Goal: Feedback & Contribution: Contribute content

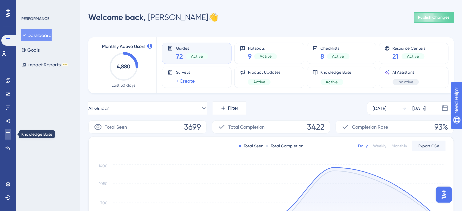
click at [7, 133] on icon at bounding box center [7, 134] width 5 height 5
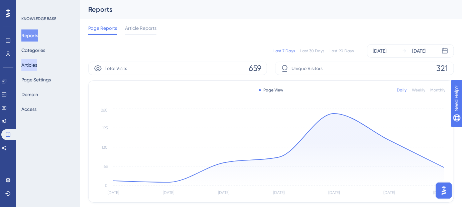
click at [36, 66] on button "Articles" at bounding box center [29, 65] width 16 height 12
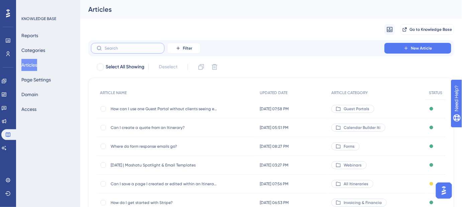
click at [140, 48] on input "text" at bounding box center [132, 48] width 54 height 5
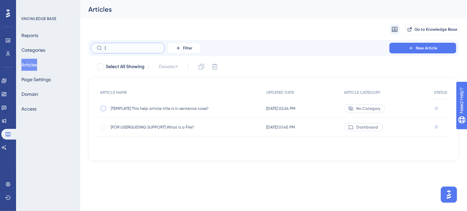
type input "["
click at [102, 109] on div at bounding box center [103, 108] width 5 height 5
click at [201, 68] on icon at bounding box center [201, 67] width 7 height 7
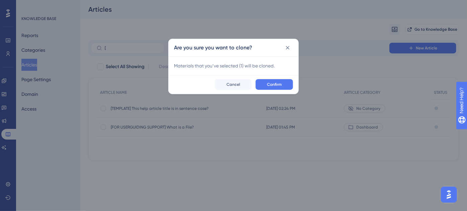
checkbox input "false"
click at [283, 84] on button "Confirm" at bounding box center [273, 84] width 37 height 11
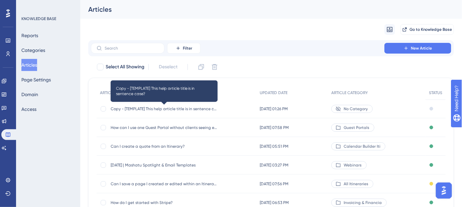
click at [157, 109] on span "Copy - [TEMPLATE] This help article title is in sentence case?" at bounding box center [164, 108] width 107 height 5
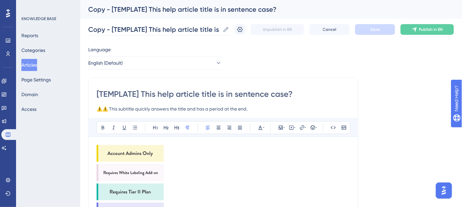
click at [229, 29] on icon at bounding box center [226, 29] width 7 height 7
click at [220, 29] on input "Copy - [TEMPLATE] This help article title is in sentence case?" at bounding box center [154, 29] width 132 height 9
drag, startPoint x: 225, startPoint y: 29, endPoint x: 86, endPoint y: 32, distance: 139.1
click at [91, 29] on input "Copy - [TEMPLATE] This help article title is in sentence case?" at bounding box center [154, 29] width 132 height 9
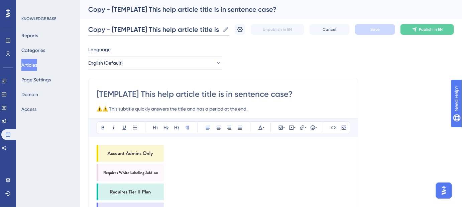
scroll to position [0, 48]
click at [263, 31] on div "Copy - [TEMPLATE] This help article title is in sentence case? Copy - [TEMPLATE…" at bounding box center [271, 29] width 366 height 21
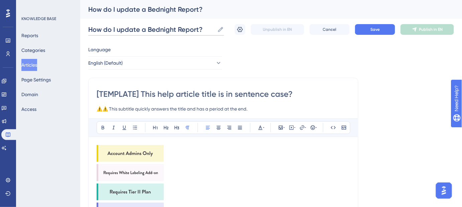
drag, startPoint x: 178, startPoint y: 30, endPoint x: 61, endPoint y: 31, distance: 116.7
type input "How do I update a Bednight Report?"
drag, startPoint x: 297, startPoint y: 97, endPoint x: 82, endPoint y: 97, distance: 215.3
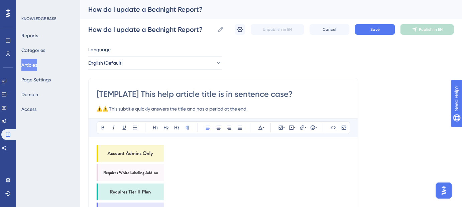
paste input "How do I update a Bednight Report"
type input "How do I update a Bednight Report?"
click at [152, 152] on img at bounding box center [130, 153] width 67 height 17
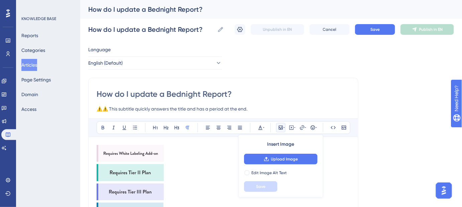
click at [152, 152] on img at bounding box center [130, 153] width 67 height 17
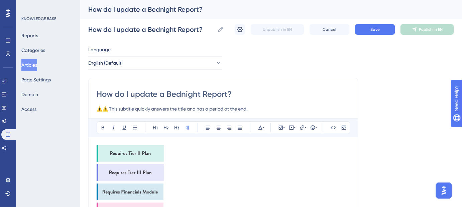
click at [152, 152] on img at bounding box center [130, 153] width 67 height 17
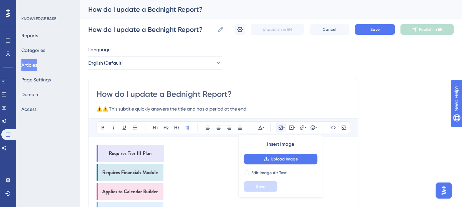
click at [152, 152] on img at bounding box center [130, 153] width 67 height 17
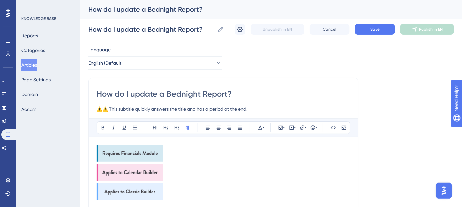
click at [152, 152] on img at bounding box center [130, 153] width 67 height 17
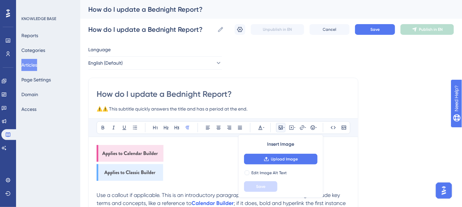
click at [152, 152] on img at bounding box center [130, 153] width 67 height 17
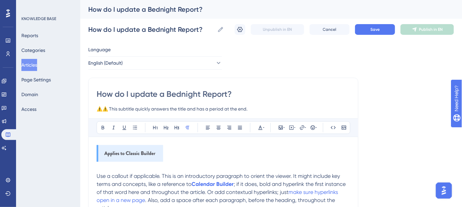
click at [152, 152] on img at bounding box center [130, 153] width 67 height 17
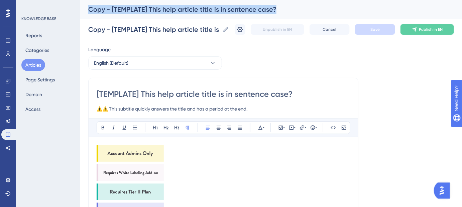
drag, startPoint x: 279, startPoint y: 11, endPoint x: 83, endPoint y: 11, distance: 195.6
click at [83, 11] on div "Copy - [TEMPLATE] This help article title is in sentence case?" at bounding box center [271, 9] width 382 height 19
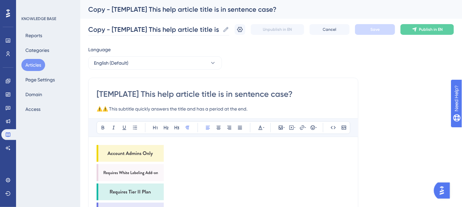
click at [229, 29] on icon at bounding box center [226, 29] width 5 height 5
click at [220, 29] on input "Copy - [TEMPLATE] This help article title is in sentence case?" at bounding box center [154, 29] width 132 height 9
drag, startPoint x: 223, startPoint y: 31, endPoint x: 61, endPoint y: 31, distance: 162.5
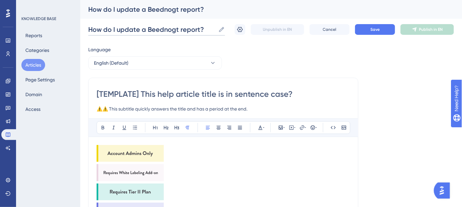
drag, startPoint x: 206, startPoint y: 28, endPoint x: 68, endPoint y: 28, distance: 137.7
type input "How do I update a Beednogt report?"
click at [315, 103] on div "[TEMPLATE] This help article title is in sentence case? ⚠️⚠️ This subtitle quic…" at bounding box center [223, 101] width 253 height 24
drag, startPoint x: 299, startPoint y: 95, endPoint x: 57, endPoint y: 93, distance: 242.4
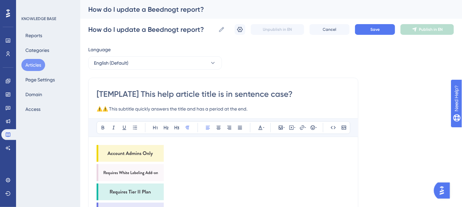
paste input "How do I update a Beednogt report"
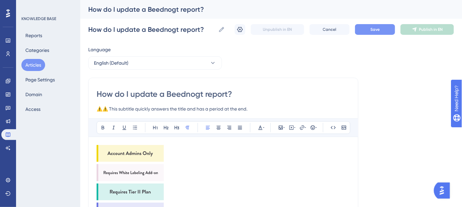
click at [376, 32] on button "Save" at bounding box center [375, 29] width 40 height 11
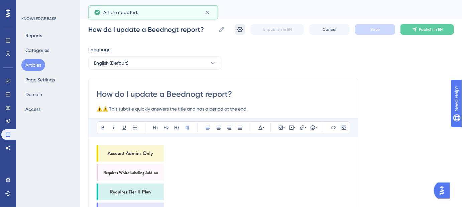
click at [240, 30] on icon at bounding box center [240, 29] width 6 height 5
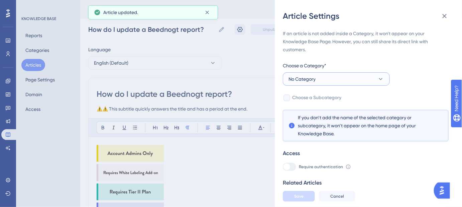
click at [355, 78] on button "No Category" at bounding box center [336, 78] width 107 height 13
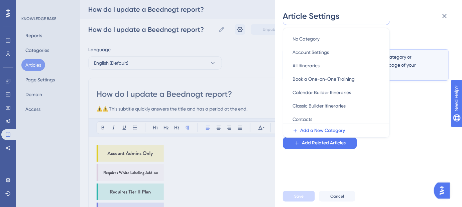
click at [234, 48] on div "Article Settings If an article is not added inside a Category, it won't appear …" at bounding box center [231, 103] width 462 height 207
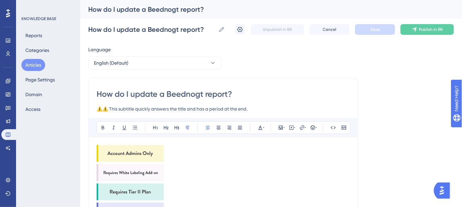
click at [125, 150] on img at bounding box center [130, 153] width 67 height 17
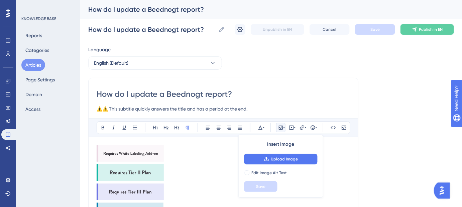
click at [125, 150] on img at bounding box center [130, 153] width 67 height 17
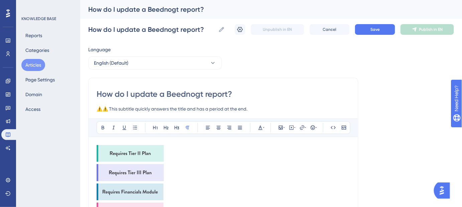
click at [125, 150] on img at bounding box center [130, 153] width 67 height 17
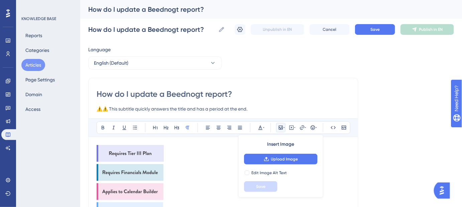
click at [125, 150] on img at bounding box center [130, 153] width 67 height 17
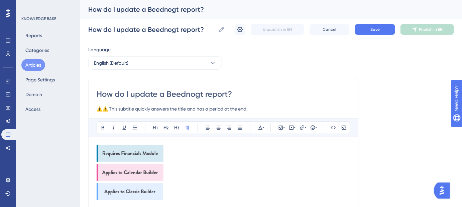
click at [125, 150] on img at bounding box center [130, 153] width 67 height 17
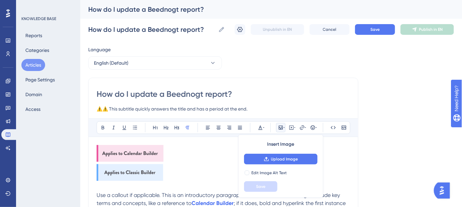
click at [125, 150] on img at bounding box center [130, 153] width 67 height 17
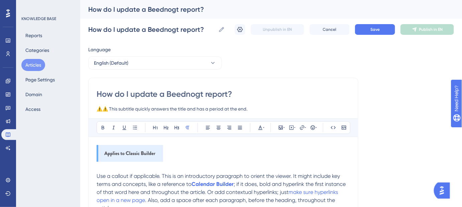
click at [125, 150] on img at bounding box center [130, 153] width 67 height 17
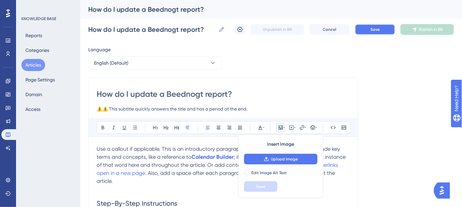
click at [367, 31] on button "Save" at bounding box center [375, 29] width 40 height 11
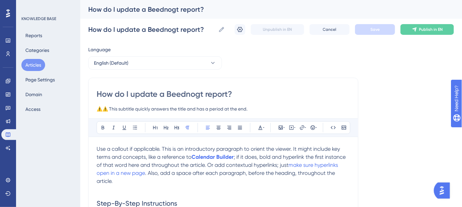
drag, startPoint x: 204, startPoint y: 94, endPoint x: 178, endPoint y: 94, distance: 26.1
click at [178, 94] on input "How do I update a Beednogt report?" at bounding box center [223, 94] width 253 height 11
type input "How do I update a Bednight report?"
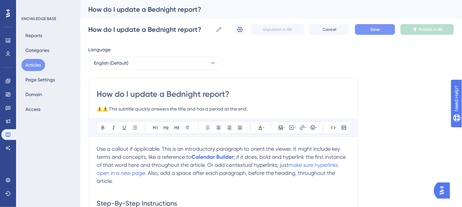
type input "How do I update a Bednight report?"
click at [384, 28] on button "Save" at bounding box center [375, 29] width 40 height 11
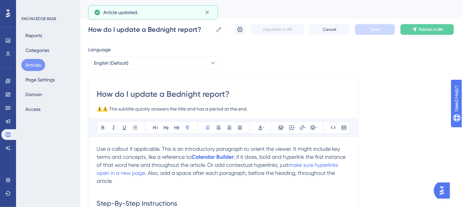
drag, startPoint x: 210, startPoint y: 92, endPoint x: 94, endPoint y: 90, distance: 116.0
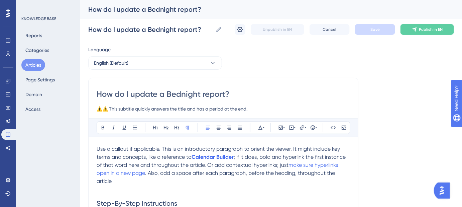
drag, startPoint x: 257, startPoint y: 108, endPoint x: 92, endPoint y: 108, distance: 165.5
paste input "Your quick guide to updating bednight reports"
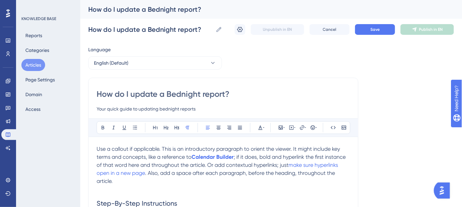
click at [163, 108] on input "Your quick guide to updating bednight reports" at bounding box center [223, 109] width 253 height 8
click at [200, 111] on input "Your quick guide to updating Bednight reports" at bounding box center [223, 109] width 253 height 8
type input "Your quick guide to updating Bednight reports."
click at [368, 30] on button "Save" at bounding box center [375, 29] width 40 height 11
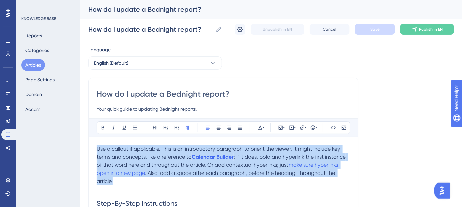
drag, startPoint x: 115, startPoint y: 179, endPoint x: 94, endPoint y: 150, distance: 35.6
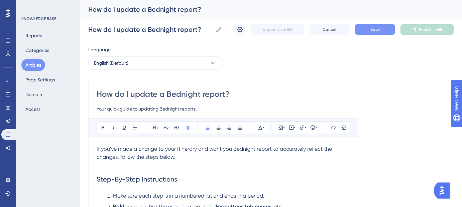
click at [382, 28] on button "Save" at bounding box center [375, 29] width 40 height 11
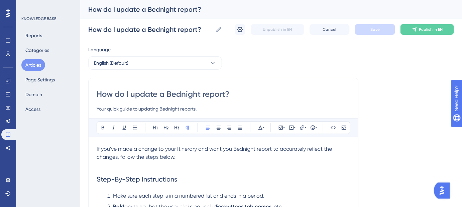
click at [189, 147] on span "If you've made a change to your Itinerary and want you Bednight report to accur…" at bounding box center [215, 152] width 237 height 14
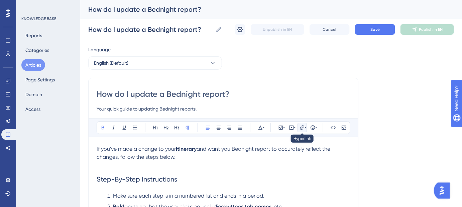
click at [305, 126] on icon at bounding box center [305, 127] width 1 height 5
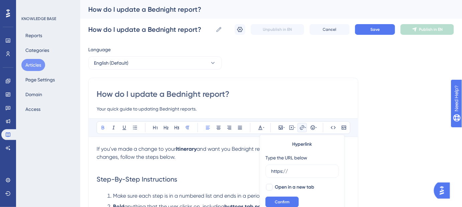
scroll to position [12, 0]
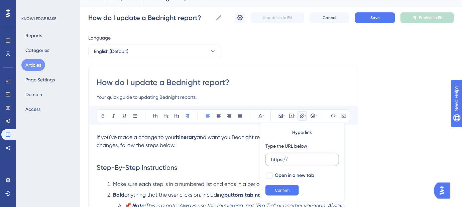
drag, startPoint x: 289, startPoint y: 158, endPoint x: 267, endPoint y: 158, distance: 21.7
click at [267, 158] on label "https://" at bounding box center [302, 158] width 74 height 13
click at [271, 158] on input "https://" at bounding box center [302, 158] width 62 height 7
type input "https://help.safariportal.app/en/articles/5662--itineraries"
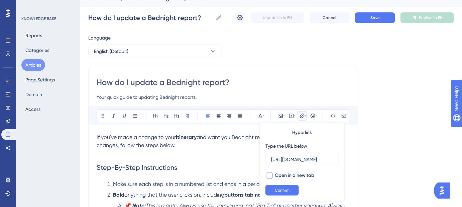
click at [270, 173] on div at bounding box center [269, 175] width 7 height 7
checkbox input "true"
click at [277, 190] on span "Confirm" at bounding box center [282, 189] width 15 height 5
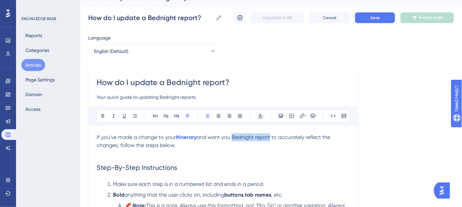
drag, startPoint x: 273, startPoint y: 136, endPoint x: 235, endPoint y: 137, distance: 38.1
click at [234, 137] on span "and want you Bednight report to accurately reflect the changes, follow the step…" at bounding box center [214, 141] width 235 height 14
click at [304, 117] on icon at bounding box center [302, 115] width 5 height 5
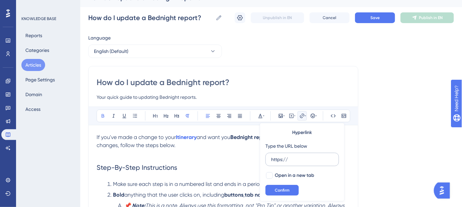
drag, startPoint x: 298, startPoint y: 158, endPoint x: 265, endPoint y: 160, distance: 32.8
click at [265, 160] on label "https://" at bounding box center [302, 158] width 74 height 13
click at [271, 160] on input "https://" at bounding box center [302, 158] width 62 height 7
type input "https://help.safariportal.app/en/articles/5577-how-do-i-generate-a-bednight-rep…"
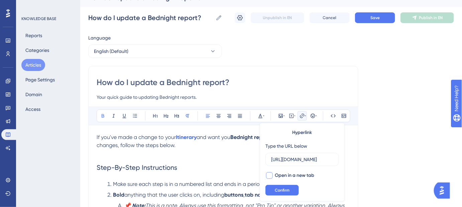
click at [268, 173] on div at bounding box center [269, 175] width 7 height 7
checkbox input "true"
click at [276, 188] on span "Confirm" at bounding box center [282, 189] width 15 height 5
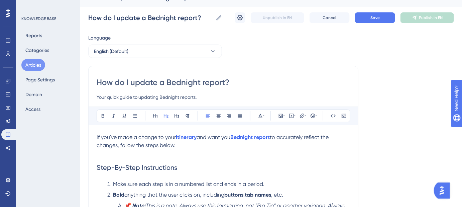
drag, startPoint x: 276, startPoint y: 162, endPoint x: 329, endPoint y: 126, distance: 64.0
click at [276, 162] on h2 "Step-By-Step Instructions" at bounding box center [223, 167] width 253 height 20
click at [373, 14] on button "Save" at bounding box center [375, 17] width 40 height 11
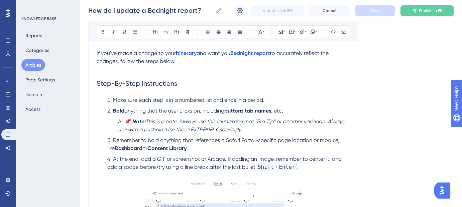
scroll to position [103, 0]
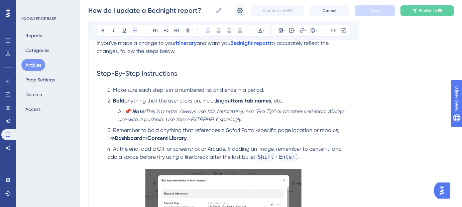
drag, startPoint x: 306, startPoint y: 157, endPoint x: 115, endPoint y: 89, distance: 202.5
click at [115, 89] on ol "Make sure each step is in a numbered list and ends in a period. Bold anything t…" at bounding box center [223, 127] width 253 height 83
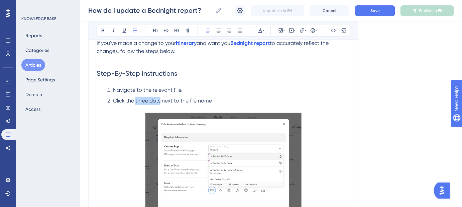
drag, startPoint x: 160, startPoint y: 98, endPoint x: 136, endPoint y: 97, distance: 24.7
click at [136, 97] on span "Click the three dots next to the file name" at bounding box center [162, 100] width 99 height 6
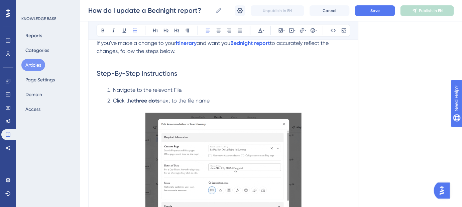
click at [191, 100] on span "next to the file name" at bounding box center [184, 100] width 50 height 6
click at [221, 101] on li "Click the three dots next to the File name" at bounding box center [227, 105] width 245 height 16
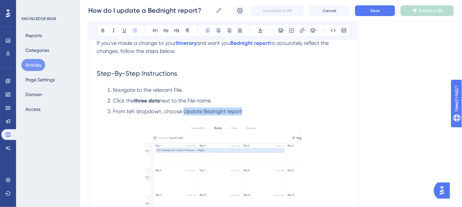
drag, startPoint x: 226, startPoint y: 111, endPoint x: 183, endPoint y: 111, distance: 43.1
click at [183, 111] on li "From teh dropdown, choose Update Bednight report" at bounding box center [227, 115] width 245 height 16
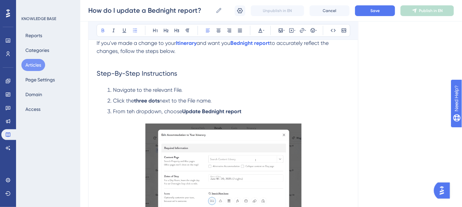
click at [132, 111] on span "From teh dropdown, choose" at bounding box center [147, 111] width 69 height 6
click at [243, 112] on li "From the dropdown, choose Update Bednight report" at bounding box center [227, 115] width 245 height 16
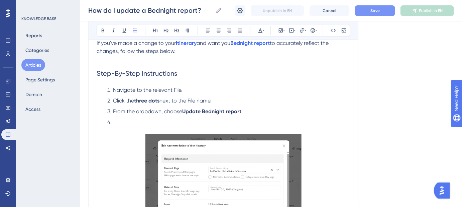
click at [381, 7] on button "Save" at bounding box center [375, 10] width 40 height 11
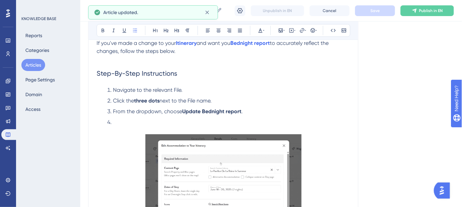
click at [239, 135] on img at bounding box center [223, 208] width 156 height 148
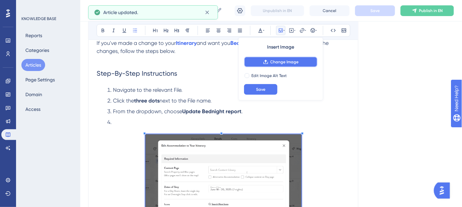
click at [284, 62] on span "Change Image" at bounding box center [284, 61] width 28 height 5
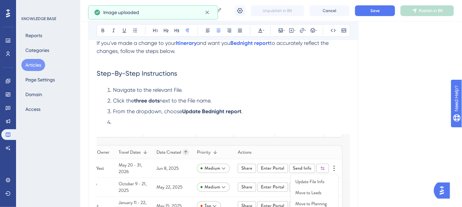
click at [233, 142] on img at bounding box center [223, 203] width 253 height 139
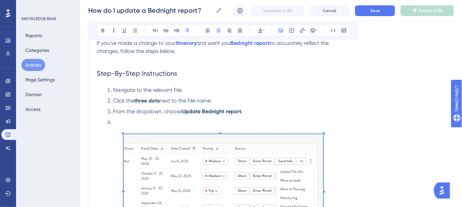
click at [149, 143] on span at bounding box center [224, 190] width 200 height 112
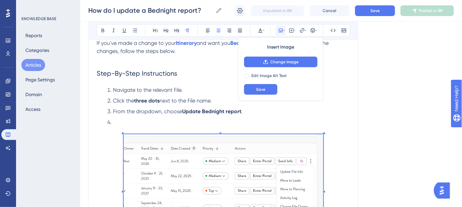
click at [249, 124] on li at bounding box center [227, 126] width 245 height 16
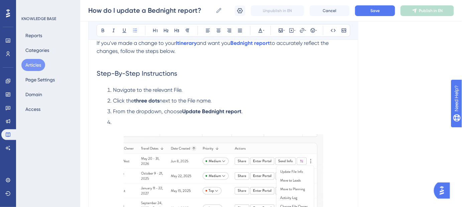
click at [249, 112] on li "From the dropdown, choose Update Bednight report ." at bounding box center [227, 111] width 245 height 8
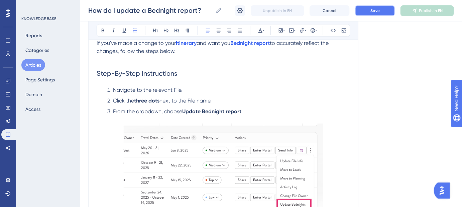
click at [373, 11] on span "Save" at bounding box center [374, 10] width 9 height 5
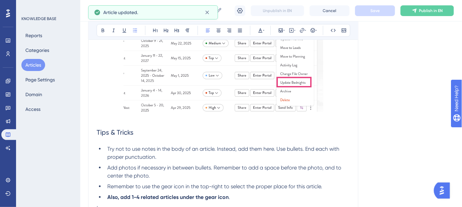
scroll to position [73, 0]
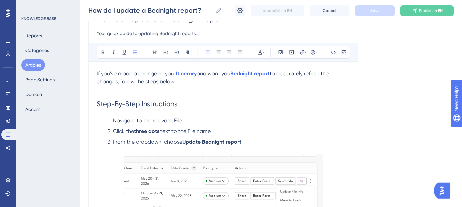
click at [237, 142] on strong "Update Bednight report" at bounding box center [211, 141] width 59 height 6
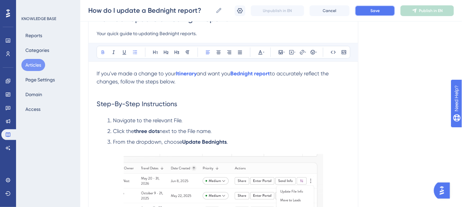
click at [375, 8] on span "Save" at bounding box center [374, 10] width 9 height 5
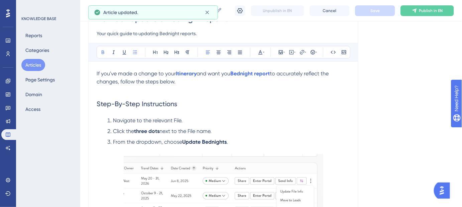
click at [233, 141] on li "From the dropdown, choose Update Bednights ." at bounding box center [227, 146] width 245 height 16
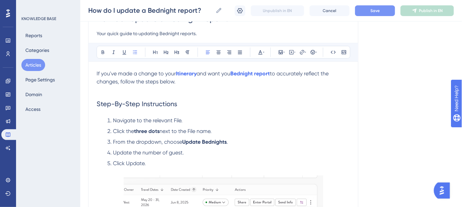
click at [140, 163] on span "Click Update." at bounding box center [129, 163] width 33 height 6
click at [324, 145] on ol "Navigate to the relevant File. Click the three dots next to the File name. From…" at bounding box center [223, 145] width 253 height 59
click at [381, 11] on button "Save" at bounding box center [375, 10] width 40 height 11
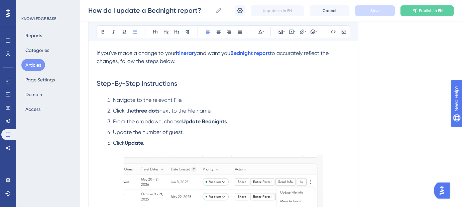
scroll to position [133, 0]
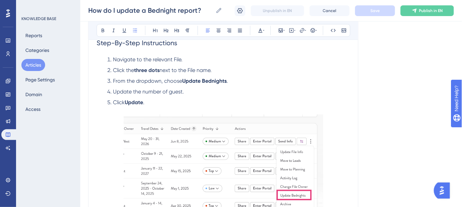
click at [239, 148] on img at bounding box center [224, 169] width 200 height 110
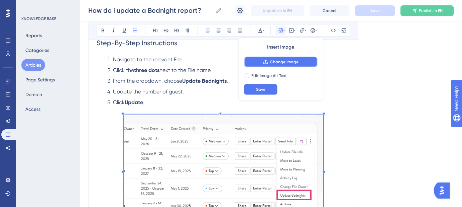
click at [271, 63] on span "Change Image" at bounding box center [284, 61] width 28 height 5
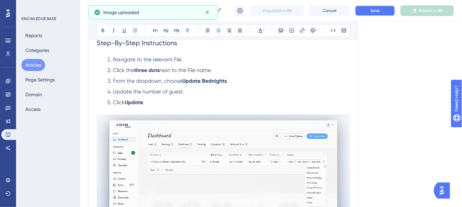
click at [378, 9] on span "Save" at bounding box center [374, 10] width 9 height 5
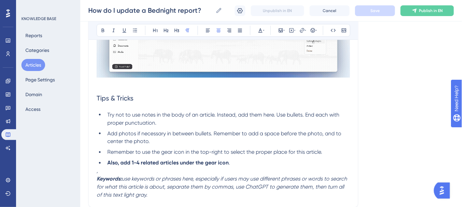
scroll to position [285, 0]
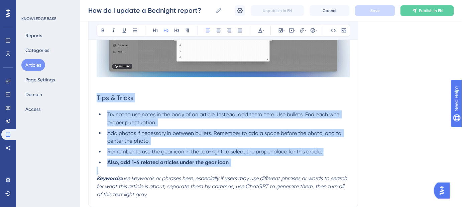
drag, startPoint x: 97, startPoint y: 95, endPoint x: 211, endPoint y: 170, distance: 136.2
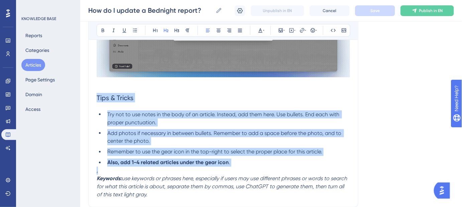
click at [211, 170] on div "If you've made a change to your Itinerary and want you Bednight report to accur…" at bounding box center [223, 28] width 253 height 342
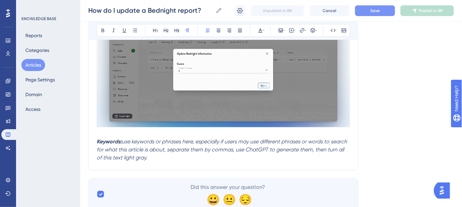
scroll to position [229, 0]
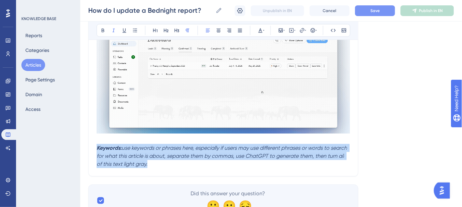
drag, startPoint x: 157, startPoint y: 165, endPoint x: 95, endPoint y: 147, distance: 64.7
click at [95, 147] on div "How do I update a Bednight report? Your quick guide to updating Bednight report…" at bounding box center [223, 11] width 270 height 330
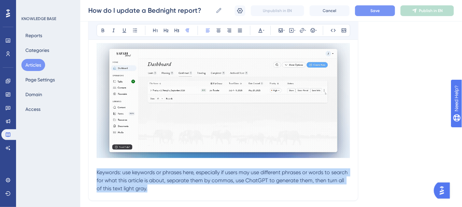
scroll to position [199, 0]
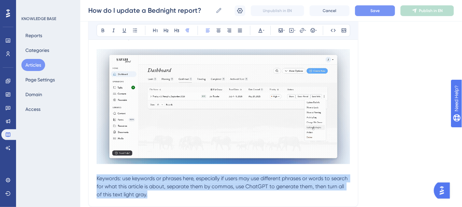
click at [162, 194] on p "Keywords: use keywords or phrases here, especially if users may use different p…" at bounding box center [223, 186] width 253 height 24
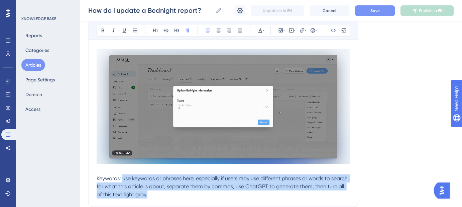
drag, startPoint x: 160, startPoint y: 195, endPoint x: 136, endPoint y: 170, distance: 34.5
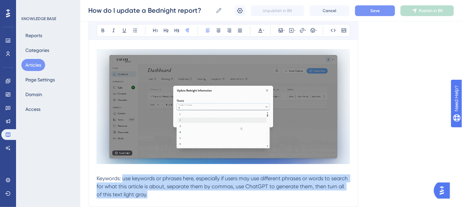
click at [123, 178] on p "Keywords: use keywords or phrases here, especially if users may use different p…" at bounding box center [223, 186] width 253 height 24
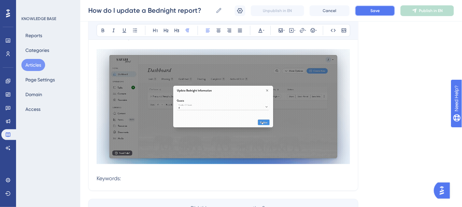
click at [365, 10] on button "Save" at bounding box center [375, 10] width 40 height 11
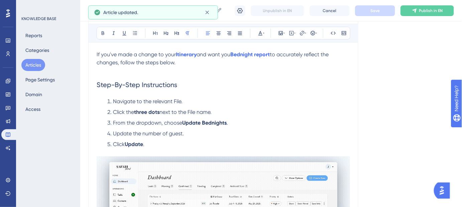
scroll to position [77, 0]
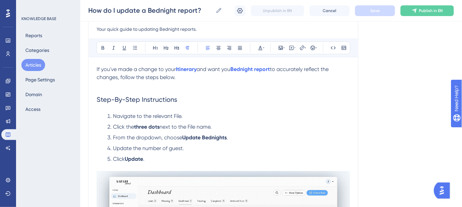
click at [229, 69] on span "and want you" at bounding box center [214, 69] width 34 height 6
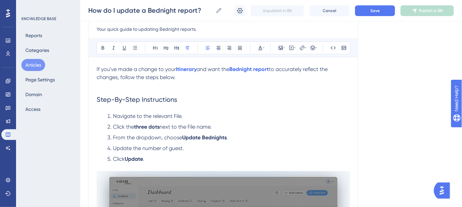
click at [117, 77] on span "to accurately reflect the changes, follow the steps below." at bounding box center [213, 73] width 232 height 14
drag, startPoint x: 178, startPoint y: 79, endPoint x: 84, endPoint y: 70, distance: 95.0
click at [84, 70] on div "Performance Users Engagement Widgets Feedback Product Updates Knowledge Base AI…" at bounding box center [271, 143] width 382 height 440
copy p "If you've made a change to your Itinerary and want the Bednight report to accur…"
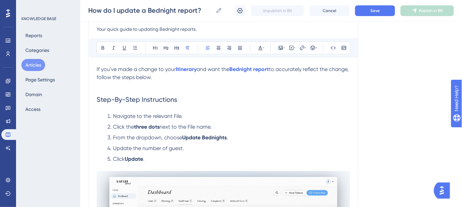
click at [199, 79] on p "If you've made a change to your Itinerary and want the Bednight report to accur…" at bounding box center [223, 73] width 253 height 16
click at [187, 81] on p at bounding box center [223, 85] width 253 height 8
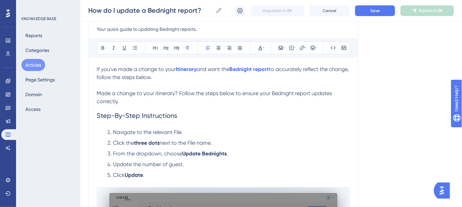
drag, startPoint x: 199, startPoint y: 69, endPoint x: 175, endPoint y: 69, distance: 24.4
click at [175, 69] on p "If you've made a change to your Itinerary and want the Bednight report to accur…" at bounding box center [223, 73] width 253 height 16
copy p "Itinerary"
click at [159, 95] on span "Made a change to your itinerary? Follow the steps below to ensure your Bednight…" at bounding box center [215, 97] width 237 height 14
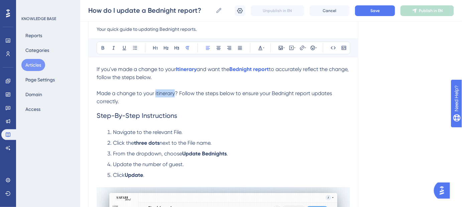
click at [159, 95] on span "Made a change to your itinerary? Follow the steps below to ensure your Bednight…" at bounding box center [215, 97] width 237 height 14
click at [153, 93] on span "Made a change to your" at bounding box center [126, 93] width 58 height 6
click at [180, 91] on span "? Follow the steps below to ensure your Bednight report updates correctly." at bounding box center [215, 97] width 237 height 14
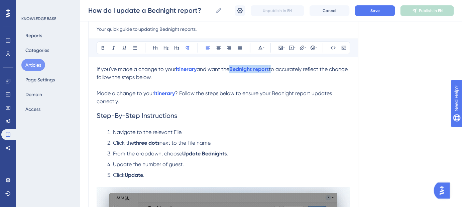
drag, startPoint x: 274, startPoint y: 68, endPoint x: 232, endPoint y: 68, distance: 42.5
click at [232, 68] on p "If you've made a change to your Itinerary and want the Bednight report to accur…" at bounding box center [223, 73] width 253 height 16
copy p "Bednight report"
drag, startPoint x: 311, startPoint y: 93, endPoint x: 273, endPoint y: 96, distance: 37.6
click at [273, 96] on p "Made a change to your Itinerary ? Follow the steps below to ensure your Bednigh…" at bounding box center [223, 97] width 253 height 16
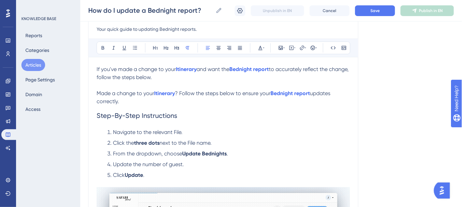
click at [270, 94] on span "? Follow the steps below to ensure your" at bounding box center [223, 93] width 96 height 6
click at [316, 91] on span "updates correctly." at bounding box center [214, 97] width 235 height 14
drag, startPoint x: 181, startPoint y: 77, endPoint x: 89, endPoint y: 68, distance: 92.3
click at [89, 68] on div "How do I update a Bednight report? Your quick guide to updating Bednight report…" at bounding box center [223, 163] width 270 height 330
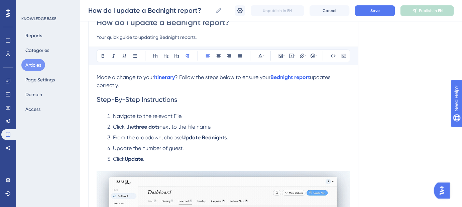
scroll to position [61, 0]
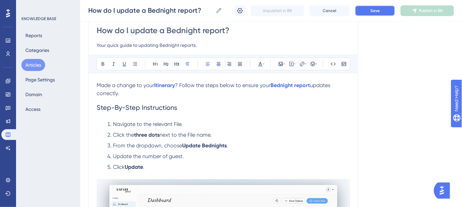
click at [376, 14] on button "Save" at bounding box center [375, 10] width 40 height 11
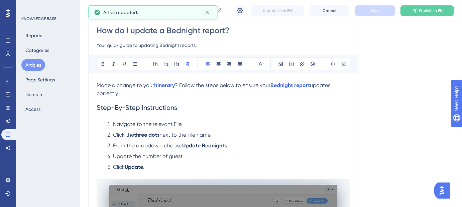
click at [120, 96] on p "Made a change to your Itinerary ? Follow the steps below to ensure your Bednigh…" at bounding box center [223, 89] width 253 height 16
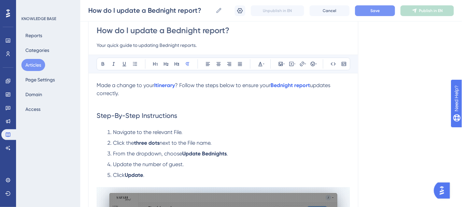
click at [364, 11] on button "Save" at bounding box center [375, 10] width 40 height 11
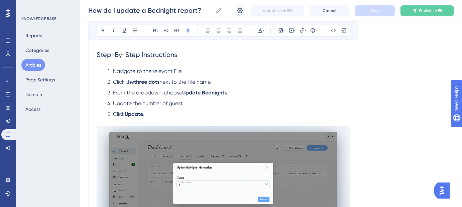
scroll to position [152, 0]
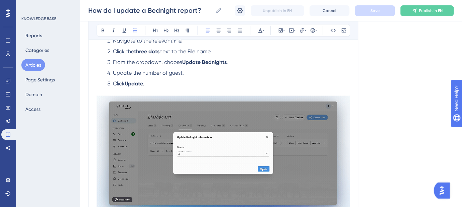
drag, startPoint x: 217, startPoint y: 50, endPoint x: 182, endPoint y: 53, distance: 35.9
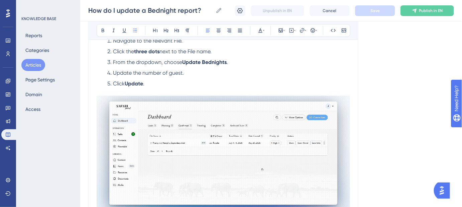
click at [182, 53] on li "Click the three dots next to the File name." at bounding box center [227, 51] width 245 height 8
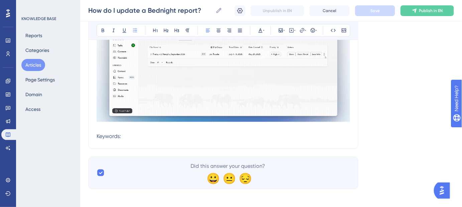
scroll to position [243, 0]
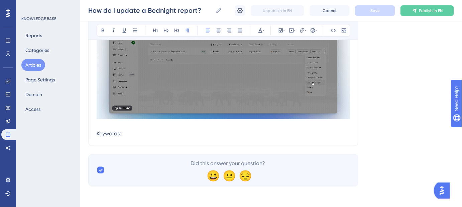
click at [140, 132] on p "Keywords:" at bounding box center [223, 133] width 253 height 8
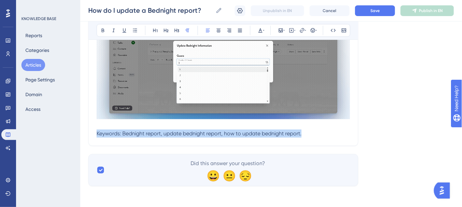
drag, startPoint x: 305, startPoint y: 133, endPoint x: 84, endPoint y: 134, distance: 221.0
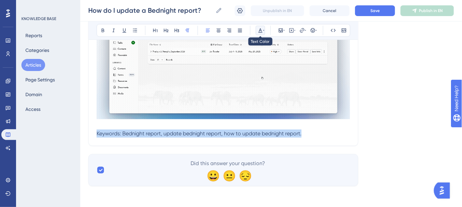
click at [264, 29] on icon at bounding box center [263, 30] width 1 height 5
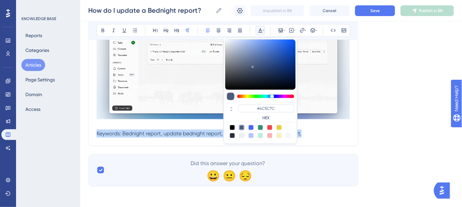
click at [241, 136] on div at bounding box center [241, 135] width 5 height 5
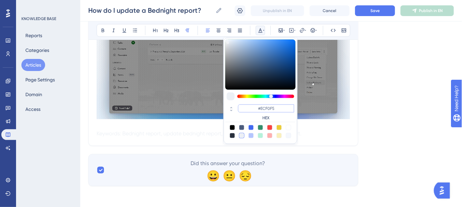
drag, startPoint x: 280, startPoint y: 107, endPoint x: 260, endPoint y: 109, distance: 19.9
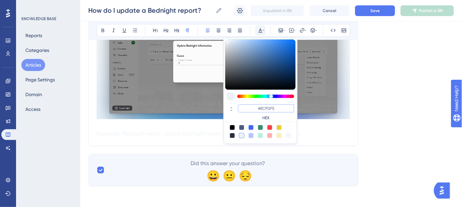
click at [260, 110] on input "#ECF0F5" at bounding box center [266, 108] width 56 height 8
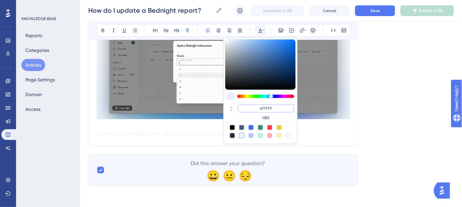
type input "#FFFFFF"
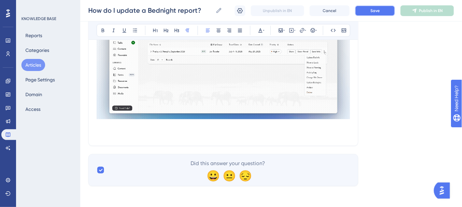
click at [364, 12] on button "Save" at bounding box center [375, 10] width 40 height 11
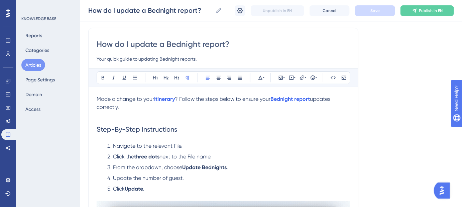
scroll to position [91, 0]
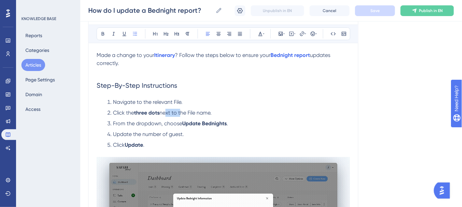
drag, startPoint x: 164, startPoint y: 112, endPoint x: 180, endPoint y: 112, distance: 15.7
click at [180, 112] on span "next to the File name." at bounding box center [185, 112] width 52 height 6
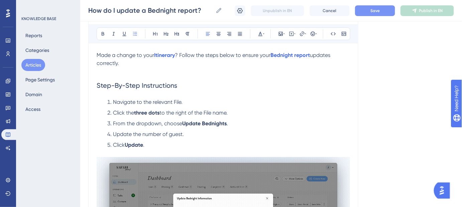
click at [363, 8] on button "Save" at bounding box center [375, 10] width 40 height 11
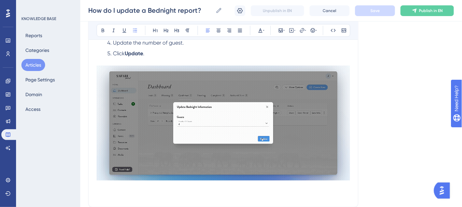
scroll to position [213, 0]
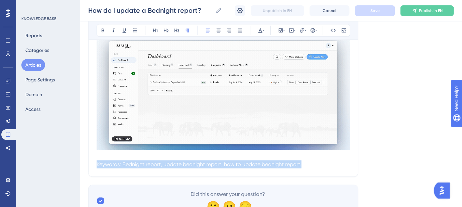
drag, startPoint x: 318, startPoint y: 164, endPoint x: 73, endPoint y: 164, distance: 245.4
click at [80, 164] on div "Performance Users Engagement Widgets Feedback Product Updates Knowledge Base AI…" at bounding box center [271, 7] width 382 height 440
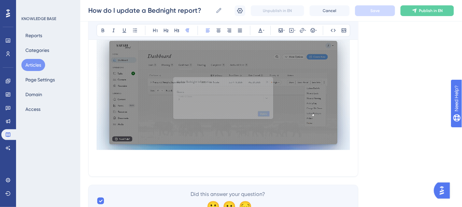
click at [419, 149] on div "Language English (Default) How do I update a Bednight report? Your quick guide …" at bounding box center [271, 23] width 366 height 386
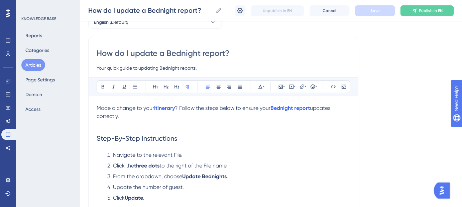
scroll to position [30, 0]
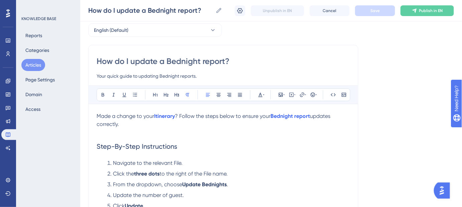
click at [129, 124] on p "Made a change to your Itinerary ? Follow the steps below to ensure your Bednigh…" at bounding box center [223, 120] width 253 height 16
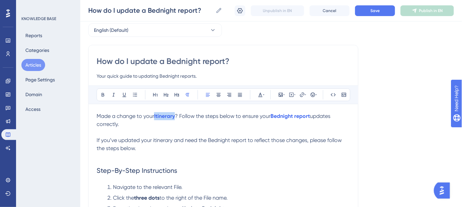
drag, startPoint x: 176, startPoint y: 114, endPoint x: 153, endPoint y: 115, distance: 22.4
click at [153, 115] on p "Made a change to your Itinerary ? Follow the steps below to ensure your Bednigh…" at bounding box center [223, 120] width 253 height 16
copy p "Itinerary"
click at [164, 141] on span "If you’ve updated your itinerary and need the Bednight report to reflect those …" at bounding box center [220, 144] width 246 height 14
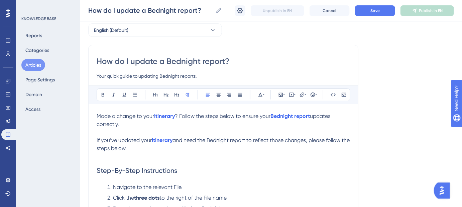
click at [152, 137] on span "If you’ve updated your" at bounding box center [124, 140] width 55 height 6
drag, startPoint x: 314, startPoint y: 115, endPoint x: 272, endPoint y: 116, distance: 42.5
click at [272, 116] on p "Made a change to your Itinerary ? Follow the steps below to ensure your Bednigh…" at bounding box center [223, 120] width 253 height 16
copy p "Bednight report"
drag, startPoint x: 248, startPoint y: 140, endPoint x: 210, endPoint y: 141, distance: 37.5
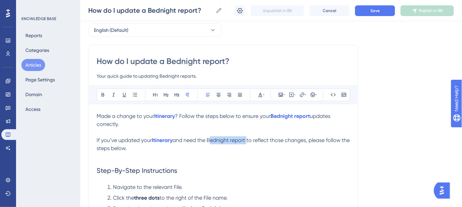
click at [210, 141] on span "and need the Bednight report to reflect those changes, please follow the steps …" at bounding box center [224, 144] width 254 height 14
click at [205, 138] on span "and need the" at bounding box center [189, 140] width 33 height 6
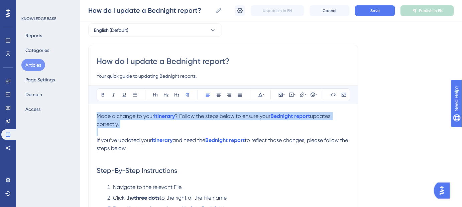
drag, startPoint x: 111, startPoint y: 120, endPoint x: 81, endPoint y: 107, distance: 33.1
click at [81, 107] on div "Performance Users Engagement Widgets Feedback Product Updates Knowledge Base AI…" at bounding box center [271, 202] width 382 height 464
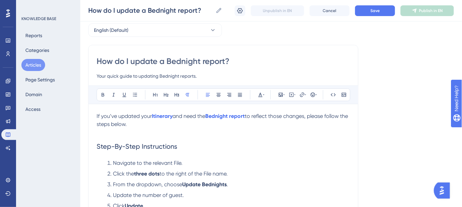
scroll to position [22, 0]
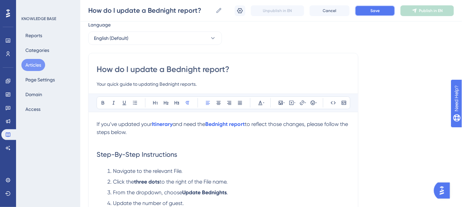
click at [370, 11] on span "Save" at bounding box center [374, 10] width 9 height 5
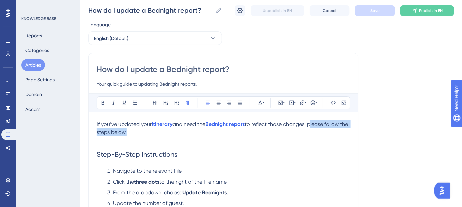
drag, startPoint x: 132, startPoint y: 131, endPoint x: 312, endPoint y: 114, distance: 180.6
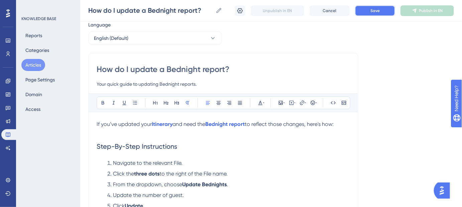
click at [382, 11] on button "Save" at bounding box center [375, 10] width 40 height 11
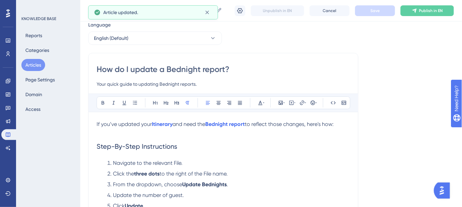
drag, startPoint x: 341, startPoint y: 123, endPoint x: 94, endPoint y: 122, distance: 247.1
click at [94, 122] on div "How do I update a Bednight report? Your quick guide to updating Bednight report…" at bounding box center [223, 206] width 270 height 306
copy p "If you’ve updated your Itinerary and need the Bednight report to reflect those …"
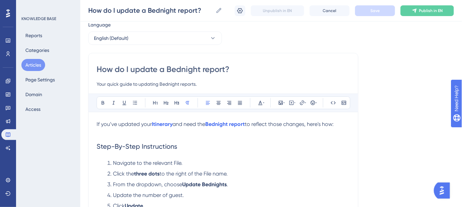
click at [343, 162] on li "Navigate to the relevant File." at bounding box center [227, 163] width 245 height 8
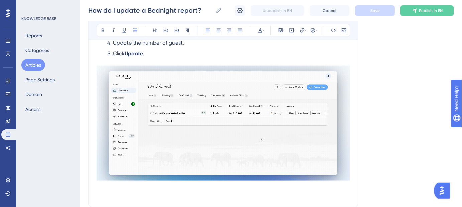
scroll to position [144, 0]
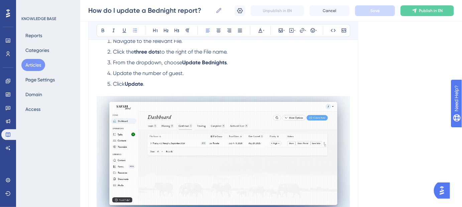
click at [183, 73] on span "Update the number of guest." at bounding box center [148, 73] width 71 height 6
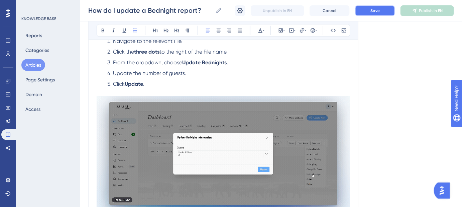
click at [370, 13] on button "Save" at bounding box center [375, 10] width 40 height 11
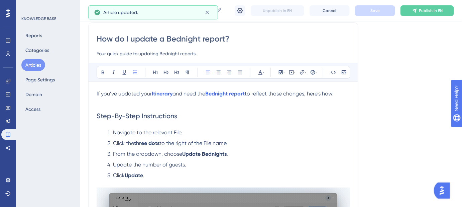
scroll to position [0, 0]
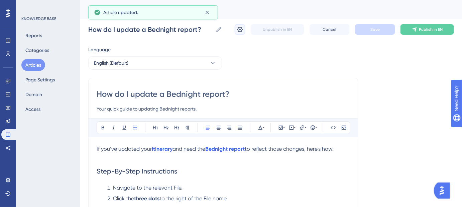
click at [239, 32] on icon at bounding box center [240, 29] width 6 height 5
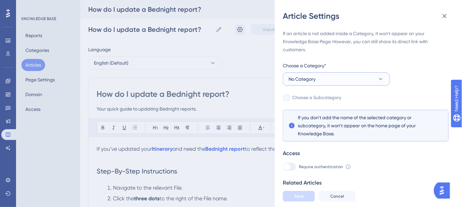
click at [335, 80] on button "No Category" at bounding box center [336, 78] width 107 height 13
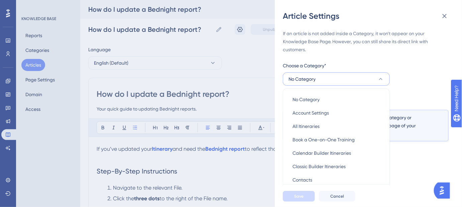
scroll to position [37, 0]
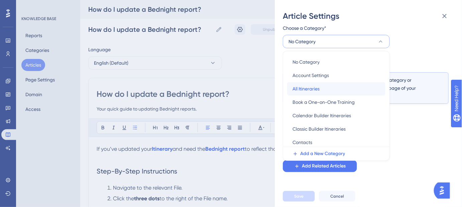
click at [315, 87] on span "All Itineraries" at bounding box center [306, 89] width 27 height 8
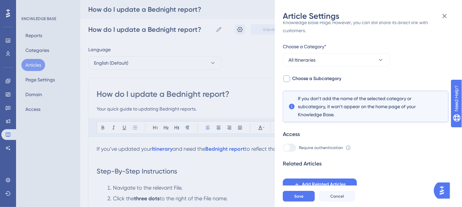
click at [320, 77] on span "Choose a Subcategory" at bounding box center [316, 79] width 49 height 8
checkbox input "true"
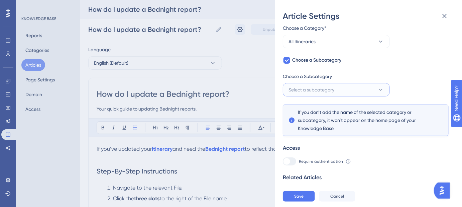
click at [328, 88] on span "Select a subcategory" at bounding box center [312, 90] width 46 height 8
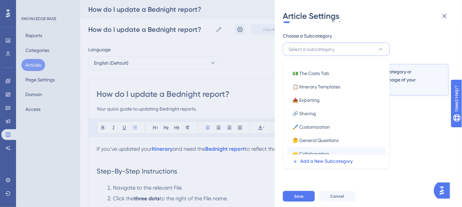
scroll to position [0, 0]
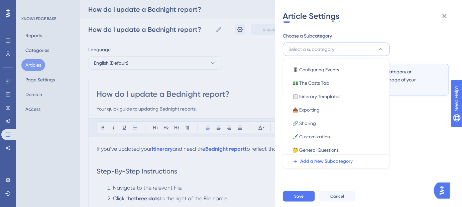
click at [385, 28] on div "If an article is not added inside a Category, it won't appear on your Knowledge…" at bounding box center [366, 58] width 166 height 212
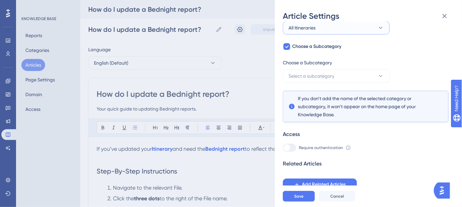
click at [353, 28] on button "All Itineraries" at bounding box center [336, 27] width 107 height 13
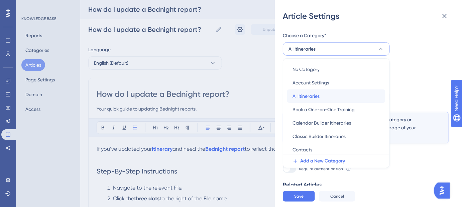
click at [303, 93] on span "All Itineraries" at bounding box center [306, 96] width 27 height 8
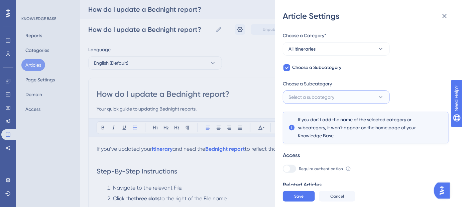
click at [322, 99] on span "Select a subcategory" at bounding box center [312, 97] width 46 height 8
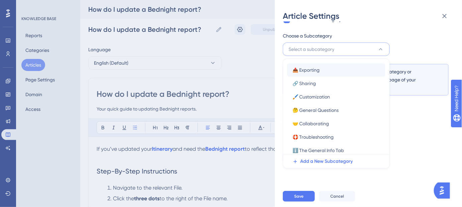
scroll to position [42, 0]
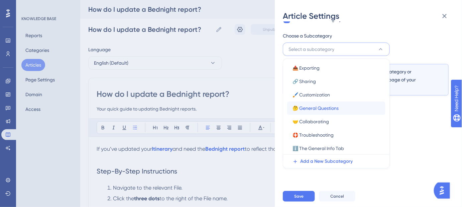
click at [325, 108] on span "🤔 General Questions" at bounding box center [316, 108] width 46 height 8
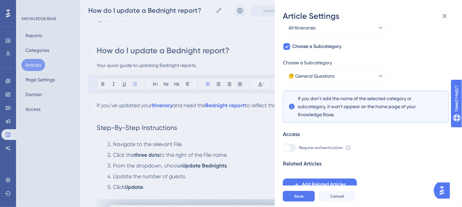
scroll to position [30, 0]
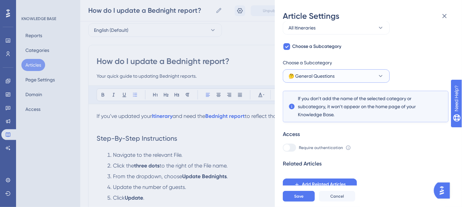
click at [355, 74] on button "🤔 General Questions" at bounding box center [336, 75] width 107 height 13
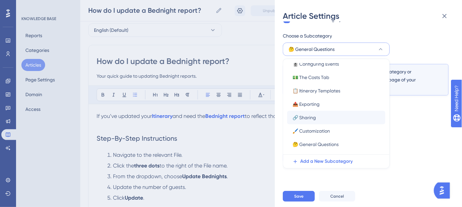
scroll to position [0, 0]
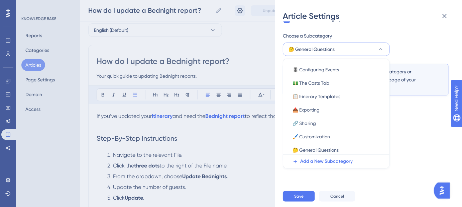
click at [418, 126] on div "If an article is not added inside a Category, it won't appear on your Knowledge…" at bounding box center [366, 58] width 166 height 212
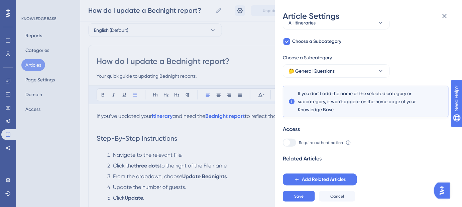
scroll to position [51, 0]
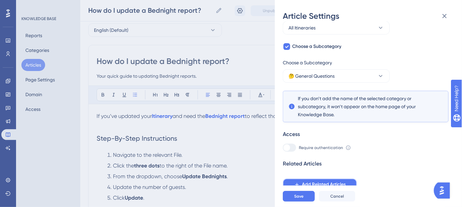
click at [307, 181] on span "Add Related Articles" at bounding box center [324, 184] width 44 height 8
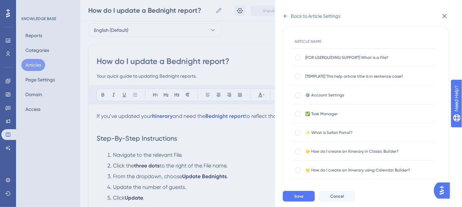
scroll to position [0, 0]
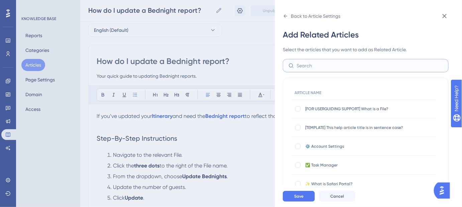
click at [336, 66] on input "text" at bounding box center [370, 65] width 146 height 7
type input "Bednight"
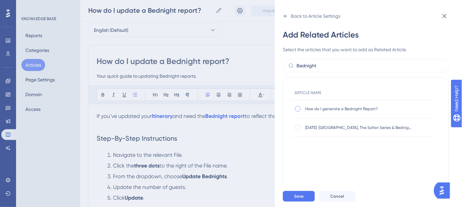
click at [299, 107] on div at bounding box center [297, 108] width 5 height 5
checkbox input "true"
drag, startPoint x: 305, startPoint y: 200, endPoint x: 306, endPoint y: 194, distance: 6.4
click at [305, 200] on button "Save" at bounding box center [299, 196] width 32 height 11
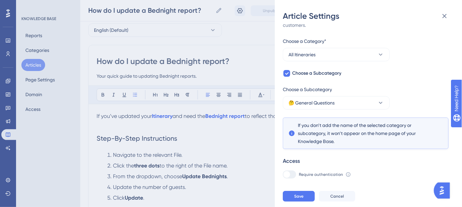
scroll to position [54, 0]
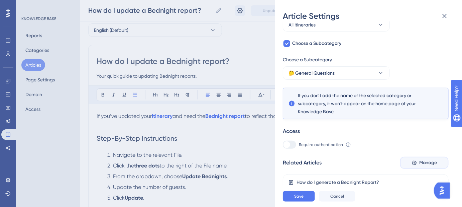
click at [416, 162] on button "Manage" at bounding box center [424, 162] width 48 height 12
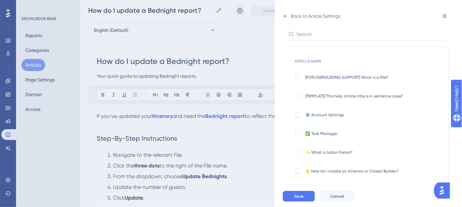
scroll to position [0, 0]
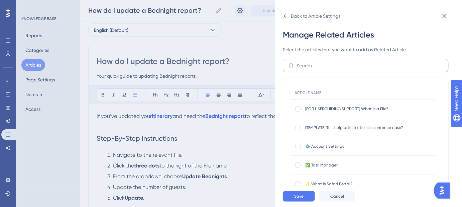
click at [324, 61] on label at bounding box center [366, 65] width 166 height 13
click at [324, 62] on input "text" at bounding box center [370, 65] width 146 height 7
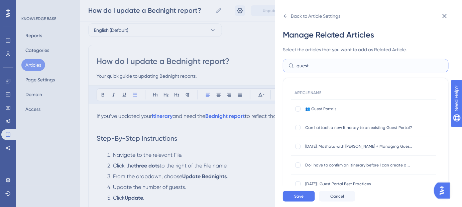
type input "guests"
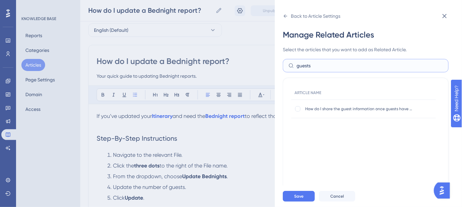
drag, startPoint x: 318, startPoint y: 65, endPoint x: 293, endPoint y: 65, distance: 24.7
click at [293, 65] on label "guests" at bounding box center [366, 65] width 166 height 13
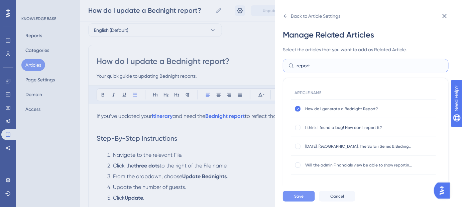
type input "report"
click at [307, 198] on button "Save" at bounding box center [299, 196] width 32 height 11
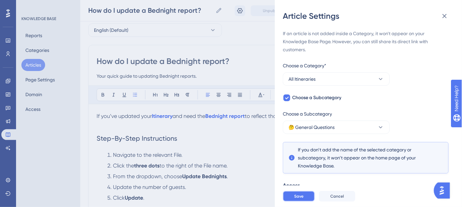
click at [307, 198] on button "Save" at bounding box center [299, 196] width 32 height 11
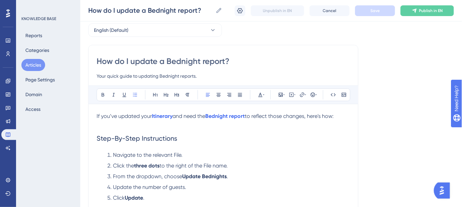
drag, startPoint x: 219, startPoint y: 62, endPoint x: 87, endPoint y: 62, distance: 132.7
click at [87, 62] on div "Performance Users Engagement Widgets Feedback Product Updates Knowledge Base AI…" at bounding box center [271, 186] width 382 height 432
click at [269, 154] on li "Navigate to the relevant File." at bounding box center [227, 155] width 245 height 8
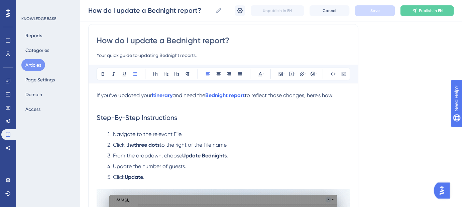
scroll to position [61, 0]
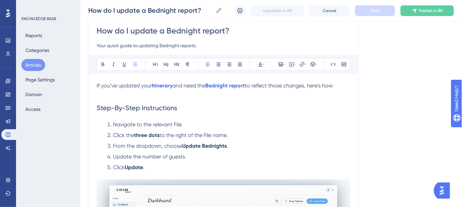
click at [134, 84] on span "If you’ve updated your" at bounding box center [124, 85] width 55 height 6
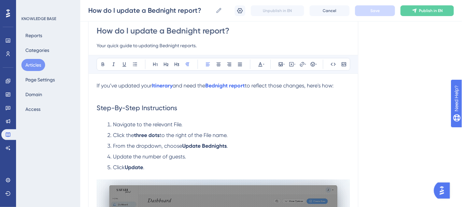
click at [103, 95] on p at bounding box center [223, 94] width 253 height 8
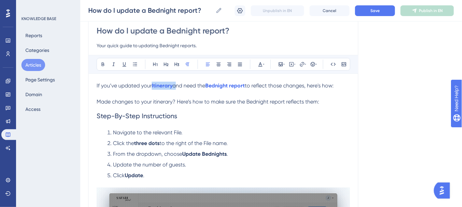
drag, startPoint x: 175, startPoint y: 85, endPoint x: 151, endPoint y: 87, distance: 23.1
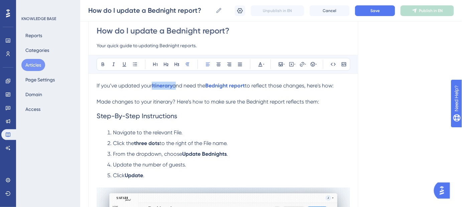
click at [151, 87] on p "If you’ve updated your Itinerary and need the Bednight report to reflect those …" at bounding box center [223, 86] width 253 height 8
copy p "Itinerary"
click at [166, 102] on span "Made changes to your itinerary? Here’s how to make sure the Bednight report ref…" at bounding box center [208, 101] width 223 height 6
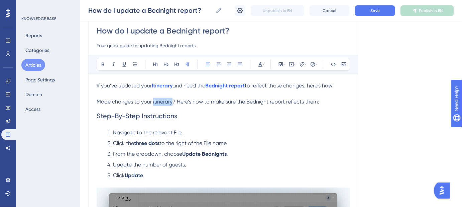
click at [166, 102] on span "Made changes to your itinerary? Here’s how to make sure the Bednight report ref…" at bounding box center [208, 101] width 223 height 6
click at [152, 100] on span "Made changes to your" at bounding box center [124, 101] width 55 height 6
drag, startPoint x: 247, startPoint y: 84, endPoint x: 208, endPoint y: 84, distance: 38.8
click at [208, 84] on p "If you’ve updated your Itinerary and need the Bednight report to reflect those …" at bounding box center [223, 86] width 253 height 8
copy p "Bednight report"
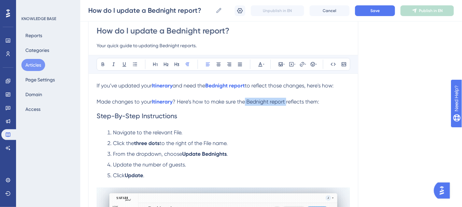
drag, startPoint x: 279, startPoint y: 100, endPoint x: 246, endPoint y: 101, distance: 32.8
click at [246, 101] on span "? Here’s how to make sure the Bednight report reflects them:" at bounding box center [246, 101] width 147 height 6
drag, startPoint x: 323, startPoint y: 84, endPoint x: 83, endPoint y: 81, distance: 239.7
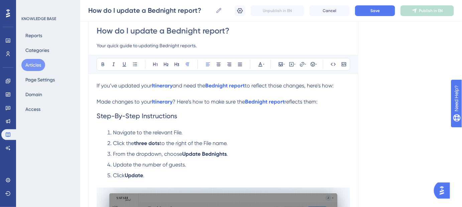
click at [83, 81] on div "Performance Users Engagement Widgets Feedback Product Updates Knowledge Base AI…" at bounding box center [271, 159] width 382 height 440
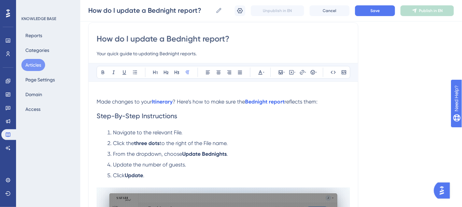
scroll to position [44, 0]
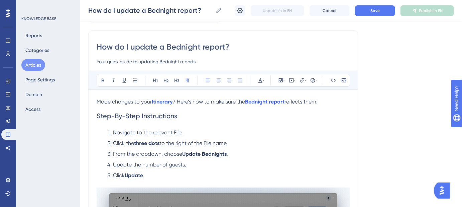
click at [327, 98] on p "Made changes to your Itinerary ? Here’s how to make sure the Bednight report re…" at bounding box center [223, 102] width 253 height 8
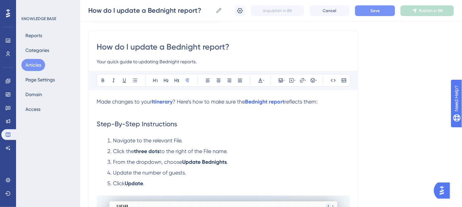
click at [373, 11] on span "Save" at bounding box center [374, 10] width 9 height 5
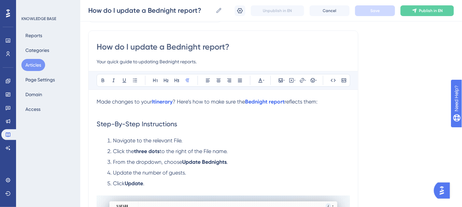
click at [316, 120] on h2 "Step-By-Step Instructions" at bounding box center [223, 124] width 253 height 20
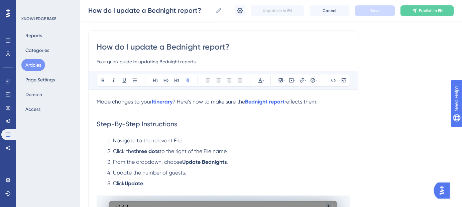
click at [128, 112] on p at bounding box center [223, 110] width 253 height 8
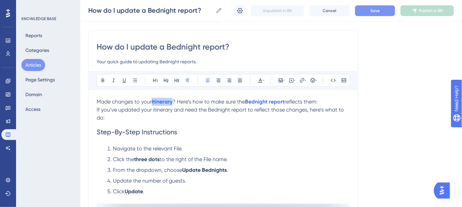
drag, startPoint x: 174, startPoint y: 100, endPoint x: 151, endPoint y: 100, distance: 22.4
click at [151, 100] on p "Made changes to your Itinerary ? Here’s how to make sure the Bednight report re…" at bounding box center [223, 102] width 253 height 8
copy p "Itinerary"
click at [163, 111] on span "If you’ve updated your itinerary and need the Bednight report to reflect those …" at bounding box center [221, 113] width 249 height 14
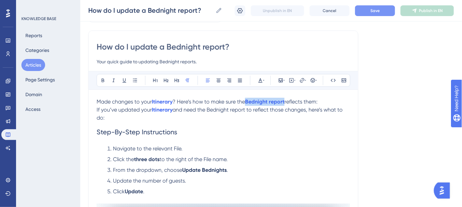
drag, startPoint x: 287, startPoint y: 100, endPoint x: 244, endPoint y: 100, distance: 43.1
click at [244, 100] on p "Made changes to your Itinerary ? Here’s how to make sure the Bednight report re…" at bounding box center [223, 102] width 253 height 8
copy p "Bednight report"
drag, startPoint x: 249, startPoint y: 109, endPoint x: 211, endPoint y: 108, distance: 38.1
click at [211, 109] on span "and need the Bednight report to reflect those changes, here’s what to do:" at bounding box center [220, 113] width 247 height 14
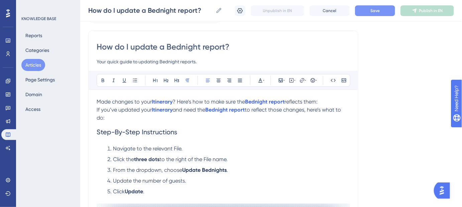
drag, startPoint x: 251, startPoint y: 98, endPoint x: 74, endPoint y: 90, distance: 178.0
click at [80, 90] on div "Performance Users Engagement Widgets Feedback Product Updates Knowledge Base AI…" at bounding box center [271, 176] width 382 height 440
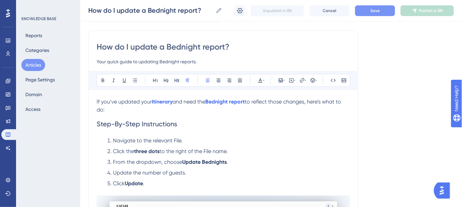
scroll to position [36, 0]
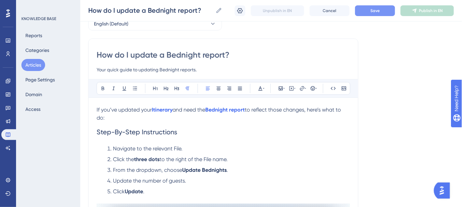
click at [110, 117] on p "If you’ve updated your Itinerary and need the Bednight report to reflect those …" at bounding box center [223, 114] width 253 height 16
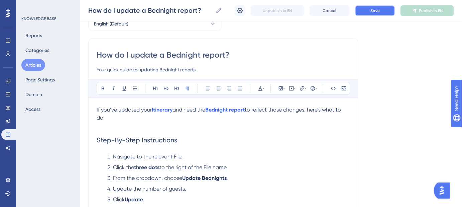
click at [385, 7] on button "Save" at bounding box center [375, 10] width 40 height 11
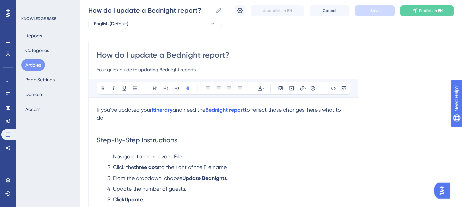
click at [281, 165] on li "Click the three dots to the right of the File name." at bounding box center [227, 167] width 245 height 8
click at [152, 110] on span "If you’ve updated your" at bounding box center [124, 109] width 55 height 6
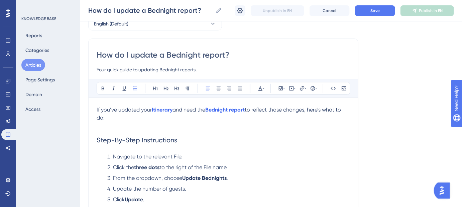
click at [335, 174] on li "From the dropdown, choose Update Bednights ." at bounding box center [227, 178] width 245 height 8
click at [371, 12] on span "Save" at bounding box center [374, 10] width 9 height 5
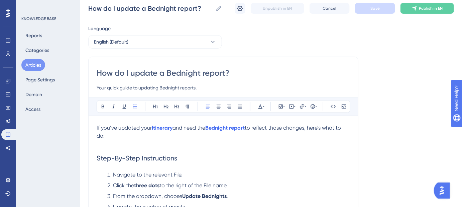
scroll to position [6, 0]
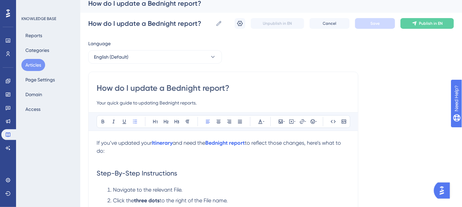
drag, startPoint x: 212, startPoint y: 103, endPoint x: 94, endPoint y: 103, distance: 118.0
paste input "A step-by-step guide to updating your report quickly and accurately"
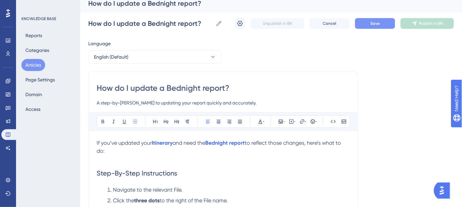
click at [367, 24] on button "Save" at bounding box center [375, 23] width 40 height 11
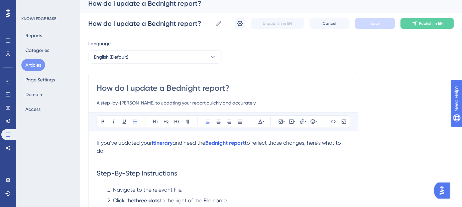
drag, startPoint x: 243, startPoint y: 103, endPoint x: 98, endPoint y: 103, distance: 145.8
click at [98, 103] on input "A step-by-step guide to updating your report quickly and accurately." at bounding box center [223, 103] width 253 height 8
click at [249, 170] on h2 "Step-By-Step Instructions" at bounding box center [223, 173] width 253 height 20
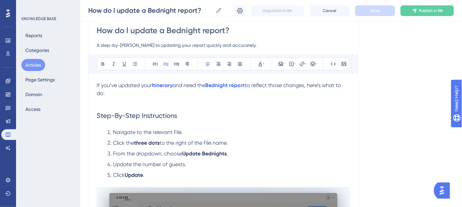
scroll to position [67, 0]
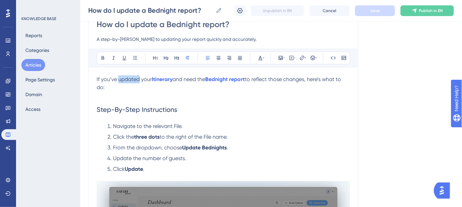
drag, startPoint x: 139, startPoint y: 77, endPoint x: 118, endPoint y: 76, distance: 21.1
click at [118, 76] on span "If you’ve updated your" at bounding box center [124, 79] width 55 height 6
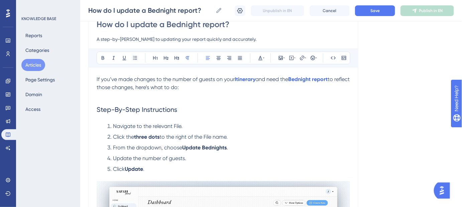
drag, startPoint x: 170, startPoint y: 88, endPoint x: 70, endPoint y: 76, distance: 100.7
click at [80, 76] on div "Performance Users Engagement Widgets Feedback Product Updates Knowledge Base AI…" at bounding box center [271, 153] width 382 height 440
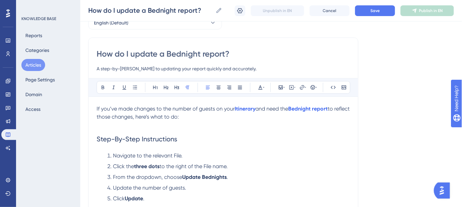
scroll to position [36, 0]
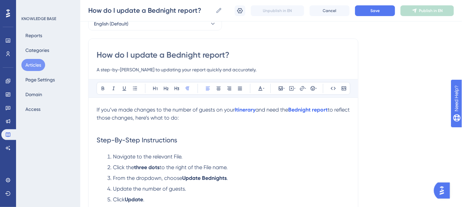
click at [209, 122] on p at bounding box center [223, 126] width 253 height 8
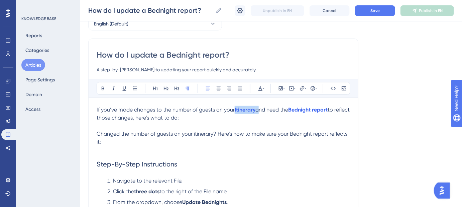
drag, startPoint x: 257, startPoint y: 110, endPoint x: 234, endPoint y: 110, distance: 23.4
click at [234, 110] on p "If you’ve made changes to the number of guests on your Itinerary and need the B…" at bounding box center [223, 114] width 253 height 16
click at [202, 133] on span "Changed the number of guests on your itinerary? Here’s how to make sure your Be…" at bounding box center [223, 137] width 252 height 14
click at [203, 133] on span "Changed the number of guests on your itinerary? Here’s how to make sure your Be…" at bounding box center [223, 137] width 252 height 14
click at [193, 132] on span "Changed the number of guests on your" at bounding box center [145, 133] width 96 height 6
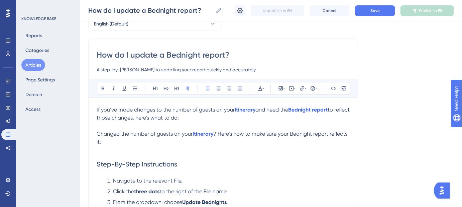
drag, startPoint x: 334, startPoint y: 110, endPoint x: 290, endPoint y: 109, distance: 44.2
click at [290, 109] on p "If you’ve made changes to the number of guests on your Itinerary and need the B…" at bounding box center [223, 114] width 253 height 16
drag, startPoint x: 328, startPoint y: 133, endPoint x: 291, endPoint y: 132, distance: 37.8
click at [291, 133] on span "? Here’s how to make sure your Bednight report reflects it:" at bounding box center [223, 137] width 252 height 14
click at [289, 134] on span "? Here’s how to make sure your" at bounding box center [250, 133] width 75 height 6
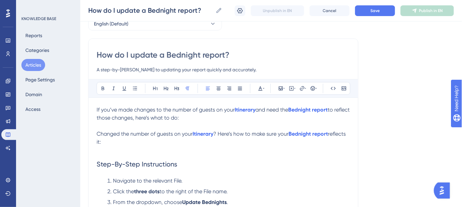
click at [334, 132] on p "Changed the number of guests on your Itinerary ? Here’s how to make sure your B…" at bounding box center [223, 138] width 253 height 16
click at [289, 134] on span "? Here’s how to make sure your" at bounding box center [250, 133] width 75 height 6
click at [98, 142] on span "reflects it:" at bounding box center [222, 137] width 250 height 14
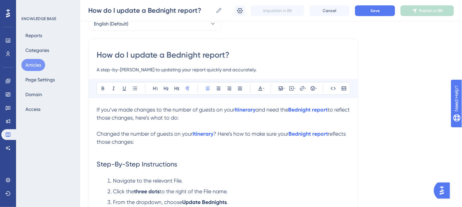
drag, startPoint x: 194, startPoint y: 115, endPoint x: 112, endPoint y: 80, distance: 89.6
click at [80, 104] on div "Performance Users Engagement Widgets Feedback Product Updates Knowledge Base AI…" at bounding box center [271, 196] width 382 height 464
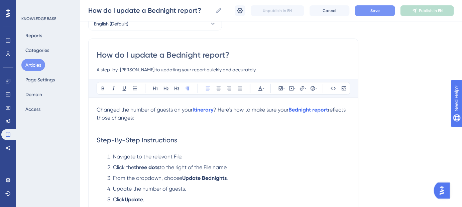
click at [369, 13] on button "Save" at bounding box center [375, 10] width 40 height 11
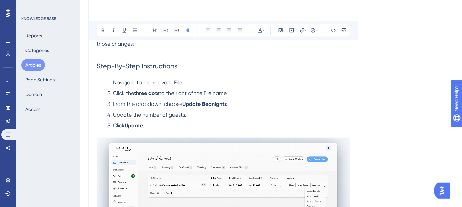
scroll to position [0, 0]
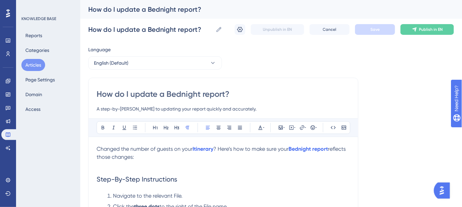
click at [228, 107] on input "A step-by-step guide to updating your report quickly and accurately." at bounding box center [223, 109] width 253 height 8
click at [281, 170] on h2 "Step-By-Step Instructions" at bounding box center [223, 179] width 253 height 20
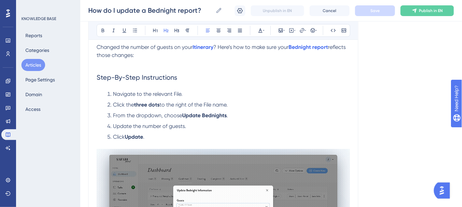
scroll to position [30, 0]
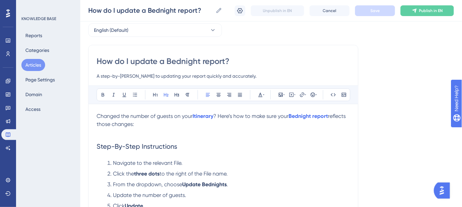
click at [311, 142] on h2 "Step-By-Step Instructions" at bounding box center [223, 146] width 253 height 20
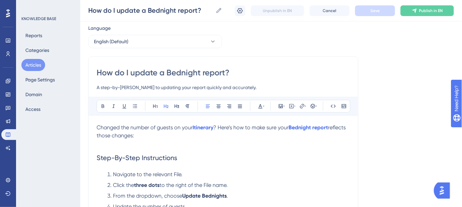
scroll to position [0, 0]
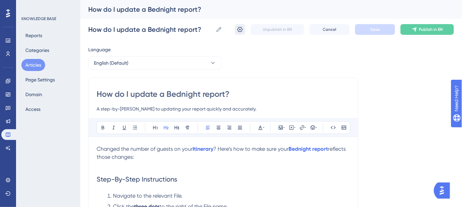
click at [240, 30] on icon at bounding box center [240, 29] width 6 height 5
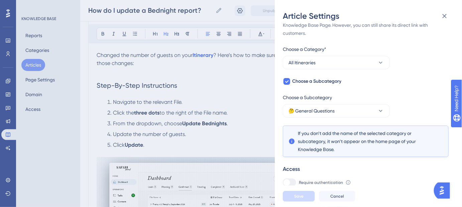
scroll to position [54, 0]
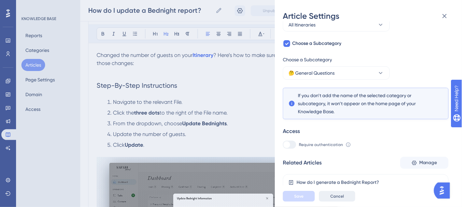
click at [342, 199] on span "Cancel" at bounding box center [337, 195] width 14 height 5
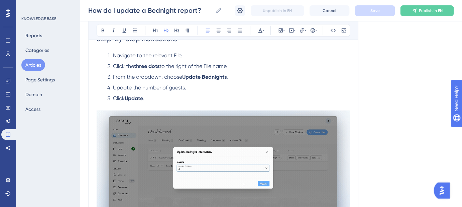
scroll to position [152, 0]
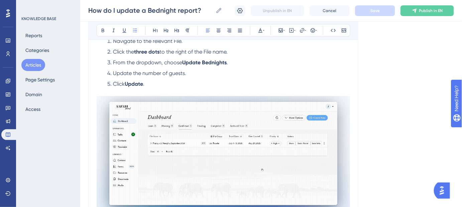
drag, startPoint x: 235, startPoint y: 54, endPoint x: 114, endPoint y: 53, distance: 121.0
click at [114, 53] on li "Click the three dots to the right of the File name." at bounding box center [227, 52] width 245 height 8
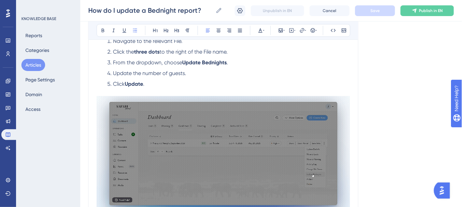
click at [404, 94] on div "Language English (Default) How do I update a Bednight report? A step-by-step gu…" at bounding box center [271, 84] width 366 height 386
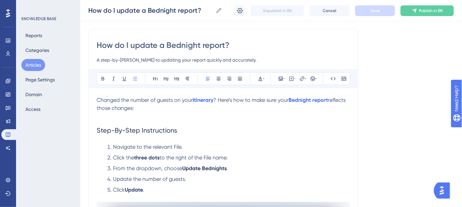
scroll to position [61, 0]
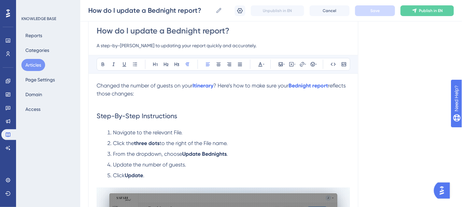
click at [99, 84] on span "Changed the number of guests on your" at bounding box center [145, 85] width 96 height 6
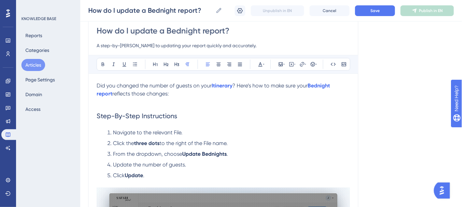
click at [138, 84] on span "Did you changed the number of guests on your" at bounding box center [154, 85] width 115 height 6
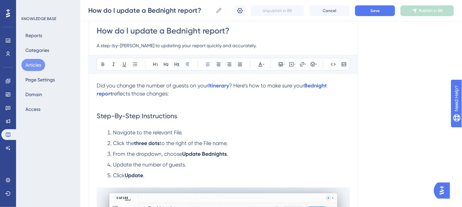
drag, startPoint x: 160, startPoint y: 95, endPoint x: 82, endPoint y: 85, distance: 79.1
click at [82, 85] on div "Performance Users Engagement Widgets Feedback Product Updates Knowledge Base AI…" at bounding box center [271, 159] width 382 height 440
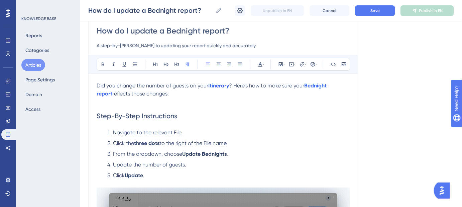
click at [175, 93] on p "Did you change the number of guests on your Itinerary ? Here’s how to make sure…" at bounding box center [223, 90] width 253 height 16
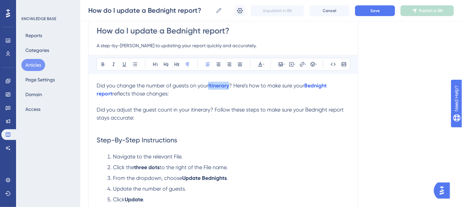
drag, startPoint x: 230, startPoint y: 85, endPoint x: 207, endPoint y: 85, distance: 23.1
click at [207, 85] on p "Did you change the number of guests on your Itinerary ? Here’s how to make sure…" at bounding box center [223, 90] width 253 height 16
click at [196, 110] on span "Did you adjust the guest count in your itinerary? Follow these steps to make su…" at bounding box center [221, 113] width 248 height 14
click at [189, 109] on span "Did you adjust the guest count in your" at bounding box center [143, 109] width 93 height 6
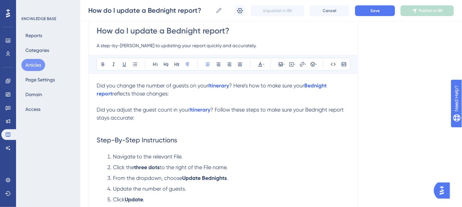
drag, startPoint x: 351, startPoint y: 84, endPoint x: 304, endPoint y: 84, distance: 47.5
click at [305, 84] on div "How do I update a Bednight report? A step-by-step guide to updating your report…" at bounding box center [223, 183] width 270 height 338
drag, startPoint x: 303, startPoint y: 84, endPoint x: 341, endPoint y: 84, distance: 38.4
click at [341, 84] on p "Did you change the number of guests on your Itinerary ? Here’s how to make sure…" at bounding box center [223, 90] width 253 height 16
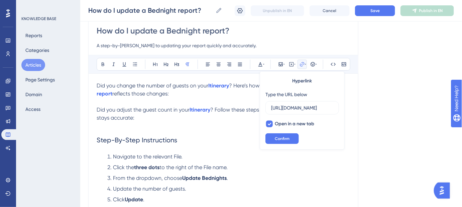
scroll to position [0, 126]
click at [351, 84] on div "How do I update a Bednight report? A step-by-step guide to updating your report…" at bounding box center [223, 183] width 270 height 338
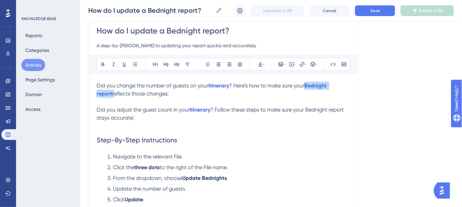
drag, startPoint x: 349, startPoint y: 85, endPoint x: 305, endPoint y: 87, distance: 44.5
click at [305, 87] on p "Did you change the number of guests on your Itinerary ? Here’s how to make sure…" at bounding box center [223, 90] width 253 height 16
drag, startPoint x: 307, startPoint y: 109, endPoint x: 344, endPoint y: 109, distance: 37.4
click at [344, 109] on span "? Follow these steps to make sure your Bednight report stays accurate:" at bounding box center [221, 113] width 248 height 14
click at [304, 108] on span "? Follow these steps to make sure your" at bounding box center [257, 109] width 94 height 6
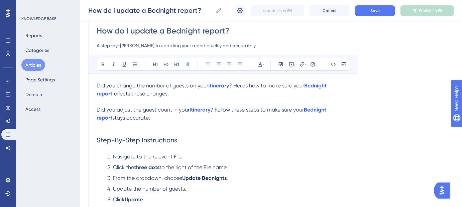
drag, startPoint x: 118, startPoint y: 89, endPoint x: 80, endPoint y: 76, distance: 40.0
click at [80, 76] on div "Performance Users Engagement Widgets Feedback Product Updates Knowledge Base AI…" at bounding box center [271, 171] width 382 height 464
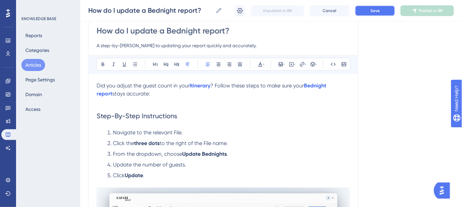
click at [375, 8] on span "Save" at bounding box center [374, 10] width 9 height 5
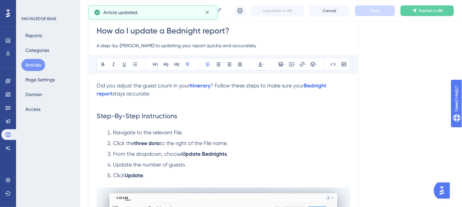
click at [112, 93] on span "stays accurate:" at bounding box center [131, 93] width 38 height 6
click at [112, 92] on span "stays accurate:" at bounding box center [131, 93] width 38 height 6
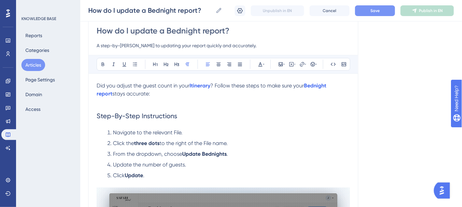
click at [373, 11] on span "Save" at bounding box center [374, 10] width 9 height 5
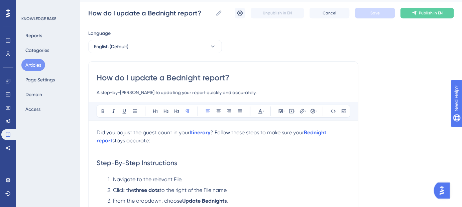
scroll to position [30, 0]
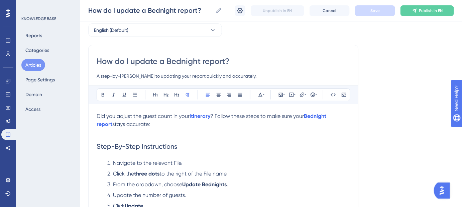
drag, startPoint x: 150, startPoint y: 75, endPoint x: 246, endPoint y: 78, distance: 96.3
click at [246, 78] on input "A step-by-step guide to updating your report quickly and accurately." at bounding box center [223, 76] width 253 height 8
click at [165, 75] on input "A step-by-step guide to updating your report quickly and accurately." at bounding box center [223, 76] width 253 height 8
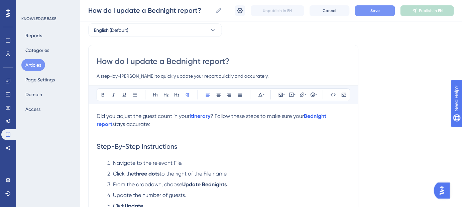
drag, startPoint x: 261, startPoint y: 76, endPoint x: 207, endPoint y: 76, distance: 54.5
click at [207, 76] on input "A step-by-step guide to quickly update your report quickly and accurately." at bounding box center [223, 76] width 253 height 8
type input "A step-by-step guide to quickly update your report."
click at [370, 11] on button "Save" at bounding box center [375, 10] width 40 height 11
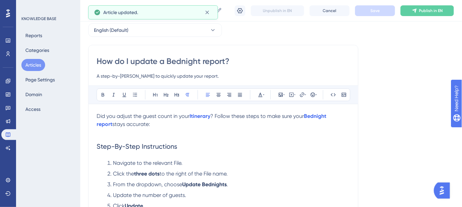
click at [214, 74] on input "A step-by-step guide to quickly update your report." at bounding box center [223, 76] width 253 height 8
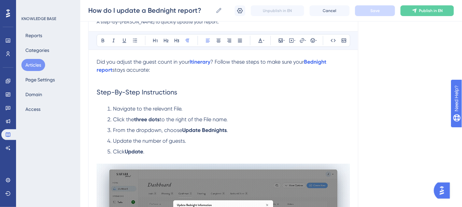
scroll to position [91, 0]
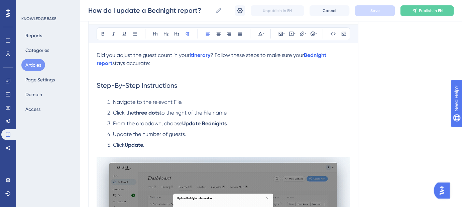
click at [151, 83] on span "Step-By-Step Instructions" at bounding box center [137, 85] width 81 height 8
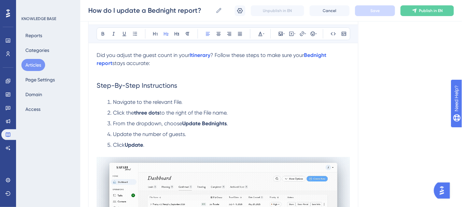
click at [133, 28] on div "Bold Italic Underline Bullet Point Heading 1 Heading 2 Heading 3 Normal Align L…" at bounding box center [224, 33] width 254 height 13
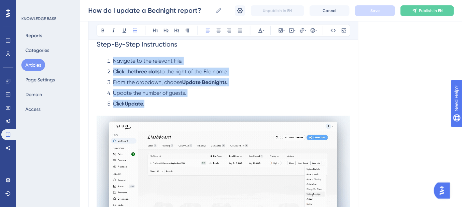
scroll to position [121, 0]
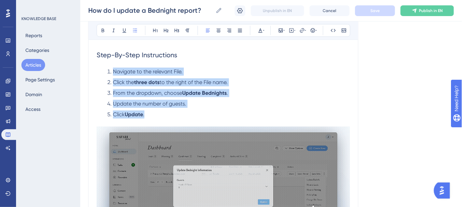
drag, startPoint x: 152, startPoint y: 83, endPoint x: 113, endPoint y: 65, distance: 42.6
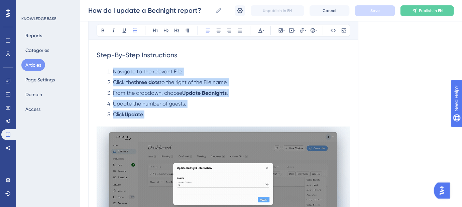
click at [113, 65] on div "Did you adjust the guest count in your Itinerary ? Follow these steps to make s…" at bounding box center [223, 140] width 253 height 239
click at [190, 106] on li "Update the number of guests." at bounding box center [227, 104] width 245 height 8
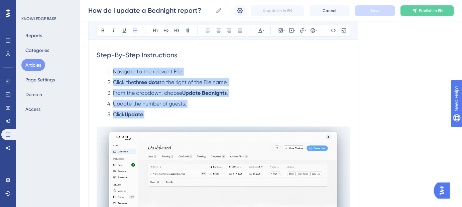
click at [196, 107] on li "Update the number of guests." at bounding box center [227, 104] width 245 height 8
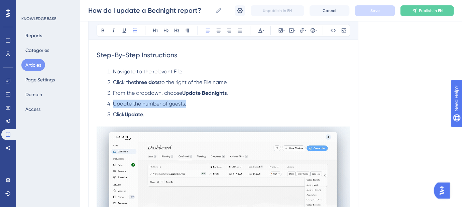
drag, startPoint x: 191, startPoint y: 105, endPoint x: 113, endPoint y: 103, distance: 77.3
click at [113, 103] on li "Update the number of guests." at bounding box center [227, 104] width 245 height 8
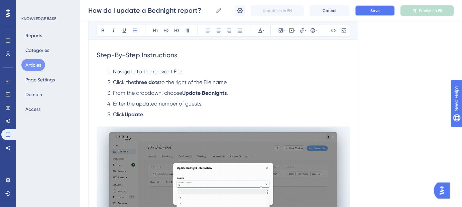
click at [365, 13] on button "Save" at bounding box center [375, 10] width 40 height 11
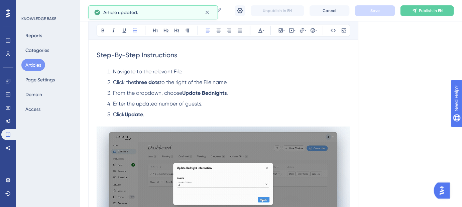
click at [144, 113] on span "." at bounding box center [143, 114] width 1 height 6
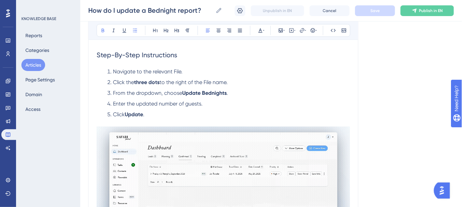
click at [150, 115] on li "Click Update ." at bounding box center [227, 118] width 245 height 16
drag, startPoint x: 147, startPoint y: 114, endPoint x: 114, endPoint y: 113, distance: 33.4
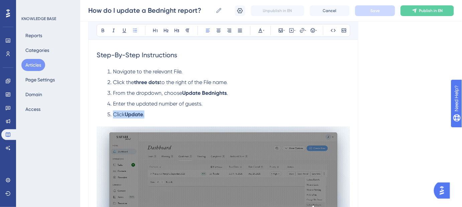
click at [114, 114] on li "Click Update ." at bounding box center [227, 118] width 245 height 16
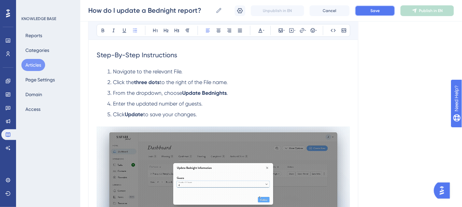
click at [369, 11] on button "Save" at bounding box center [375, 10] width 40 height 11
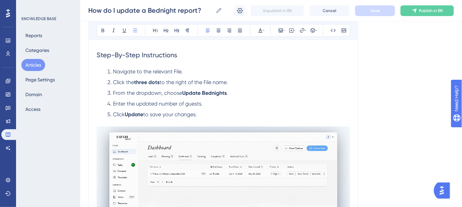
click at [172, 92] on span "From the dropdown, choose" at bounding box center [147, 93] width 69 height 6
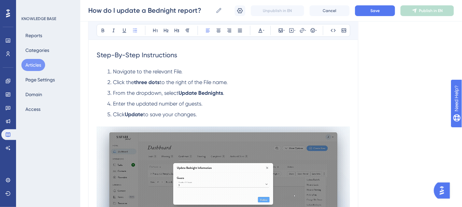
click at [161, 91] on span "From the dropdown, select" at bounding box center [146, 93] width 66 height 6
click at [382, 10] on button "Save" at bounding box center [375, 10] width 40 height 11
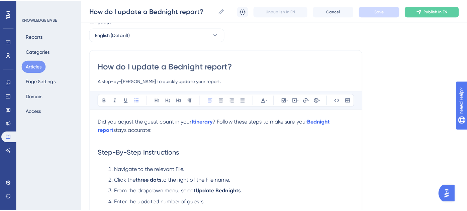
scroll to position [0, 0]
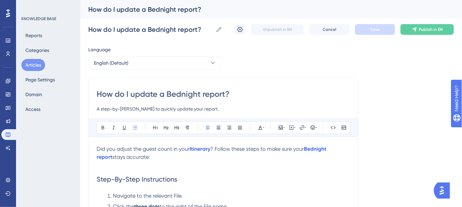
click at [34, 64] on button "Articles" at bounding box center [33, 65] width 24 height 12
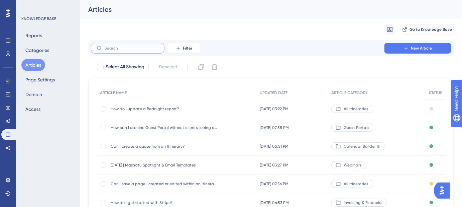
click at [113, 48] on input "text" at bounding box center [132, 48] width 54 height 5
paste input "Understanding Fees for Safari Portal’s Invoicing & Financials Solution"
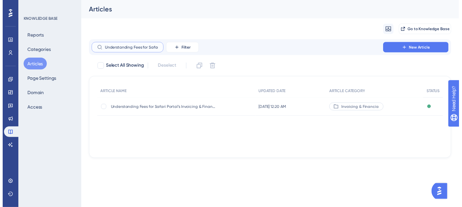
scroll to position [0, 71]
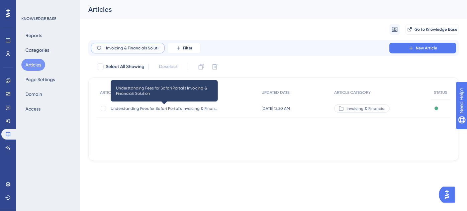
type input "Understanding Fees for Safari Portal’s Invoicing & Financials Solution"
click at [171, 110] on span "Understanding Fees for Safari Portal’s Invoicing & Financials Solution" at bounding box center [164, 108] width 107 height 5
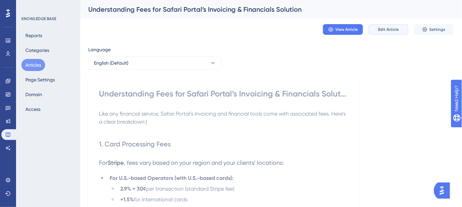
click at [387, 31] on span "Edit Article" at bounding box center [388, 29] width 21 height 5
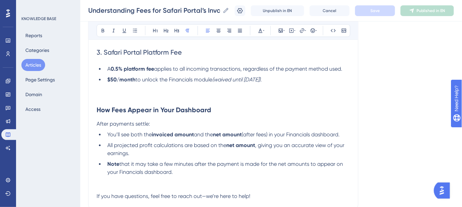
scroll to position [562, 0]
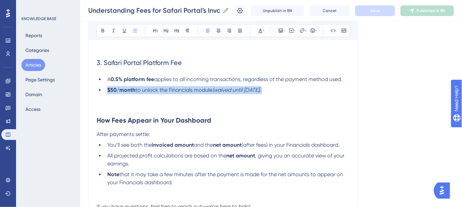
drag, startPoint x: 293, startPoint y: 91, endPoint x: 89, endPoint y: 92, distance: 203.6
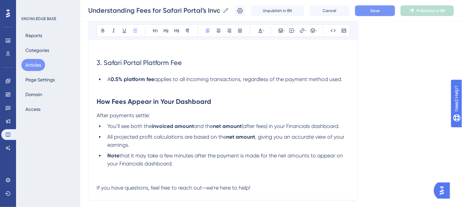
click at [378, 7] on button "Save" at bounding box center [375, 10] width 40 height 11
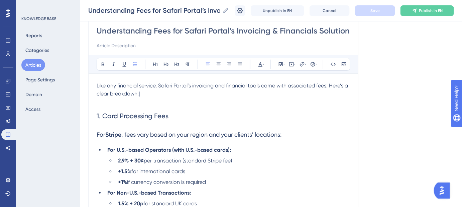
scroll to position [0, 0]
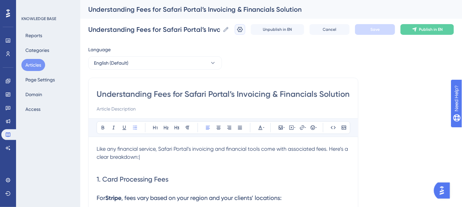
click at [243, 30] on icon at bounding box center [240, 29] width 6 height 5
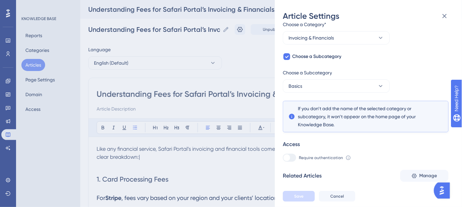
scroll to position [76, 0]
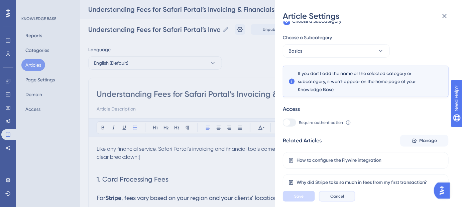
click at [332, 199] on span "Cancel" at bounding box center [337, 195] width 14 height 5
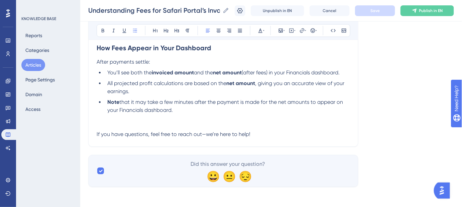
scroll to position [616, 0]
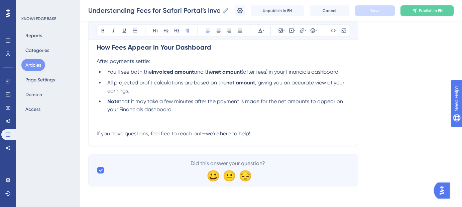
click at [253, 130] on p "If you have questions, feel free to reach out—we’re here to help!" at bounding box center [223, 133] width 253 height 8
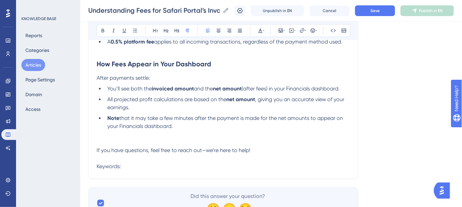
scroll to position [585, 0]
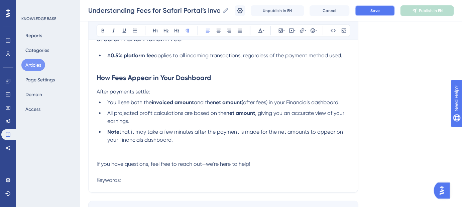
click at [379, 11] on span "Save" at bounding box center [374, 10] width 9 height 5
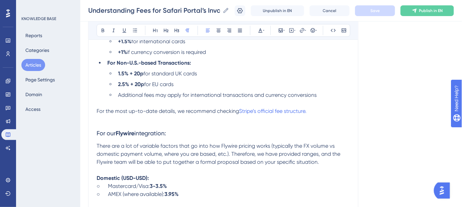
scroll to position [99, 0]
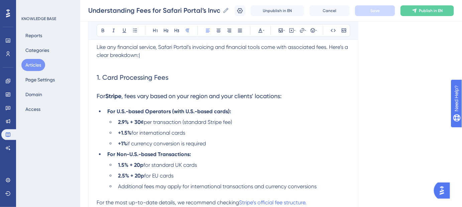
click at [187, 87] on h2 "1. Card Processing Fees" at bounding box center [223, 77] width 253 height 20
click at [183, 91] on h3 "For Stripe , fees vary based on your region and your clients’ locations:" at bounding box center [223, 95] width 253 height 17
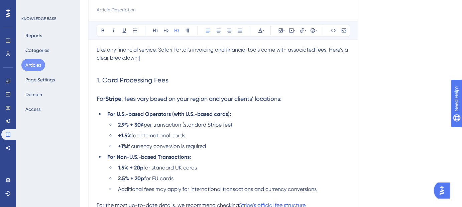
scroll to position [0, 0]
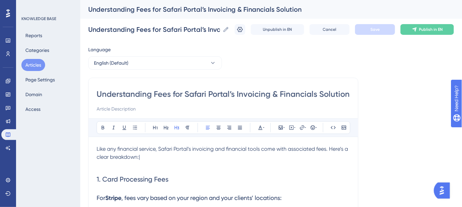
click at [198, 94] on input "Understanding Fees for Safari Portal’s Invoicing & Financials Solution" at bounding box center [223, 94] width 253 height 11
click at [185, 94] on input "Understanding Fees for Safari Portal’s Invoicing & Financials Solution" at bounding box center [223, 94] width 253 height 11
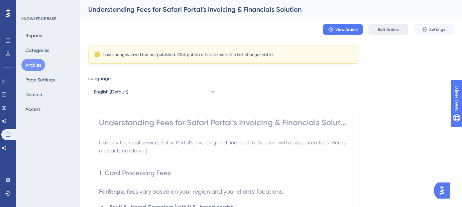
click at [394, 30] on span "Edit Article" at bounding box center [388, 29] width 21 height 5
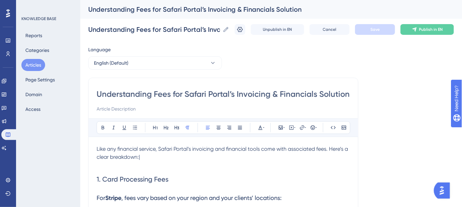
click at [233, 94] on input "Understanding Fees for Safari Portal’s Invoicing & Financials Solution" at bounding box center [223, 94] width 253 height 11
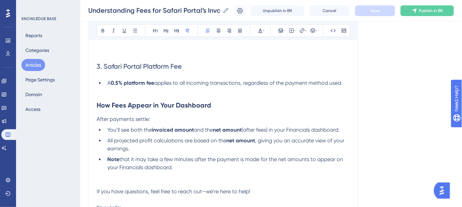
scroll to position [632, 0]
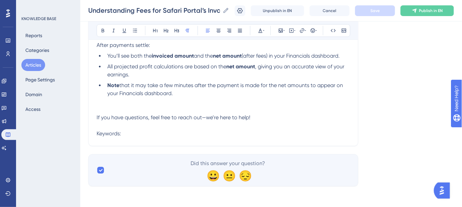
click at [135, 133] on p "Keywords:" at bounding box center [223, 133] width 253 height 8
paste div
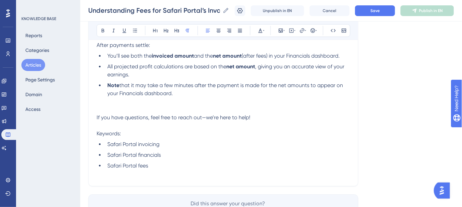
click at [143, 135] on p "Keywords:" at bounding box center [223, 133] width 253 height 8
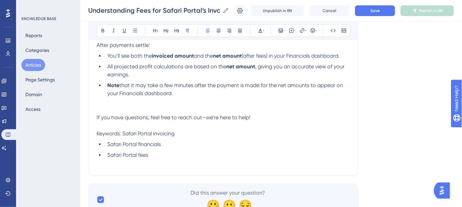
click at [175, 130] on p "Keywords: Safari Portal invoicing" at bounding box center [223, 133] width 253 height 8
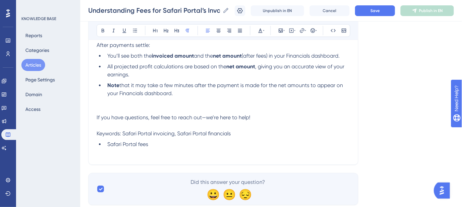
click at [233, 133] on p "Keywords: Safari Portal invoicing, Safari Portal financials" at bounding box center [223, 133] width 253 height 8
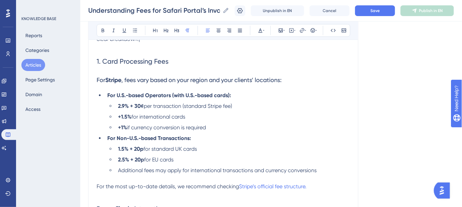
scroll to position [0, 0]
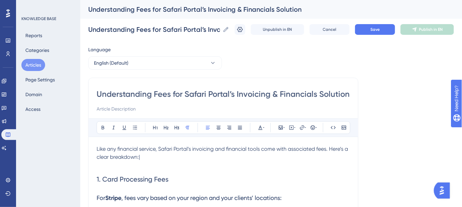
drag, startPoint x: 268, startPoint y: 99, endPoint x: 394, endPoint y: 113, distance: 126.5
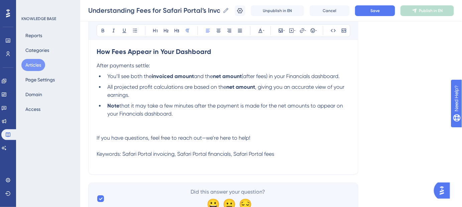
scroll to position [640, 0]
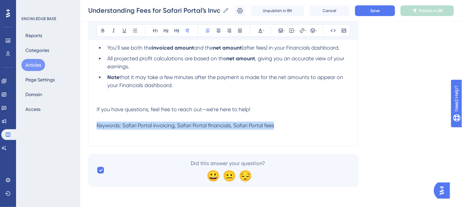
drag, startPoint x: 284, startPoint y: 127, endPoint x: 93, endPoint y: 127, distance: 190.9
click at [265, 30] on button at bounding box center [260, 30] width 9 height 9
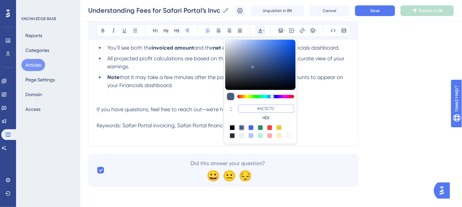
drag, startPoint x: 277, startPoint y: 108, endPoint x: 260, endPoint y: 108, distance: 17.1
click at [260, 108] on input "#4C5C7C" at bounding box center [266, 108] width 56 height 8
type input "#FFFFFF"
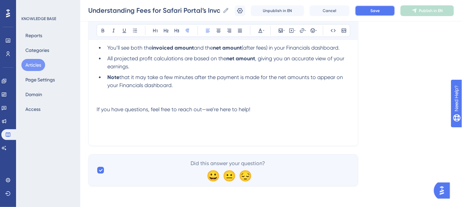
click at [385, 9] on button "Save" at bounding box center [375, 10] width 40 height 11
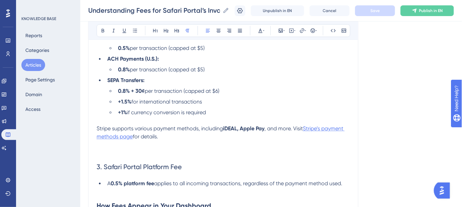
scroll to position [457, 0]
click at [328, 129] on span "Stripe’s payment methods page" at bounding box center [221, 132] width 248 height 14
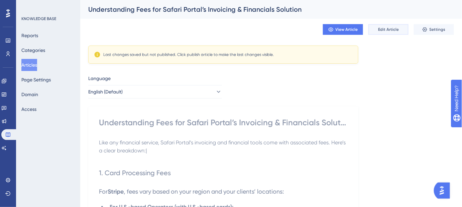
click at [385, 29] on span "Edit Article" at bounding box center [388, 29] width 21 height 5
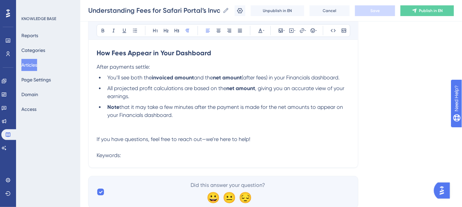
scroll to position [632, 0]
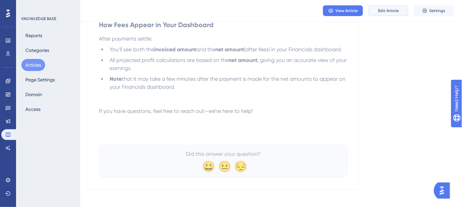
click at [390, 8] on span "Edit Article" at bounding box center [388, 10] width 21 height 5
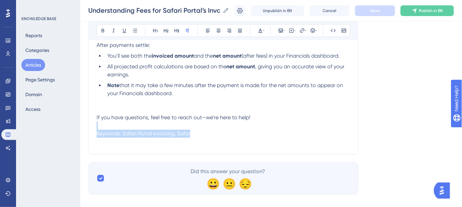
drag, startPoint x: 260, startPoint y: 128, endPoint x: 190, endPoint y: 132, distance: 70.0
click at [318, 131] on p "Keywords: Safari Portal invoicing, Safari Portal financials, Safari Portal fees" at bounding box center [223, 133] width 253 height 8
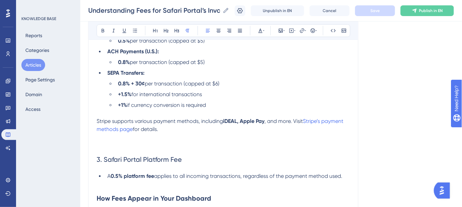
scroll to position [480, 0]
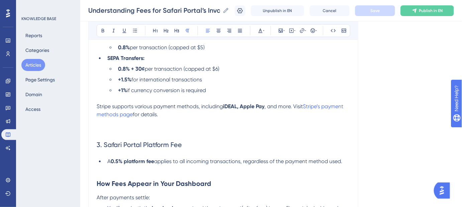
drag, startPoint x: 305, startPoint y: 105, endPoint x: 335, endPoint y: 116, distance: 32.9
click at [335, 116] on p "Stripe supports various payment methods, including iDEAL, Apple Pay , and more.…" at bounding box center [223, 110] width 253 height 16
click at [201, 119] on p at bounding box center [223, 122] width 253 height 8
drag, startPoint x: 133, startPoint y: 114, endPoint x: 308, endPoint y: 109, distance: 174.9
click at [308, 109] on p "Stripe supports various payment methods, including iDEAL, Apple Pay , and more.…" at bounding box center [223, 110] width 253 height 16
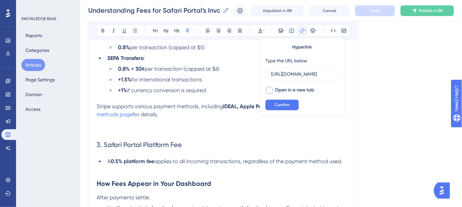
click at [271, 91] on div at bounding box center [269, 90] width 7 height 7
checkbox input "true"
click at [291, 107] on button "Confirm" at bounding box center [281, 104] width 33 height 11
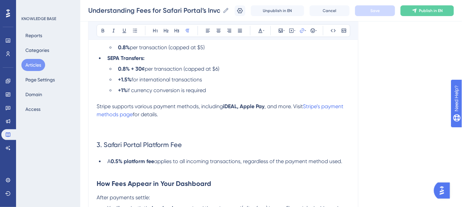
click at [273, 132] on p at bounding box center [223, 130] width 253 height 8
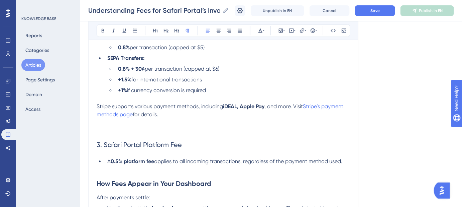
drag, startPoint x: 134, startPoint y: 114, endPoint x: 305, endPoint y: 108, distance: 170.3
click at [305, 108] on p "Stripe supports various payment methods, including iDEAL, Apple Pay , and more.…" at bounding box center [223, 110] width 253 height 16
click at [319, 124] on p at bounding box center [223, 122] width 253 height 8
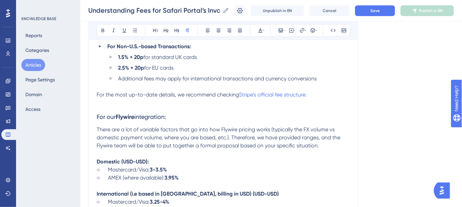
scroll to position [206, 0]
drag, startPoint x: 311, startPoint y: 96, endPoint x: 239, endPoint y: 95, distance: 71.9
click at [239, 95] on p "For the most up-to-date details, we recommend checking Stripe’s official fee st…" at bounding box center [223, 91] width 253 height 16
click at [280, 107] on h3 "For our Flywire integration:" at bounding box center [223, 112] width 253 height 27
click at [378, 9] on span "Save" at bounding box center [374, 10] width 9 height 5
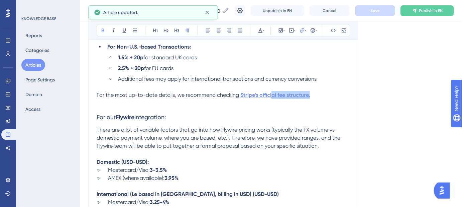
drag, startPoint x: 310, startPoint y: 95, endPoint x: 271, endPoint y: 95, distance: 39.1
click at [271, 95] on p "For the most up-to-date details, we recommend checking Stripe’s official fee st…" at bounding box center [223, 91] width 253 height 16
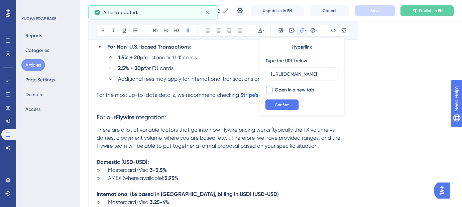
click at [272, 91] on div at bounding box center [269, 90] width 7 height 7
checkbox input "true"
click at [280, 105] on span "Confirm" at bounding box center [282, 104] width 15 height 5
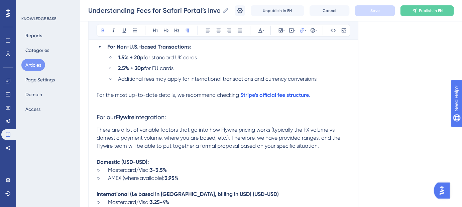
click at [327, 114] on h3 "For our Flywire integration:" at bounding box center [223, 112] width 253 height 27
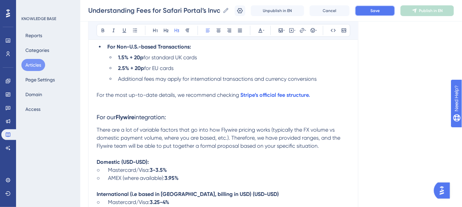
click at [379, 13] on button "Save" at bounding box center [375, 10] width 40 height 11
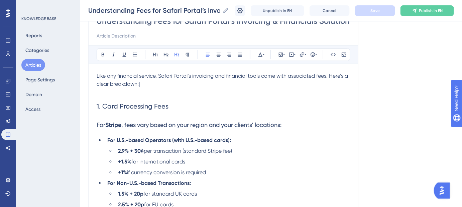
scroll to position [85, 0]
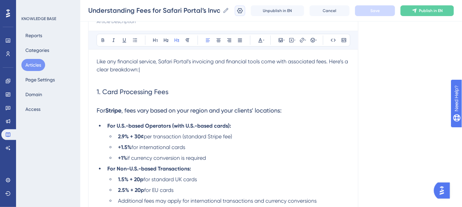
click at [243, 9] on icon at bounding box center [240, 10] width 7 height 7
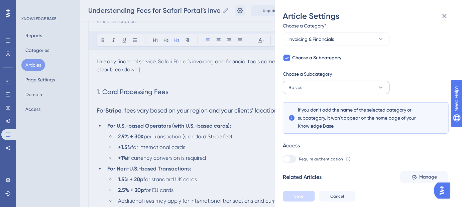
scroll to position [76, 0]
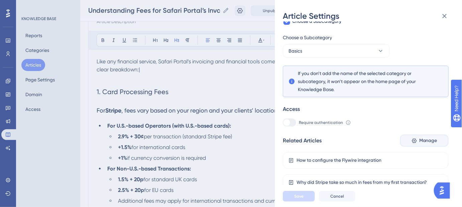
click at [426, 139] on span "Manage" at bounding box center [428, 140] width 18 height 8
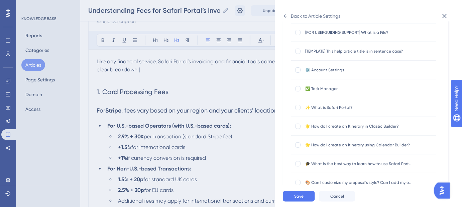
scroll to position [0, 0]
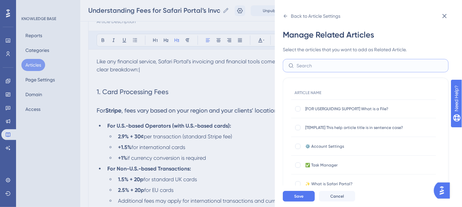
drag, startPoint x: 316, startPoint y: 66, endPoint x: 320, endPoint y: 61, distance: 6.4
click at [318, 65] on input "text" at bounding box center [370, 65] width 146 height 7
type input "Stripe"
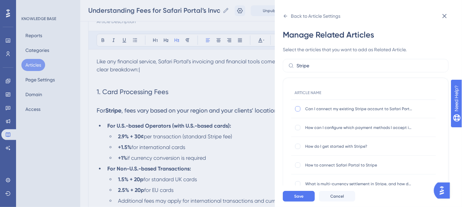
click at [297, 108] on div at bounding box center [297, 108] width 5 height 5
click at [297, 108] on icon at bounding box center [298, 109] width 2 height 2
checkbox input "false"
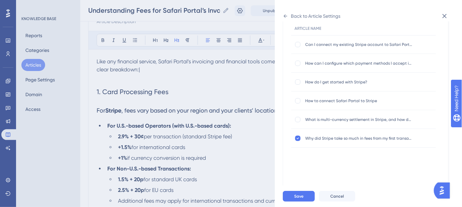
scroll to position [58, 0]
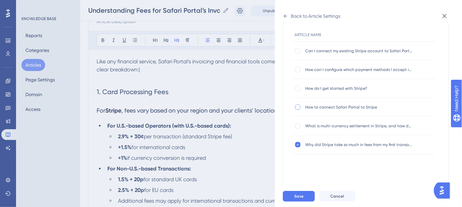
click at [299, 106] on div at bounding box center [297, 106] width 5 height 5
checkbox input "true"
click at [297, 86] on div at bounding box center [297, 88] width 5 height 5
checkbox input "true"
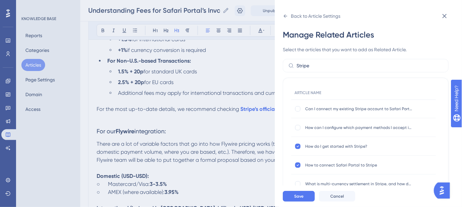
scroll to position [206, 0]
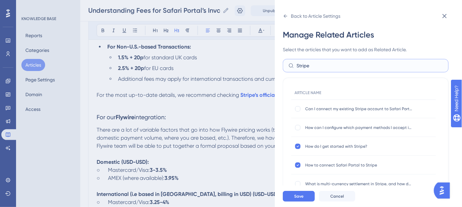
drag, startPoint x: 325, startPoint y: 64, endPoint x: 292, endPoint y: 61, distance: 33.2
click at [282, 64] on div "Back to Article Settings Manage Related Articles Select the articles that you w…" at bounding box center [368, 103] width 187 height 207
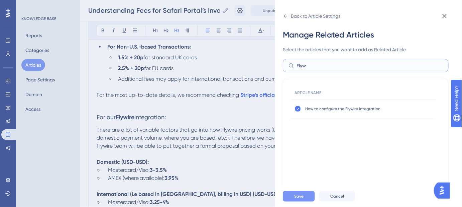
type input "Flyw"
click at [300, 197] on button "Save" at bounding box center [299, 196] width 32 height 11
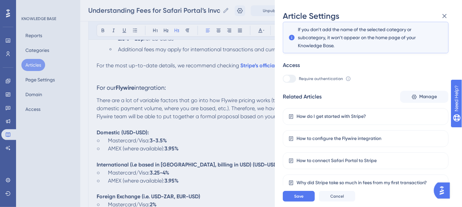
scroll to position [237, 0]
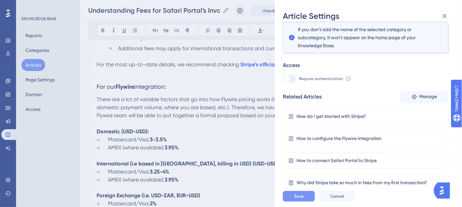
click at [302, 199] on span "Save" at bounding box center [298, 195] width 9 height 5
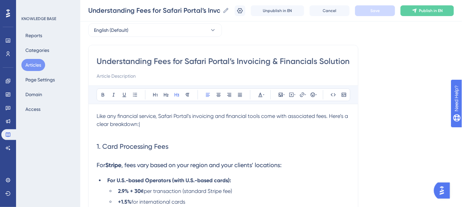
scroll to position [0, 0]
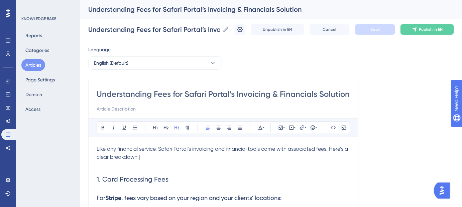
click at [226, 94] on input "Understanding Fees for Safari Portal’s Invoicing & Financials Solution" at bounding box center [223, 94] width 253 height 11
click at [171, 112] on input at bounding box center [223, 109] width 253 height 8
paste input "Everything you need to know about invoicing and fee structures"
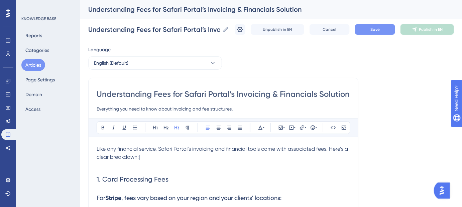
type input "Everything you need to know about invoicing and fee structures."
click at [378, 30] on span "Save" at bounding box center [374, 29] width 9 height 5
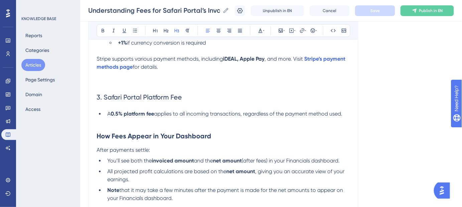
scroll to position [577, 0]
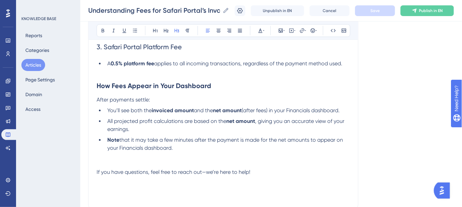
click at [178, 147] on li "Note that it may take a few minutes after the payment is made for the net amoun…" at bounding box center [227, 152] width 245 height 32
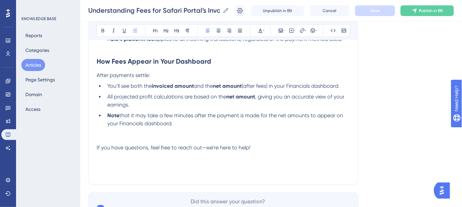
scroll to position [638, 0]
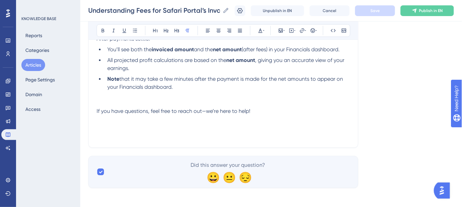
drag, startPoint x: 335, startPoint y: 135, endPoint x: 122, endPoint y: 131, distance: 213.0
click at [123, 131] on p at bounding box center [223, 135] width 253 height 8
click at [100, 122] on p at bounding box center [223, 119] width 253 height 8
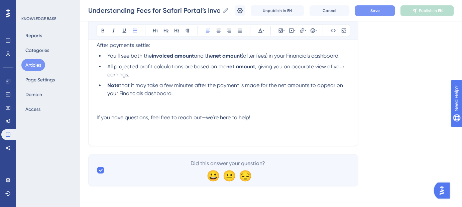
click at [182, 96] on li "Note that it may take a few minutes after the payment is made for the net amoun…" at bounding box center [227, 97] width 245 height 32
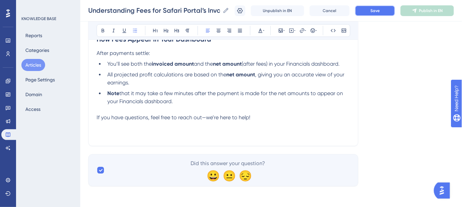
click at [384, 7] on button "Save" at bounding box center [375, 10] width 40 height 11
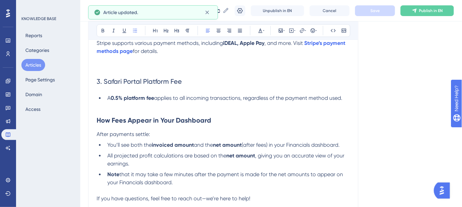
scroll to position [533, 0]
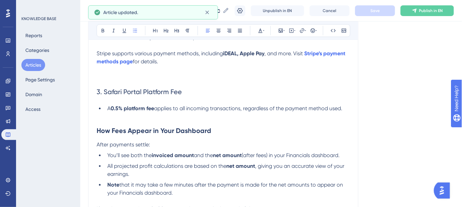
click at [187, 64] on p "Stripe supports various payment methods, including iDEAL, Apple Pay , and more.…" at bounding box center [223, 57] width 253 height 16
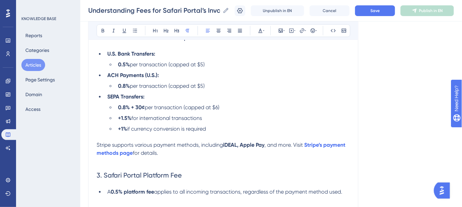
scroll to position [380, 0]
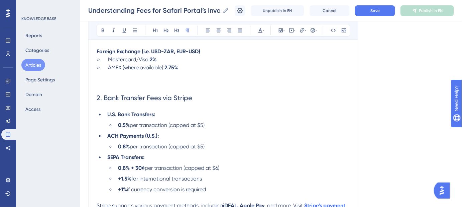
click at [192, 68] on p "○ AMEX (where available): 2.75%" at bounding box center [223, 68] width 253 height 8
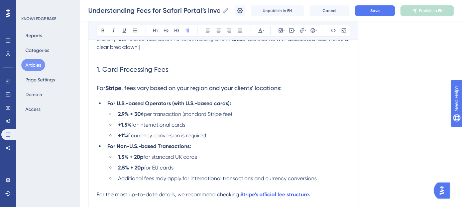
scroll to position [77, 0]
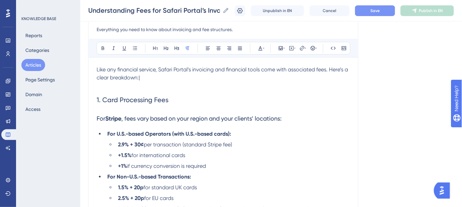
click at [385, 14] on button "Save" at bounding box center [375, 10] width 40 height 11
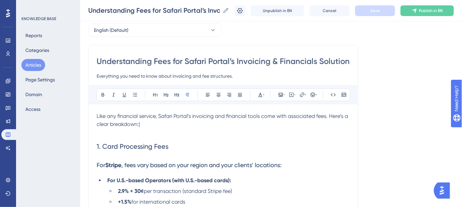
scroll to position [0, 0]
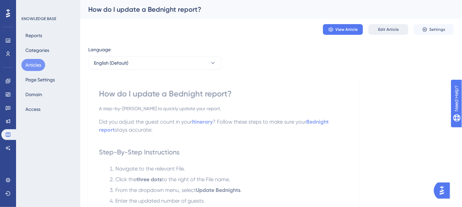
click at [385, 31] on span "Edit Article" at bounding box center [388, 29] width 21 height 5
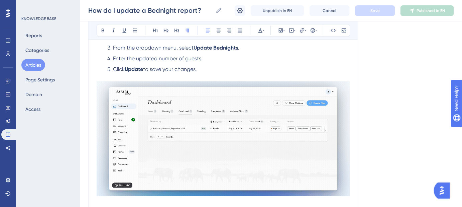
scroll to position [153, 0]
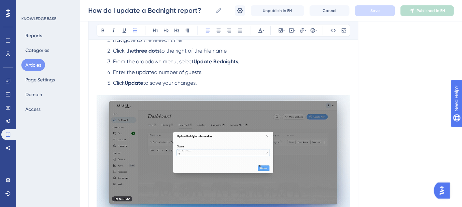
click at [201, 72] on span "Enter the updated number of guests." at bounding box center [158, 72] width 90 height 6
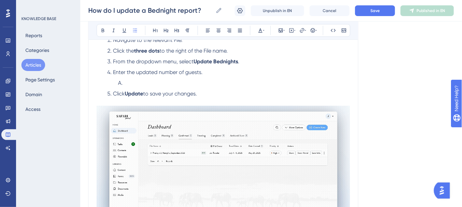
click at [149, 81] on li at bounding box center [232, 83] width 235 height 8
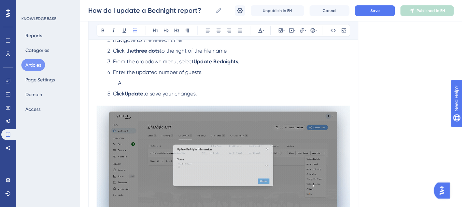
paste div
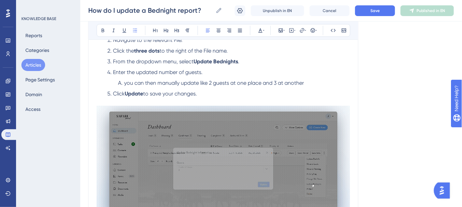
click at [127, 81] on span "you can then manually update like 2 guests at one place and 3 at another" at bounding box center [214, 83] width 180 height 6
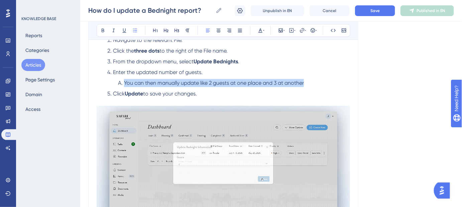
drag, startPoint x: 307, startPoint y: 82, endPoint x: 125, endPoint y: 77, distance: 181.9
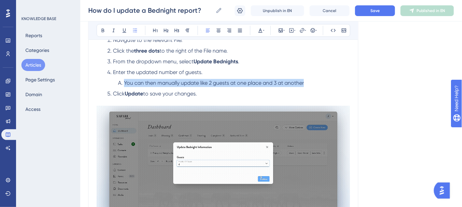
click at [125, 77] on ol "Navigate to the relevant File. Click the three dots to the right of the File na…" at bounding box center [223, 71] width 253 height 70
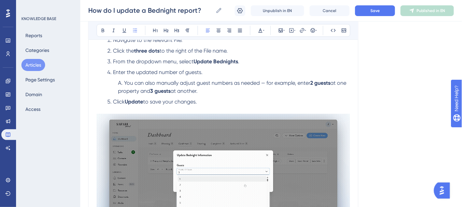
click at [147, 84] on span "You can also manually adjust guest numbers as needed — for example, enter" at bounding box center [217, 83] width 186 height 6
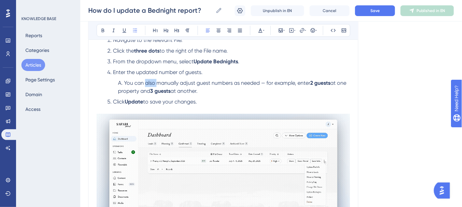
click at [147, 84] on span "You can also manually adjust guest numbers as needed — for example, enter" at bounding box center [217, 83] width 186 height 6
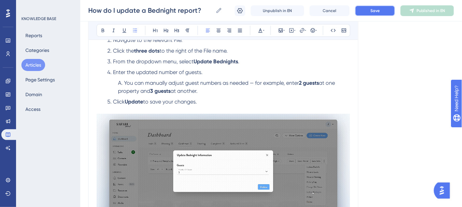
click at [367, 10] on button "Save" at bounding box center [375, 10] width 40 height 11
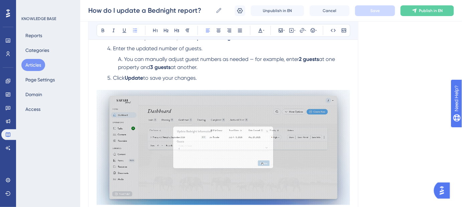
scroll to position [183, 0]
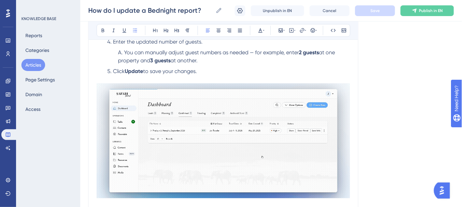
click at [274, 126] on img at bounding box center [223, 140] width 253 height 115
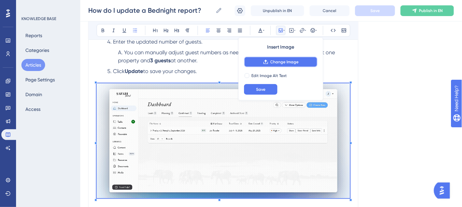
click at [284, 60] on span "Change Image" at bounding box center [284, 61] width 28 height 5
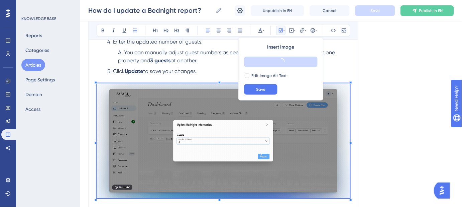
scroll to position [153, 0]
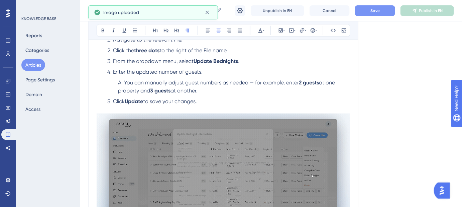
click at [382, 11] on button "Save" at bounding box center [375, 10] width 40 height 11
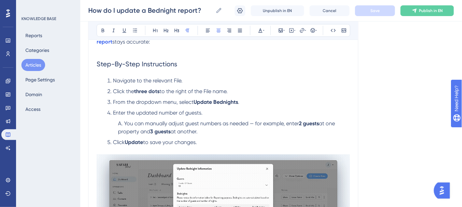
scroll to position [123, 0]
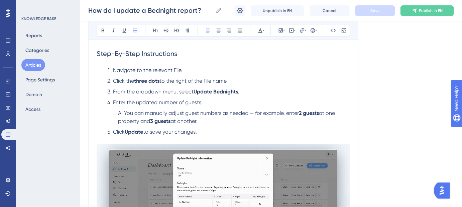
drag, startPoint x: 281, startPoint y: 130, endPoint x: 264, endPoint y: 122, distance: 18.5
click at [280, 129] on li "Click Update to save your changes." at bounding box center [227, 136] width 245 height 16
click at [248, 113] on span "You can manually adjust guest numbers as needed — for example, enter" at bounding box center [211, 113] width 175 height 6
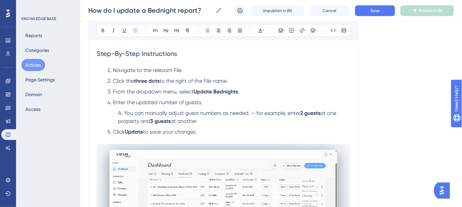
drag, startPoint x: 251, startPoint y: 112, endPoint x: 208, endPoint y: 122, distance: 44.1
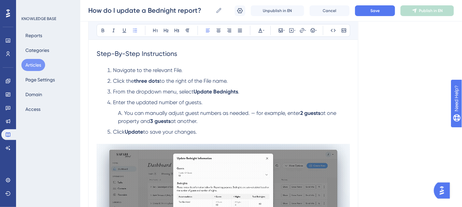
click at [208, 122] on li "You can manually adjust guest numbers as needed. — for example, enter 2 guests …" at bounding box center [232, 117] width 235 height 16
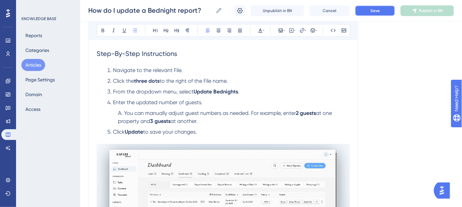
click at [368, 14] on button "Save" at bounding box center [375, 10] width 40 height 11
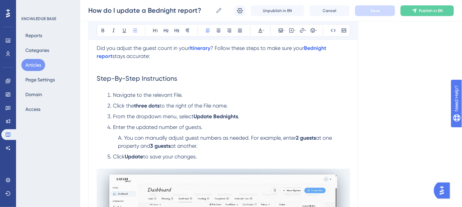
scroll to position [92, 0]
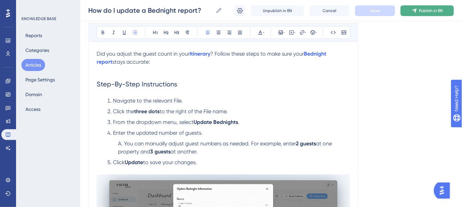
click at [423, 11] on span "Publish in EN" at bounding box center [431, 10] width 24 height 5
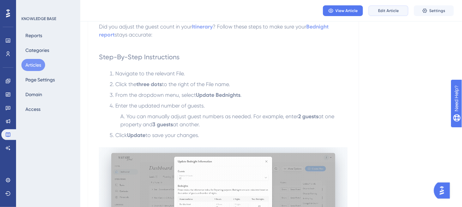
drag, startPoint x: 380, startPoint y: 14, endPoint x: 376, endPoint y: 21, distance: 8.0
click at [380, 14] on button "Edit Article" at bounding box center [388, 10] width 40 height 11
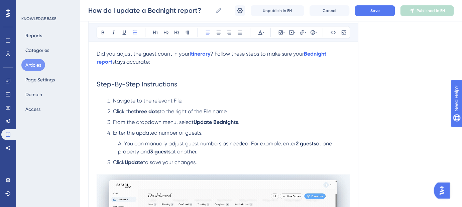
drag, startPoint x: 205, startPoint y: 148, endPoint x: 125, endPoint y: 137, distance: 81.0
click at [125, 137] on ol "Navigate to the relevant File. Click the three dots to the right of the File na…" at bounding box center [223, 136] width 253 height 78
copy li "You can manually adjust guest numbers as needed. For example, enter 2 guests at…"
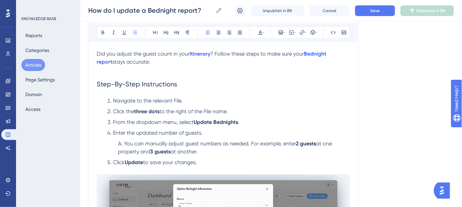
click at [425, 127] on div "Language English (Default) How do I update a Bednight report? A step-by-step gu…" at bounding box center [271, 153] width 366 height 405
click at [368, 10] on button "Save" at bounding box center [375, 10] width 40 height 11
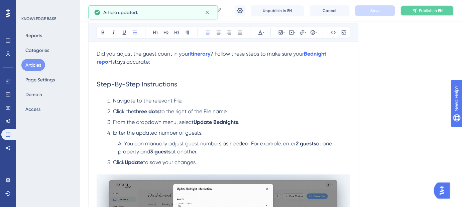
click at [422, 12] on span "Publish in EN" at bounding box center [431, 10] width 24 height 5
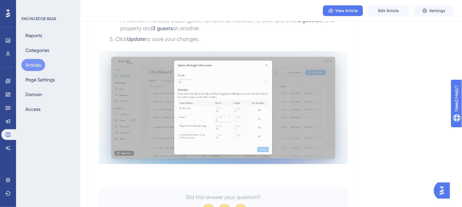
scroll to position [213, 0]
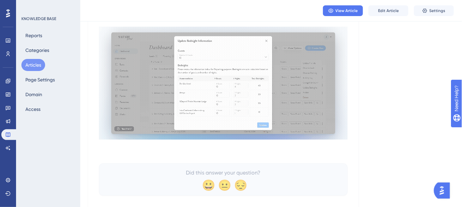
click at [38, 63] on button "Articles" at bounding box center [33, 65] width 24 height 12
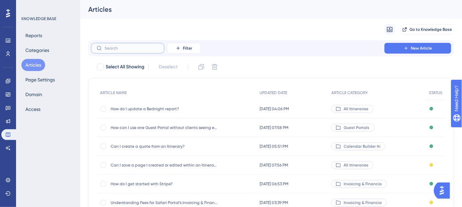
click at [126, 49] on input "text" at bounding box center [132, 48] width 54 height 5
paste input "Will the admin Financials view be able to show reporting per consultant or part…"
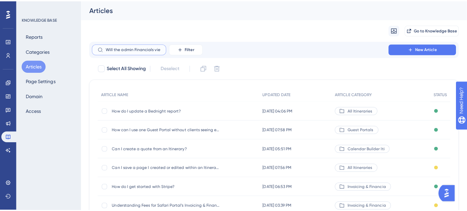
scroll to position [0, 118]
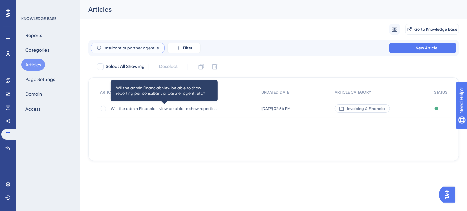
type input "Will the admin Financials view be able to show reporting per consultant or part…"
click at [150, 109] on span "Will the admin Financials view be able to show reporting per consultant or part…" at bounding box center [164, 108] width 107 height 5
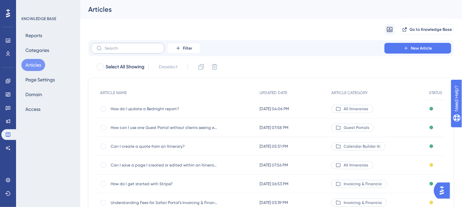
click at [129, 51] on label at bounding box center [128, 48] width 74 height 11
click at [129, 50] on input "text" at bounding box center [132, 48] width 54 height 5
paste input "Will the admin Financials view be able to show reporting per consultant or part…"
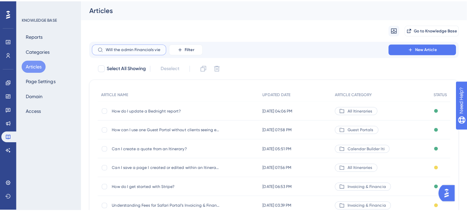
scroll to position [0, 118]
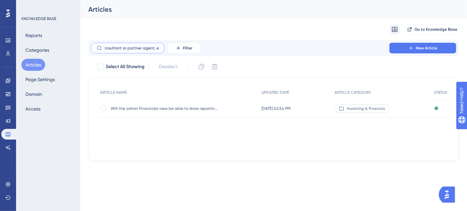
type input "Will the admin Financials view be able to show reporting per consultant or part…"
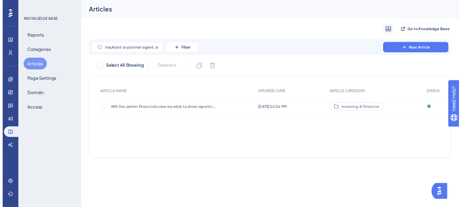
scroll to position [0, 0]
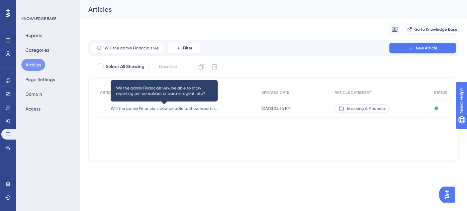
click at [158, 110] on span "Will the admin Financials view be able to show reporting per consultant or part…" at bounding box center [164, 108] width 107 height 5
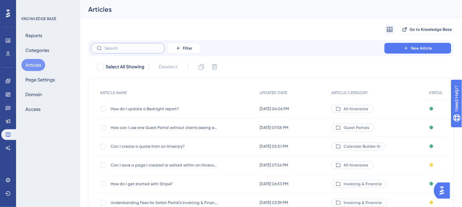
click at [124, 48] on input "text" at bounding box center [132, 48] width 54 height 5
paste input "Will the admin Financials view be able to show reporting per consultant or part…"
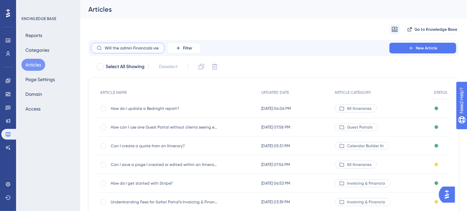
scroll to position [0, 118]
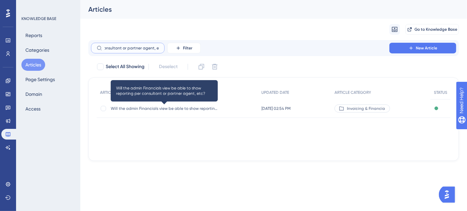
type input "Will the admin Financials view be able to show reporting per consultant or part…"
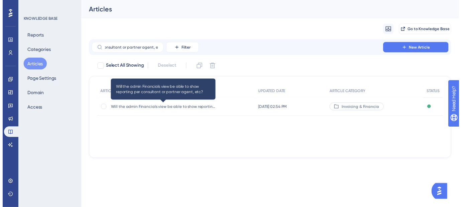
scroll to position [0, 0]
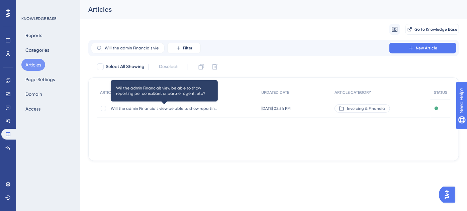
click at [119, 108] on span "Will the admin Financials view be able to show reporting per consultant or part…" at bounding box center [164, 108] width 107 height 5
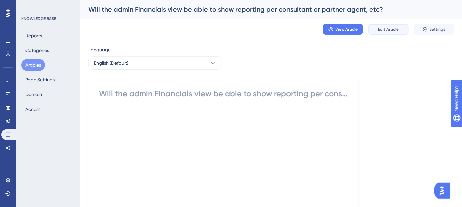
click at [383, 32] on button "Edit Article" at bounding box center [388, 29] width 40 height 11
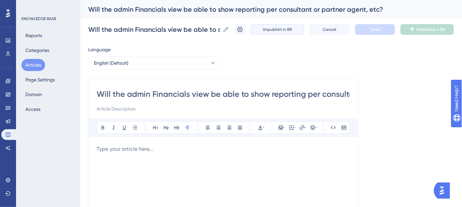
click at [290, 29] on span "Unpublish in EN" at bounding box center [277, 29] width 29 height 5
click at [34, 64] on button "Articles" at bounding box center [33, 65] width 24 height 12
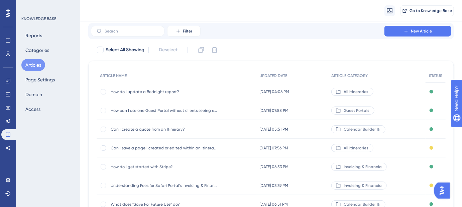
scroll to position [30, 0]
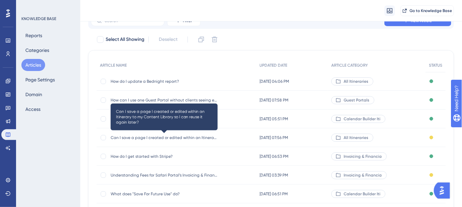
click at [205, 136] on span "Can I save a page I created or edited within an Itinerary to my Content Library…" at bounding box center [164, 137] width 107 height 5
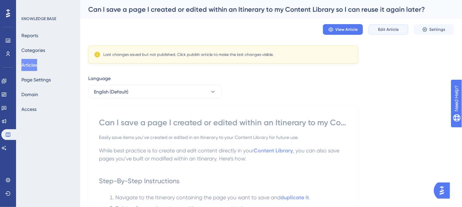
click at [386, 32] on span "Edit Article" at bounding box center [388, 29] width 21 height 5
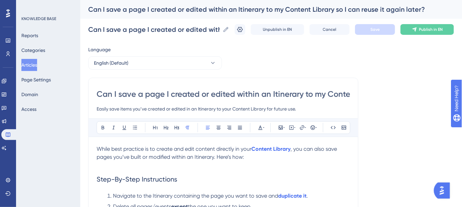
click at [292, 95] on input "Can I save a page I created or edited within an Itinerary to my Content Library…" at bounding box center [223, 94] width 253 height 11
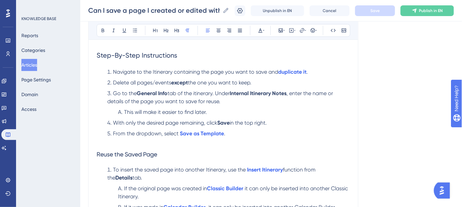
scroll to position [121, 0]
click at [196, 90] on span "tab of the itinerary. Under" at bounding box center [198, 93] width 62 height 6
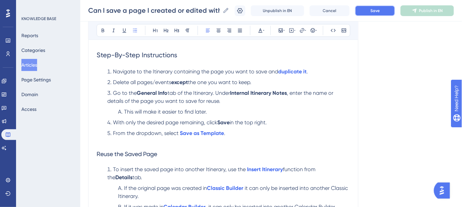
click at [379, 10] on span "Save" at bounding box center [374, 10] width 9 height 5
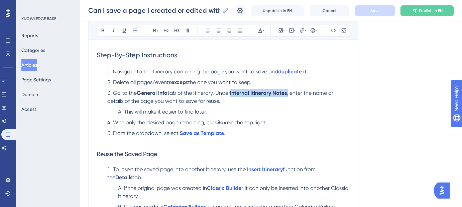
drag, startPoint x: 292, startPoint y: 91, endPoint x: 233, endPoint y: 91, distance: 58.2
click at [233, 91] on li "Go to the General Info tab of the Itinerary. Under Internal Itinerary Notes , e…" at bounding box center [227, 97] width 245 height 16
click at [302, 31] on icon at bounding box center [302, 30] width 5 height 5
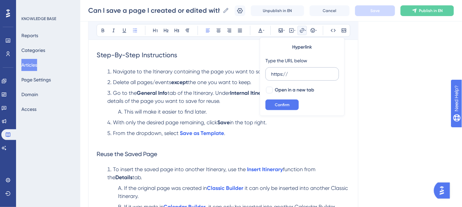
drag, startPoint x: 295, startPoint y: 73, endPoint x: 267, endPoint y: 75, distance: 27.8
click at [267, 75] on label "https://" at bounding box center [302, 73] width 74 height 13
click at [271, 75] on input "https://" at bounding box center [302, 73] width 62 height 7
type input "[URL][DOMAIN_NAME]"
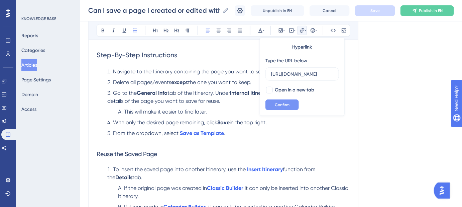
drag, startPoint x: 267, startPoint y: 89, endPoint x: 280, endPoint y: 101, distance: 18.0
click at [269, 89] on div at bounding box center [269, 90] width 7 height 7
checkbox input "true"
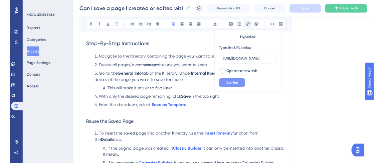
scroll to position [0, 0]
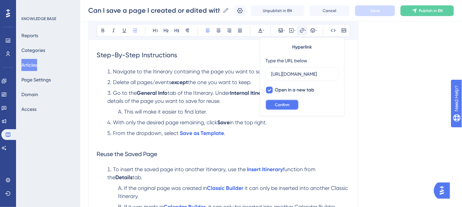
click at [281, 104] on span "Confirm" at bounding box center [282, 104] width 15 height 5
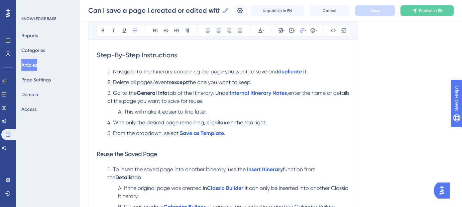
click at [382, 96] on div "Language English (Default) Can I save a page I created or edited within an Itin…" at bounding box center [271, 121] width 366 height 401
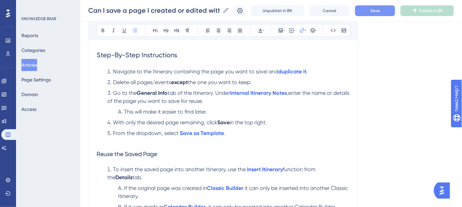
click at [370, 14] on button "Save" at bounding box center [375, 10] width 40 height 11
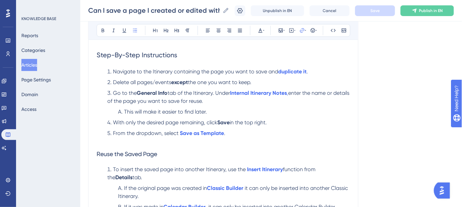
click at [125, 110] on span "This will make it easier to find later." at bounding box center [165, 111] width 83 height 6
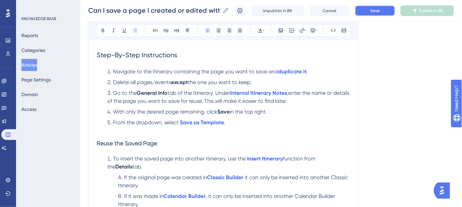
click at [376, 10] on span "Save" at bounding box center [374, 10] width 9 height 5
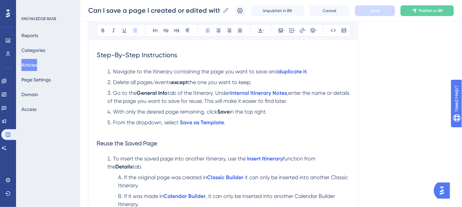
click at [219, 91] on span "tab of the Itinerary. Under" at bounding box center [198, 93] width 63 height 6
click at [217, 91] on span "tab of the Itinerary. Under" at bounding box center [198, 93] width 63 height 6
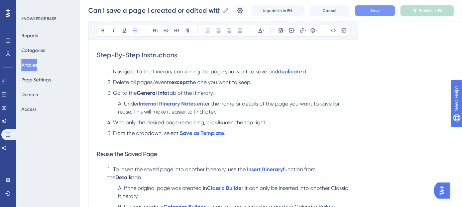
click at [134, 111] on span "enter the name or details of the page you want to save for reuse. This will mak…" at bounding box center [229, 107] width 223 height 14
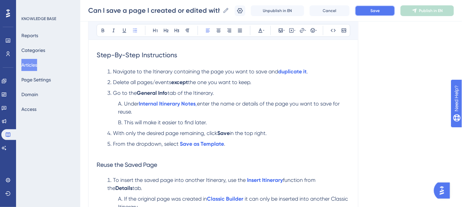
click at [373, 10] on button "Save" at bounding box center [375, 10] width 40 height 11
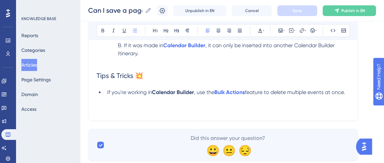
scroll to position [304, 0]
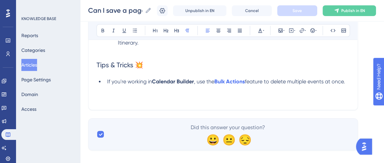
click at [132, 94] on p "Keywords: Content library, save a page, save a created page, save an edited pag…" at bounding box center [223, 98] width 253 height 8
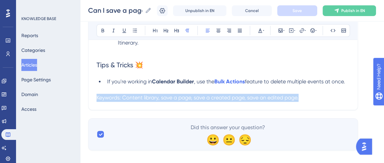
drag, startPoint x: 306, startPoint y: 98, endPoint x: 92, endPoint y: 98, distance: 214.0
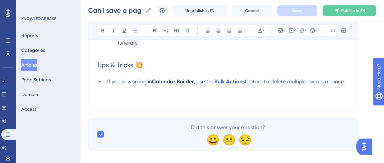
click at [304, 53] on li "If it was made in Calendar Builder , it can only be inserted into another Calen…" at bounding box center [232, 43] width 235 height 24
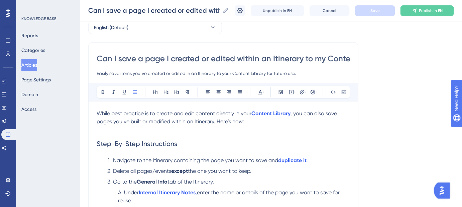
scroll to position [0, 0]
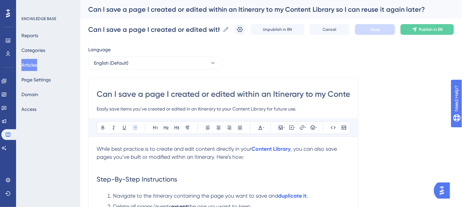
click at [281, 94] on input "Can I save a page I created or edited within an Itinerary to my Content Library…" at bounding box center [223, 94] width 253 height 11
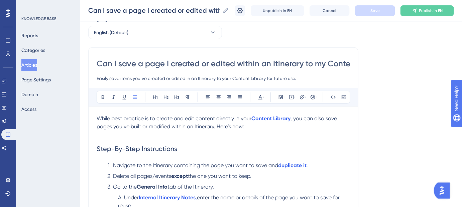
scroll to position [61, 0]
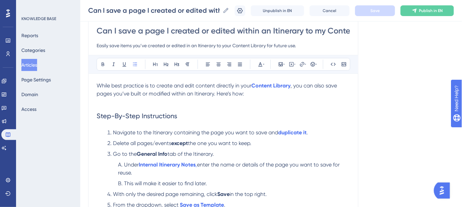
click at [255, 93] on p "While best practice is to create and edit content directly in your Content Libr…" at bounding box center [223, 90] width 253 height 16
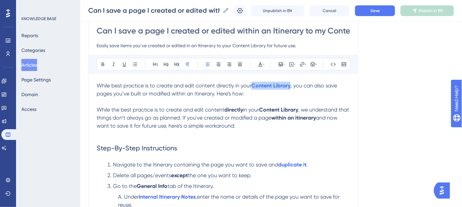
drag, startPoint x: 292, startPoint y: 84, endPoint x: 252, endPoint y: 83, distance: 39.8
click at [252, 83] on p "While best practice is to create and edit content directly in your Content Libr…" at bounding box center [223, 90] width 253 height 16
copy p "Content Library"
drag, startPoint x: 301, startPoint y: 107, endPoint x: 264, endPoint y: 107, distance: 37.4
click at [264, 107] on p "While the best practice is to create and edit content directly in your Content …" at bounding box center [223, 118] width 253 height 24
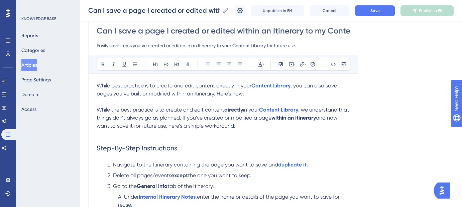
click at [259, 107] on span "in your" at bounding box center [251, 109] width 16 height 6
drag, startPoint x: 254, startPoint y: 95, endPoint x: 84, endPoint y: 81, distance: 171.0
click at [84, 81] on div "Performance Users Engagement Widgets Feedback Product Updates Knowledge Base AI…" at bounding box center [271, 187] width 382 height 497
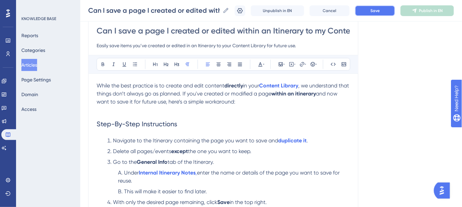
click at [368, 13] on button "Save" at bounding box center [375, 10] width 40 height 11
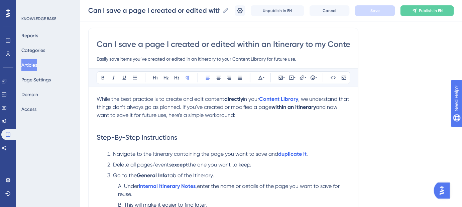
scroll to position [0, 0]
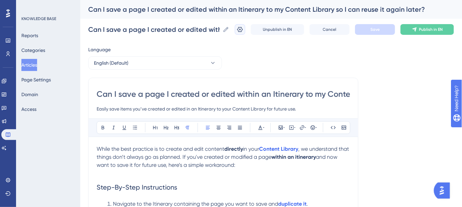
click at [243, 32] on icon at bounding box center [240, 29] width 6 height 5
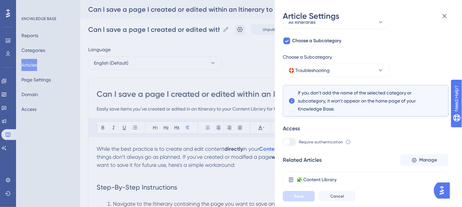
scroll to position [120, 0]
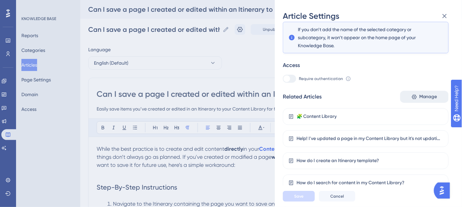
click at [420, 99] on span "Manage" at bounding box center [428, 97] width 18 height 8
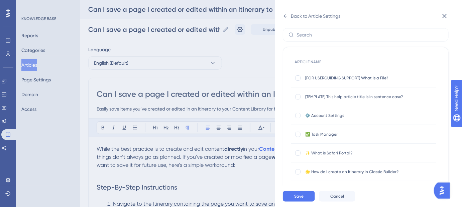
scroll to position [0, 0]
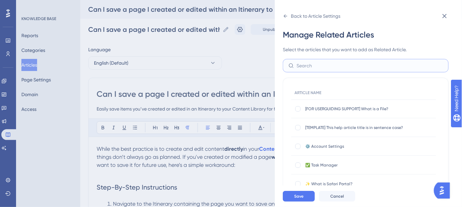
click at [335, 67] on input "text" at bounding box center [370, 65] width 146 height 7
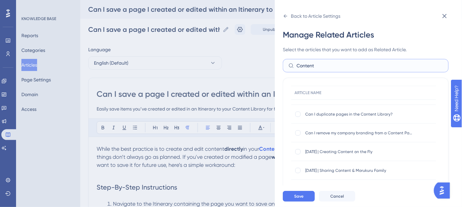
scroll to position [91, 0]
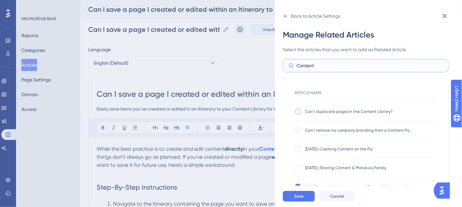
type input "Content"
click at [298, 113] on div at bounding box center [297, 111] width 5 height 5
checkbox input "true"
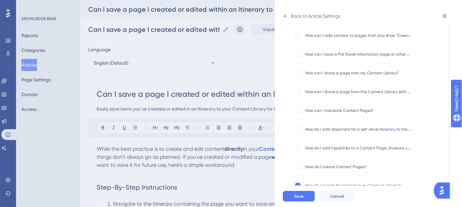
scroll to position [88, 0]
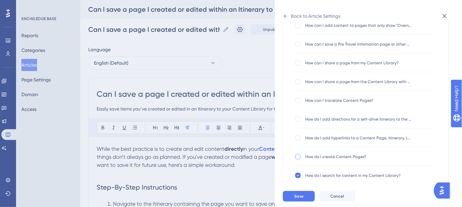
click at [299, 157] on div at bounding box center [297, 156] width 5 height 5
checkbox input "true"
click at [309, 200] on button "Save" at bounding box center [299, 196] width 32 height 11
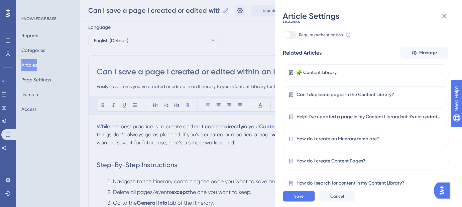
scroll to position [30, 0]
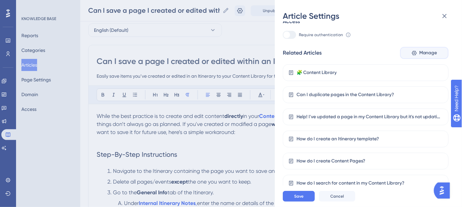
click at [425, 53] on span "Manage" at bounding box center [428, 53] width 18 height 8
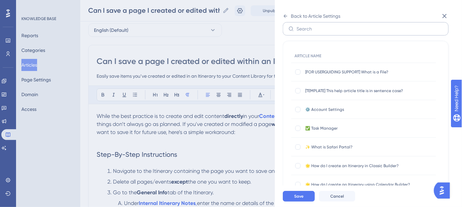
scroll to position [0, 0]
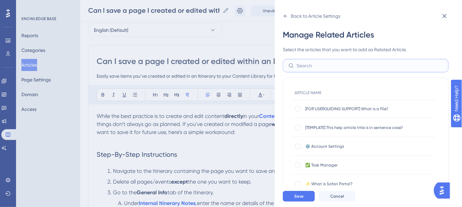
click at [332, 66] on input "text" at bounding box center [370, 65] width 146 height 7
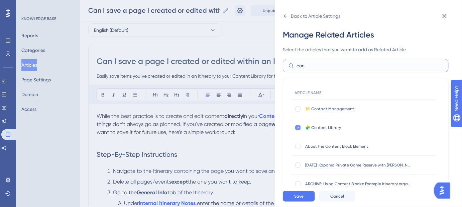
type input "con"
click at [299, 127] on div at bounding box center [297, 127] width 5 height 5
checkbox input "false"
click at [293, 201] on button "Save" at bounding box center [299, 196] width 32 height 11
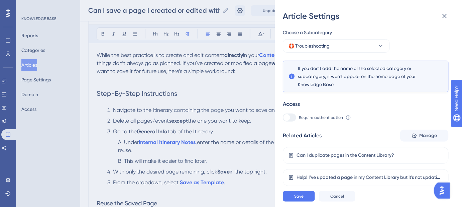
scroll to position [81, 0]
click at [429, 137] on span "Manage" at bounding box center [428, 136] width 18 height 8
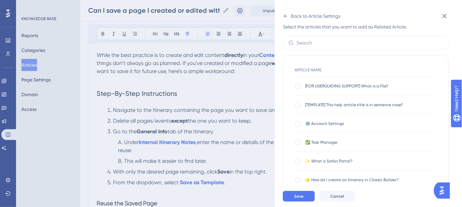
scroll to position [0, 0]
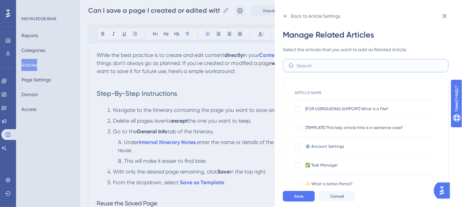
click at [323, 68] on input "text" at bounding box center [370, 65] width 146 height 7
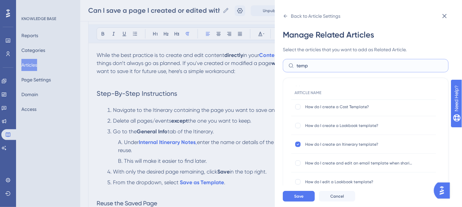
scroll to position [121, 0]
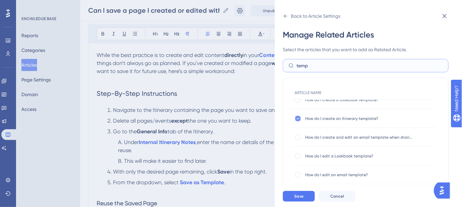
type input "temp"
click at [299, 118] on icon at bounding box center [298, 118] width 3 height 5
checkbox input "false"
click at [293, 197] on button "Save" at bounding box center [299, 196] width 32 height 11
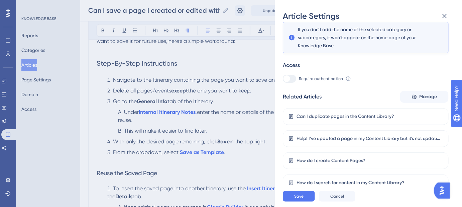
scroll to position [152, 0]
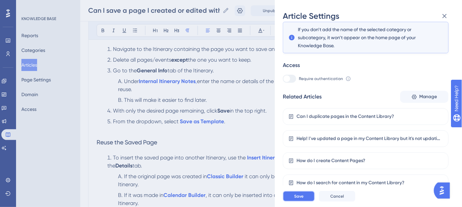
click at [307, 199] on button "Save" at bounding box center [299, 196] width 32 height 11
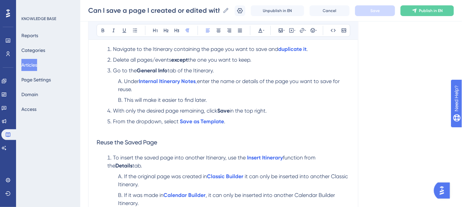
click at [326, 116] on ol "Navigate to the Itinerary containing the page you want to save and duplicate it…" at bounding box center [223, 89] width 253 height 88
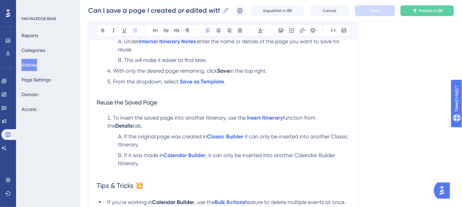
scroll to position [243, 0]
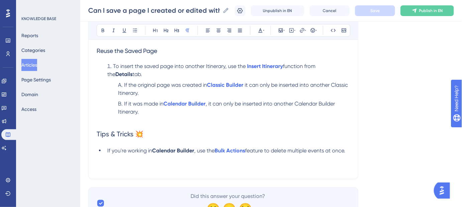
click at [138, 160] on p at bounding box center [223, 158] width 253 height 8
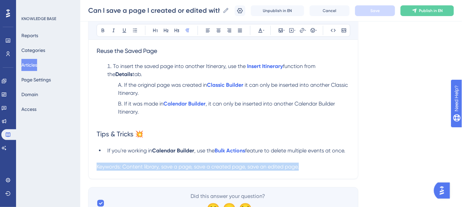
drag, startPoint x: 311, startPoint y: 175, endPoint x: 147, endPoint y: 162, distance: 164.0
click at [150, 162] on div "Can I save a page I created or edited within an Itinerary to my Content Library…" at bounding box center [223, 5] width 270 height 347
drag, startPoint x: 101, startPoint y: 162, endPoint x: 387, endPoint y: 171, distance: 286.3
click at [389, 175] on div "Language English (Default) Can I save a page I created or edited within an Itin…" at bounding box center [271, 9] width 366 height 419
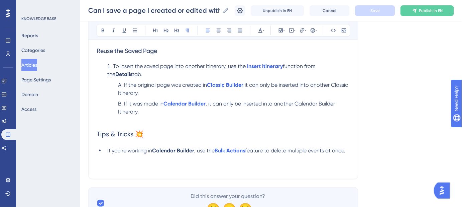
click at [389, 116] on div "Language English (Default) Can I save a page I created or edited within an Itin…" at bounding box center [271, 9] width 366 height 419
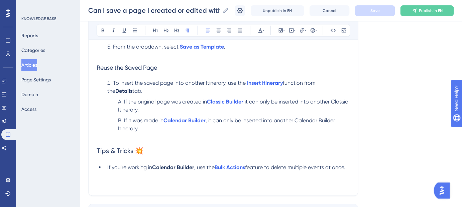
scroll to position [213, 0]
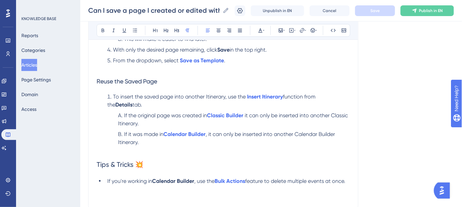
click at [325, 132] on span ", it can only be inserted into another Calendar Builder Itinerary." at bounding box center [227, 138] width 218 height 14
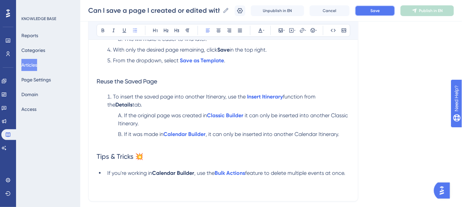
click at [372, 13] on button "Save" at bounding box center [375, 10] width 40 height 11
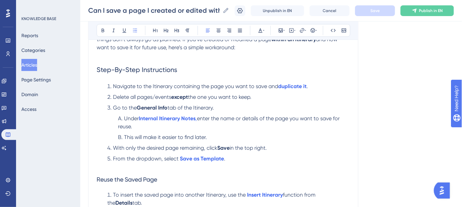
scroll to position [121, 0]
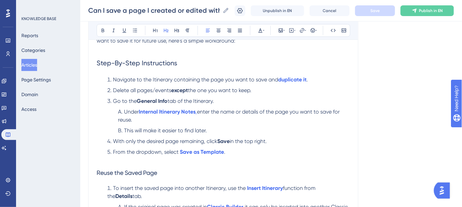
click at [159, 60] on span "Step-By-Step Instructions" at bounding box center [137, 63] width 81 height 8
click at [142, 170] on span "Reuse the Saved Page" at bounding box center [127, 172] width 61 height 7
drag, startPoint x: 157, startPoint y: 174, endPoint x: 153, endPoint y: 81, distance: 93.0
click at [93, 174] on div "Can I save a page I created or edited within an Itinerary to my Content Library…" at bounding box center [223, 123] width 270 height 339
click at [168, 31] on icon at bounding box center [165, 30] width 5 height 5
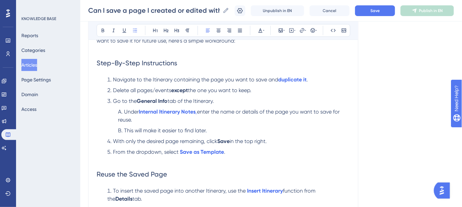
click at [344, 124] on ol "Under Internal Itinerary Notes , enter the name or details of the page you want…" at bounding box center [228, 121] width 243 height 27
click at [387, 9] on button "Save" at bounding box center [375, 10] width 40 height 11
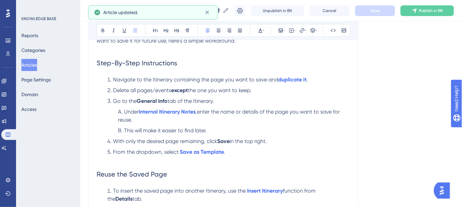
click at [296, 140] on li "With only the desired page remaining, click Save in the top right." at bounding box center [227, 141] width 245 height 8
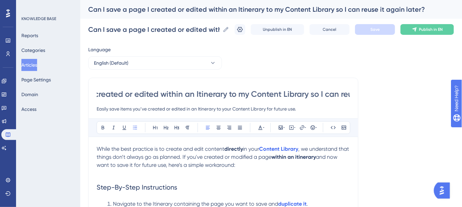
scroll to position [0, 142]
drag, startPoint x: 209, startPoint y: 94, endPoint x: 364, endPoint y: 98, distance: 154.8
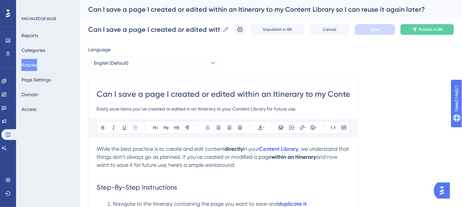
click at [245, 92] on input "Can I save a page I created or edited within an Itinerary to my Content Library…" at bounding box center [223, 94] width 253 height 11
click at [233, 94] on input "Can I save a page I created or edited within an Itinerary to my Content Library…" at bounding box center [223, 94] width 253 height 11
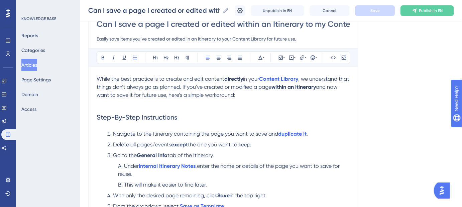
scroll to position [61, 0]
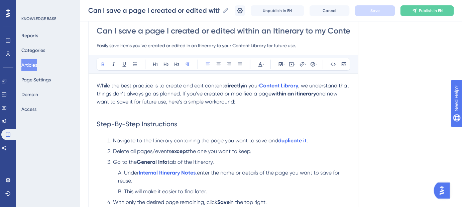
click at [311, 91] on strong "within an itinerary" at bounding box center [293, 93] width 44 height 6
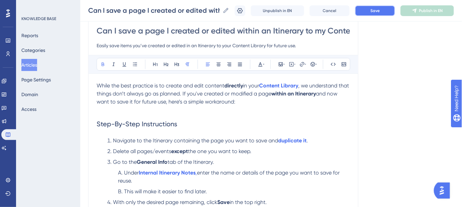
click at [378, 8] on span "Save" at bounding box center [374, 10] width 9 height 5
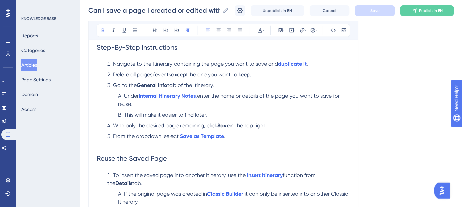
scroll to position [152, 0]
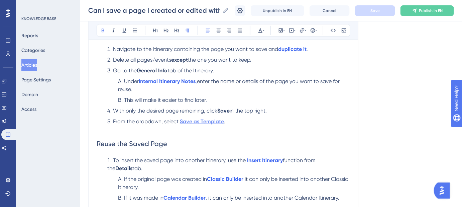
click at [214, 122] on strong "Save as Template" at bounding box center [202, 121] width 44 height 6
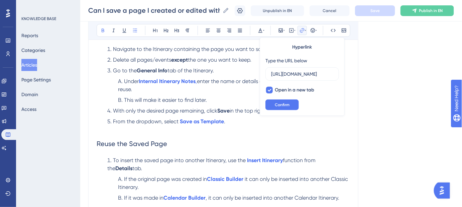
scroll to position [0, 128]
click at [273, 107] on button "Confirm" at bounding box center [281, 104] width 33 height 11
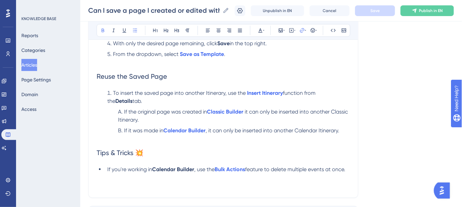
scroll to position [243, 0]
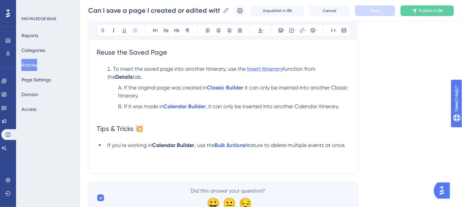
click at [262, 70] on strong "Insert Itinerary" at bounding box center [265, 69] width 36 height 6
click at [265, 68] on strong "Insert Itinerary" at bounding box center [265, 69] width 36 height 6
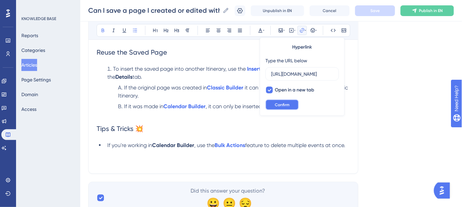
scroll to position [0, 0]
click at [294, 108] on button "Confirm" at bounding box center [281, 104] width 33 height 11
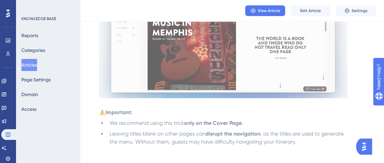
scroll to position [304, 0]
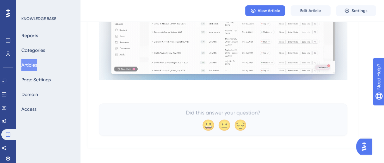
scroll to position [317, 0]
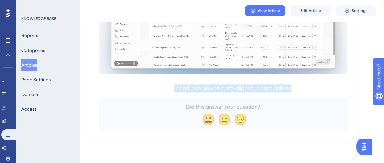
drag, startPoint x: 324, startPoint y: 84, endPoint x: 174, endPoint y: 86, distance: 150.1
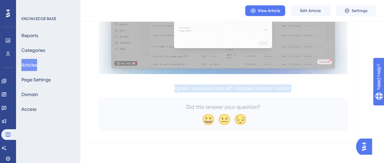
click at [174, 86] on p "Keywords: Overview text, left-aligned, overview text left-aligned, classic buil…" at bounding box center [223, 88] width 249 height 8
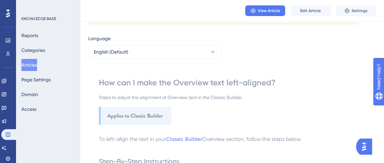
scroll to position [13, 0]
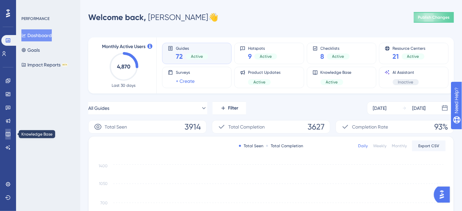
click at [7, 137] on link at bounding box center [7, 134] width 5 height 11
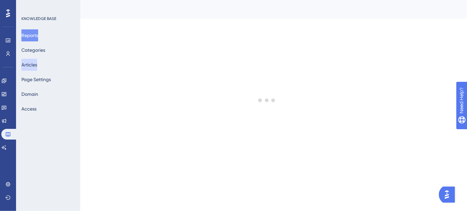
click at [34, 62] on button "Articles" at bounding box center [29, 65] width 16 height 12
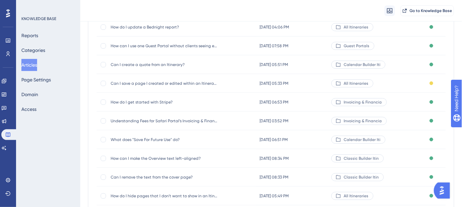
scroll to position [121, 0]
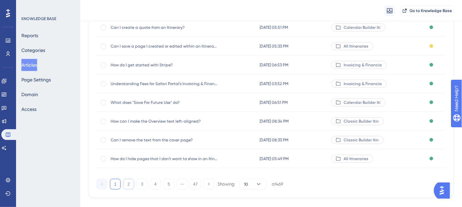
click at [125, 183] on button "2" at bounding box center [128, 184] width 11 height 11
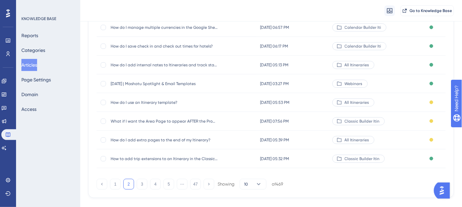
click at [176, 100] on span "How do I use an Itinerary template?" at bounding box center [164, 102] width 107 height 5
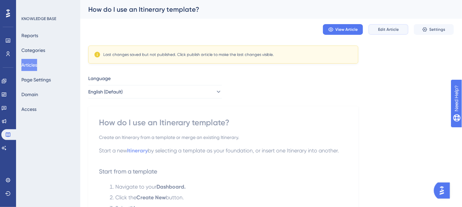
click at [387, 33] on button "Edit Article" at bounding box center [388, 29] width 40 height 11
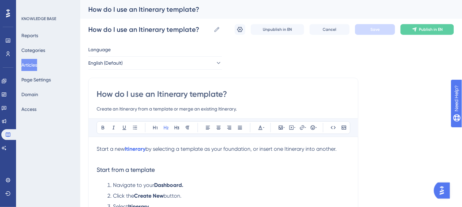
drag, startPoint x: 229, startPoint y: 96, endPoint x: 98, endPoint y: 96, distance: 131.1
click at [98, 96] on input "How do I use an Itinerary template?" at bounding box center [223, 94] width 253 height 11
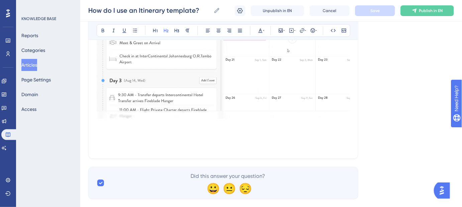
scroll to position [729, 0]
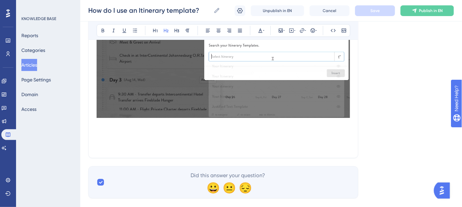
click at [249, 136] on h2 at bounding box center [223, 134] width 253 height 29
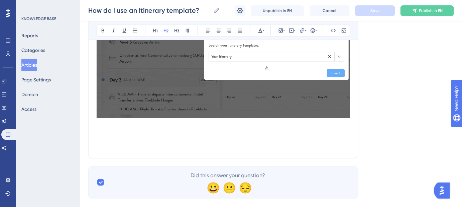
drag, startPoint x: 297, startPoint y: 141, endPoint x: 111, endPoint y: 132, distance: 185.4
click at [111, 132] on h2 at bounding box center [223, 134] width 253 height 29
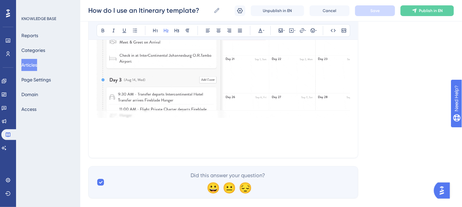
click at [111, 132] on h2 at bounding box center [223, 134] width 253 height 29
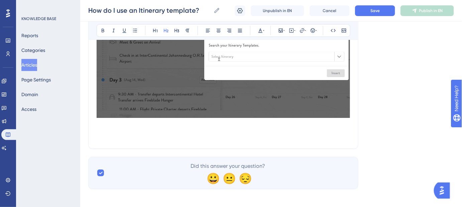
click at [112, 124] on h2 at bounding box center [223, 130] width 253 height 20
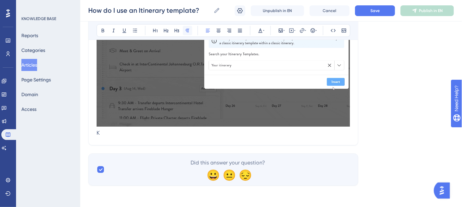
scroll to position [719, 0]
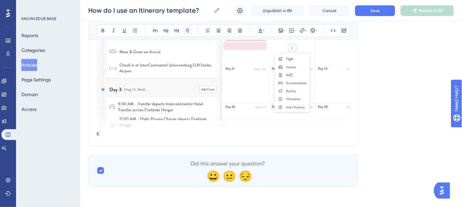
click at [190, 30] on icon at bounding box center [187, 30] width 5 height 5
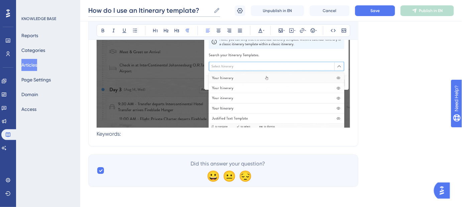
click at [165, 9] on input "How do I use an Itinerary template?" at bounding box center [149, 10] width 123 height 9
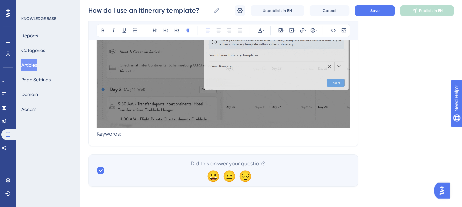
click at [167, 135] on p "Keywords:" at bounding box center [223, 134] width 253 height 8
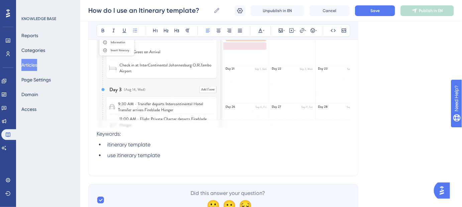
click at [109, 143] on span "itinerary template" at bounding box center [128, 144] width 43 height 6
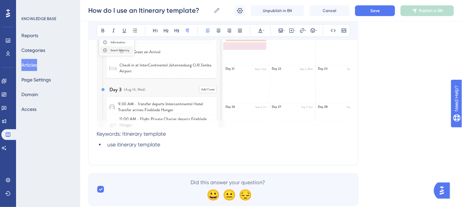
click at [108, 141] on span "use itinerary template" at bounding box center [133, 144] width 53 height 6
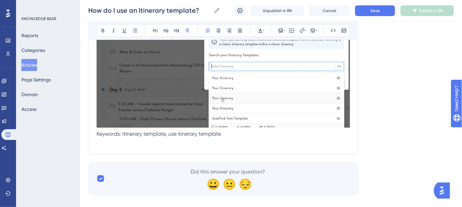
click at [226, 134] on p "Keywords: Itinerary template, use itinerary template" at bounding box center [223, 134] width 253 height 8
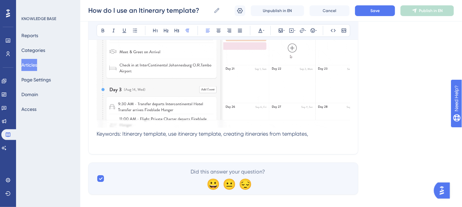
drag, startPoint x: 316, startPoint y: 135, endPoint x: 94, endPoint y: 132, distance: 221.3
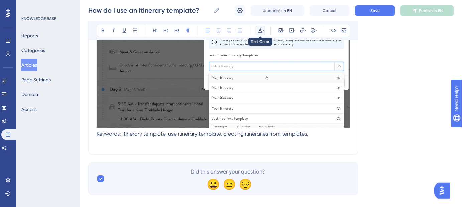
click at [262, 30] on icon at bounding box center [260, 30] width 5 height 5
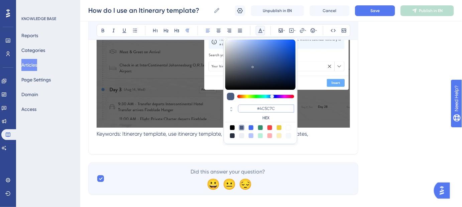
drag, startPoint x: 277, startPoint y: 108, endPoint x: 260, endPoint y: 107, distance: 17.4
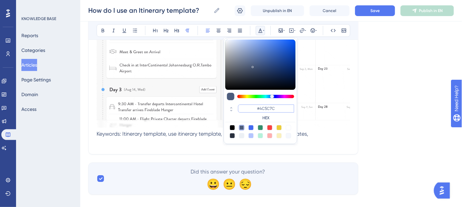
click at [260, 107] on input "#4C5C7C" at bounding box center [266, 108] width 56 height 8
type input "#FFFFFF"
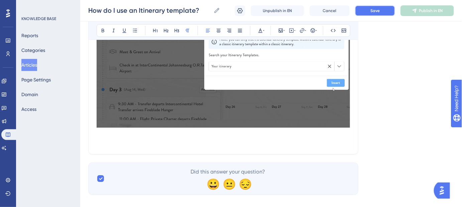
click at [366, 13] on button "Save" at bounding box center [375, 10] width 40 height 11
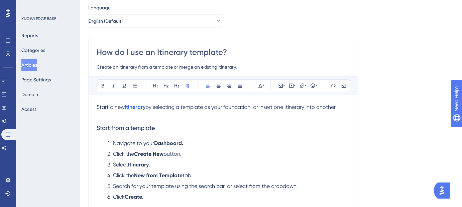
scroll to position [0, 0]
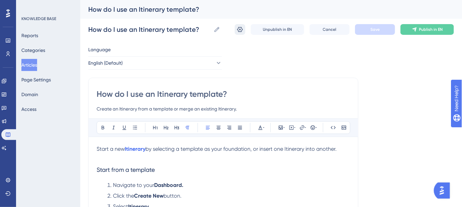
click at [239, 29] on icon at bounding box center [240, 29] width 7 height 7
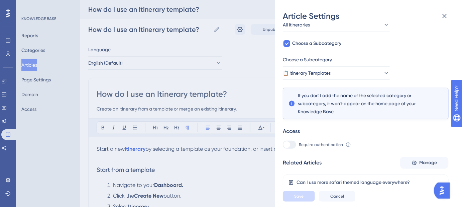
scroll to position [120, 0]
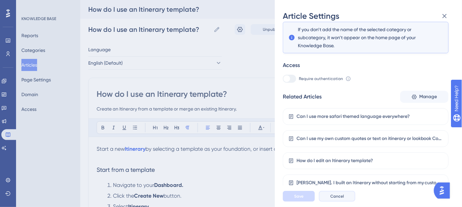
click at [337, 198] on span "Cancel" at bounding box center [337, 195] width 14 height 5
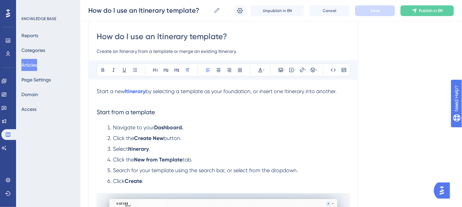
scroll to position [61, 0]
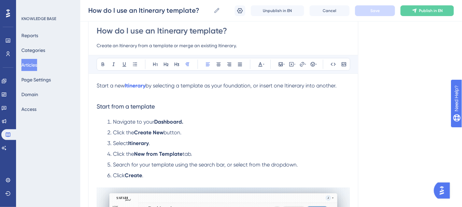
click at [301, 114] on h3 "Start from a template" at bounding box center [223, 106] width 253 height 17
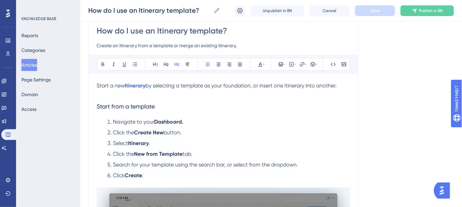
drag, startPoint x: 236, startPoint y: 31, endPoint x: 90, endPoint y: 28, distance: 146.1
click at [299, 123] on li "Navigate to your Dashboard." at bounding box center [227, 122] width 245 height 8
click at [97, 84] on span "Start a new" at bounding box center [111, 85] width 28 height 6
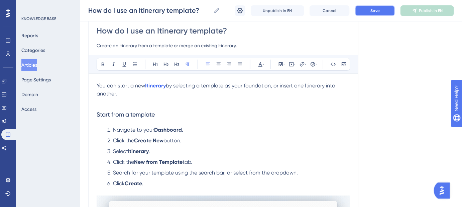
click at [367, 8] on button "Save" at bounding box center [375, 10] width 40 height 11
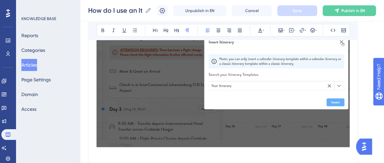
scroll to position [577, 0]
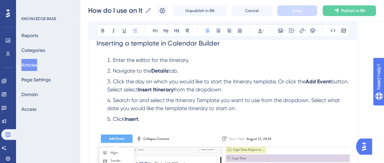
click at [279, 82] on span "Click the day on which you would like to start the itinerary template. Or click…" at bounding box center [209, 81] width 193 height 6
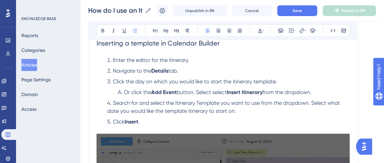
click at [222, 93] on span "button. Select select" at bounding box center [202, 92] width 50 height 6
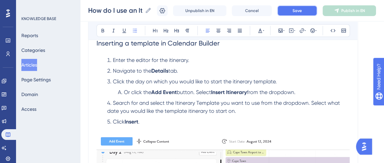
click at [293, 12] on button "Save" at bounding box center [297, 10] width 40 height 11
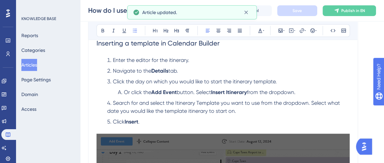
click at [201, 91] on span "button. Select" at bounding box center [194, 92] width 34 height 6
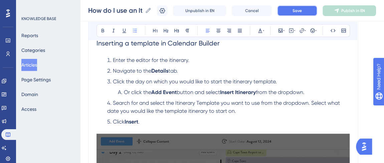
click at [298, 13] on button "Save" at bounding box center [297, 10] width 40 height 11
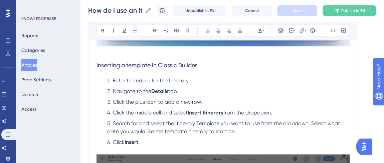
scroll to position [334, 0]
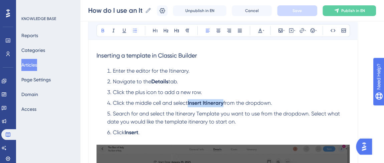
drag, startPoint x: 226, startPoint y: 102, endPoint x: 190, endPoint y: 104, distance: 35.5
click at [190, 104] on strong "Insert Itinerary" at bounding box center [206, 103] width 36 height 6
click at [301, 31] on icon at bounding box center [302, 30] width 5 height 5
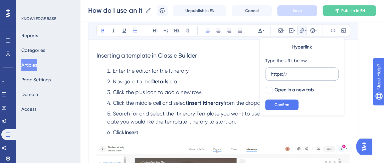
drag, startPoint x: 290, startPoint y: 70, endPoint x: 267, endPoint y: 72, distance: 22.8
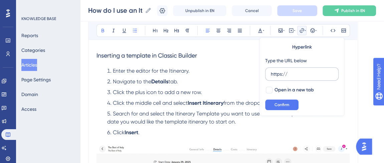
click at [267, 72] on label "https://" at bounding box center [302, 73] width 74 height 13
click at [271, 72] on input "https://" at bounding box center [302, 73] width 62 height 7
type input "[URL][DOMAIN_NAME]"
click at [268, 89] on div at bounding box center [269, 90] width 7 height 7
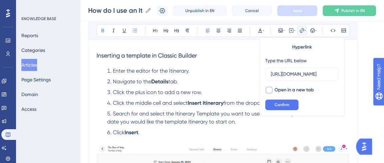
checkbox input "true"
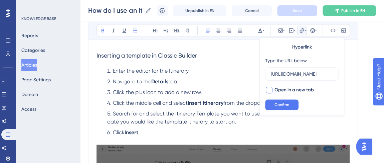
scroll to position [0, 0]
click at [281, 105] on span "Confirm" at bounding box center [282, 104] width 15 height 5
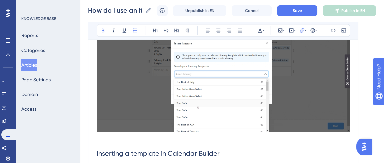
scroll to position [547, 0]
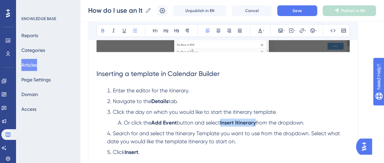
drag, startPoint x: 260, startPoint y: 121, endPoint x: 225, endPoint y: 124, distance: 35.5
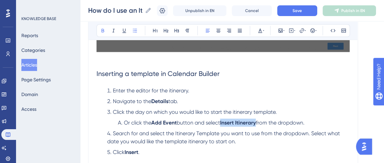
click at [225, 124] on strong "Insert Itinerary" at bounding box center [238, 122] width 36 height 6
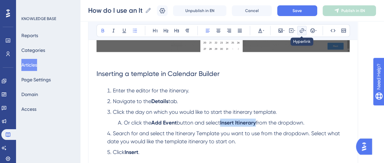
click at [303, 31] on icon at bounding box center [302, 30] width 5 height 5
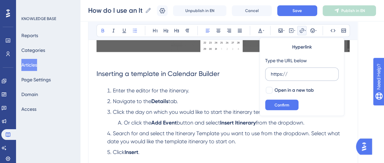
drag, startPoint x: 291, startPoint y: 75, endPoint x: 267, endPoint y: 75, distance: 23.7
click at [267, 75] on label "https://" at bounding box center [302, 73] width 74 height 13
click at [271, 75] on input "https://" at bounding box center [302, 73] width 62 height 7
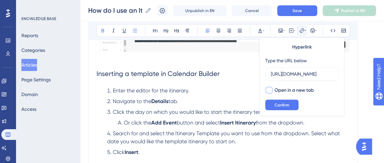
type input "[URL][DOMAIN_NAME]"
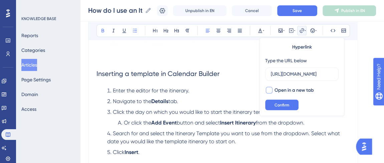
click at [268, 89] on div at bounding box center [269, 90] width 7 height 7
checkbox input "true"
click at [281, 105] on span "Confirm" at bounding box center [282, 104] width 15 height 5
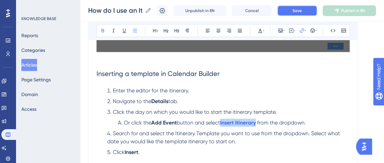
click at [302, 12] on span "Save" at bounding box center [297, 10] width 9 height 5
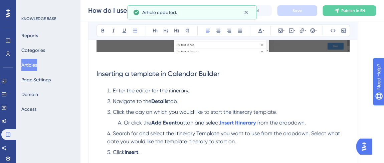
click at [305, 91] on li "Enter the editor for the itinerary." at bounding box center [227, 90] width 245 height 8
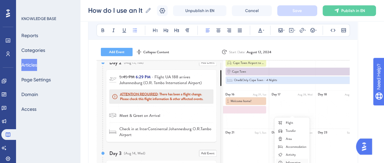
scroll to position [668, 0]
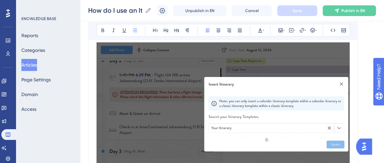
click at [192, 60] on img at bounding box center [223, 115] width 253 height 147
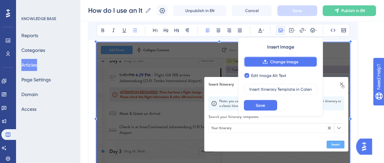
click at [277, 65] on button "Change Image" at bounding box center [281, 62] width 74 height 11
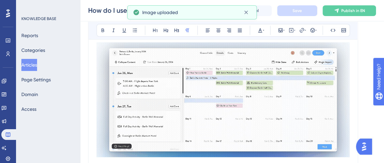
scroll to position [641, 0]
